Goal: Task Accomplishment & Management: Use online tool/utility

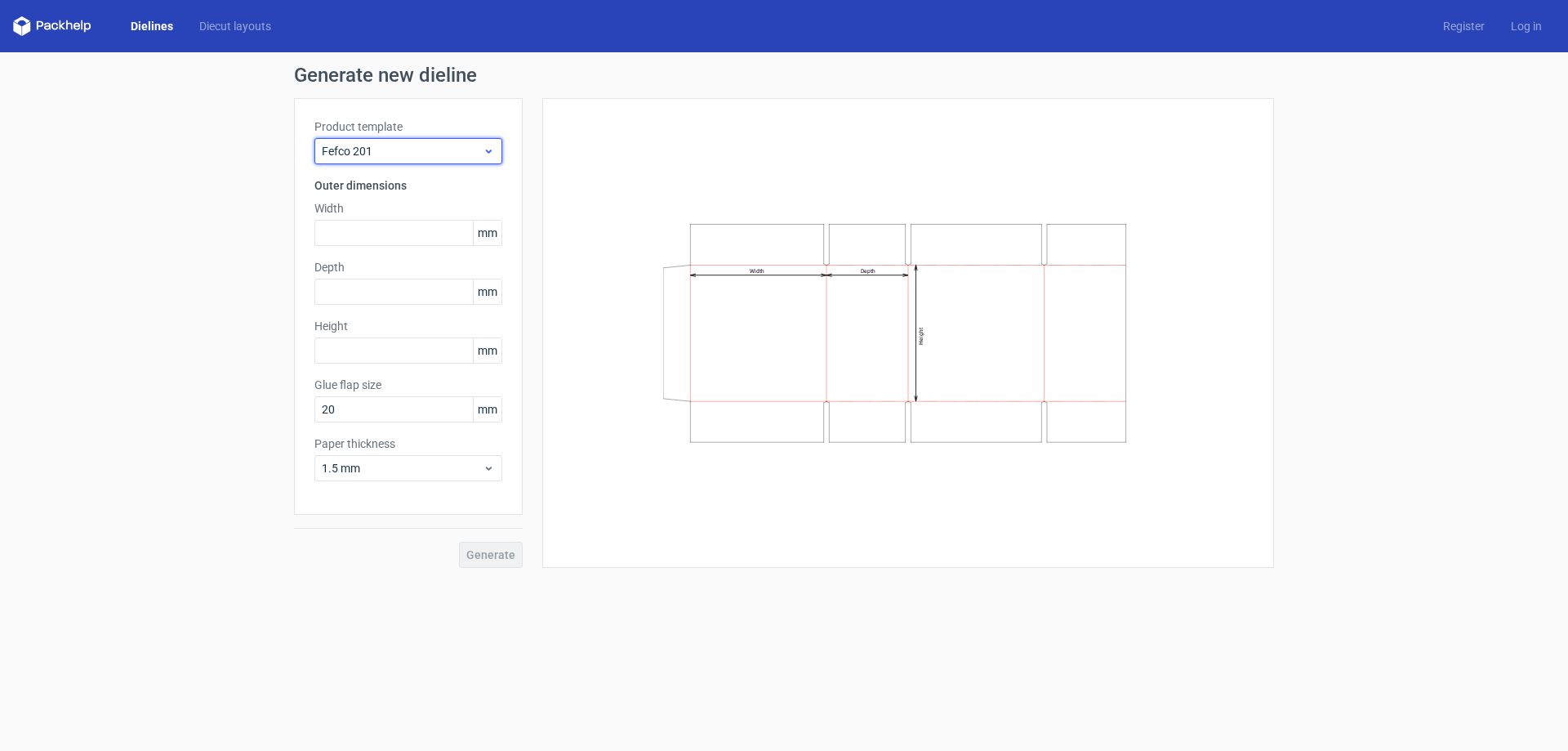
click at [429, 147] on span "Fefco 201" at bounding box center [402, 151] width 161 height 16
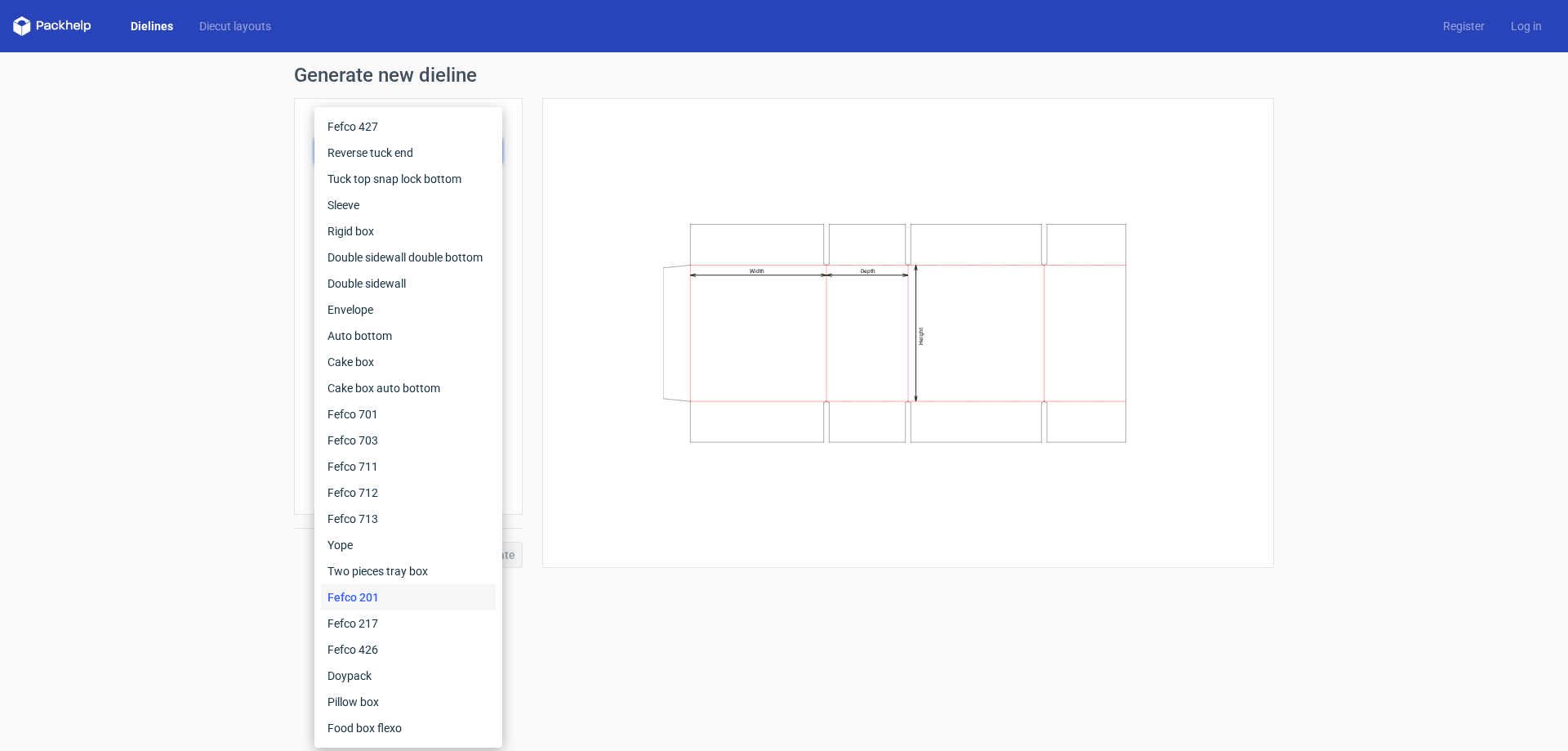
click at [272, 176] on div "Generate new dieline Product template Fefco 201 Outer dimensions Width mm Depth…" at bounding box center [784, 316] width 1568 height 529
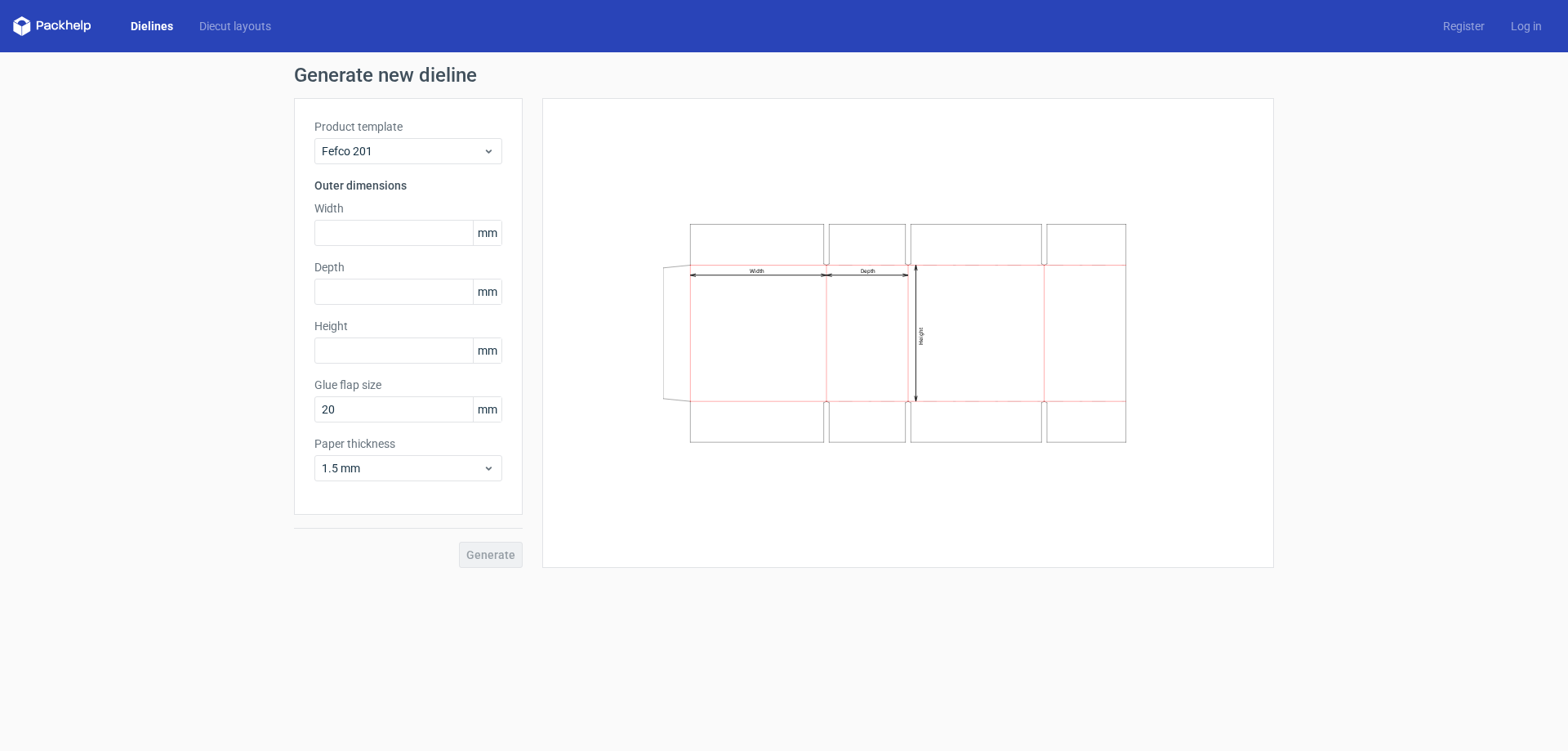
click at [926, 360] on icon "Width Depth Height" at bounding box center [908, 332] width 490 height 246
click at [428, 227] on input "text" at bounding box center [408, 233] width 187 height 26
type input "400"
type input "255"
type input "400"
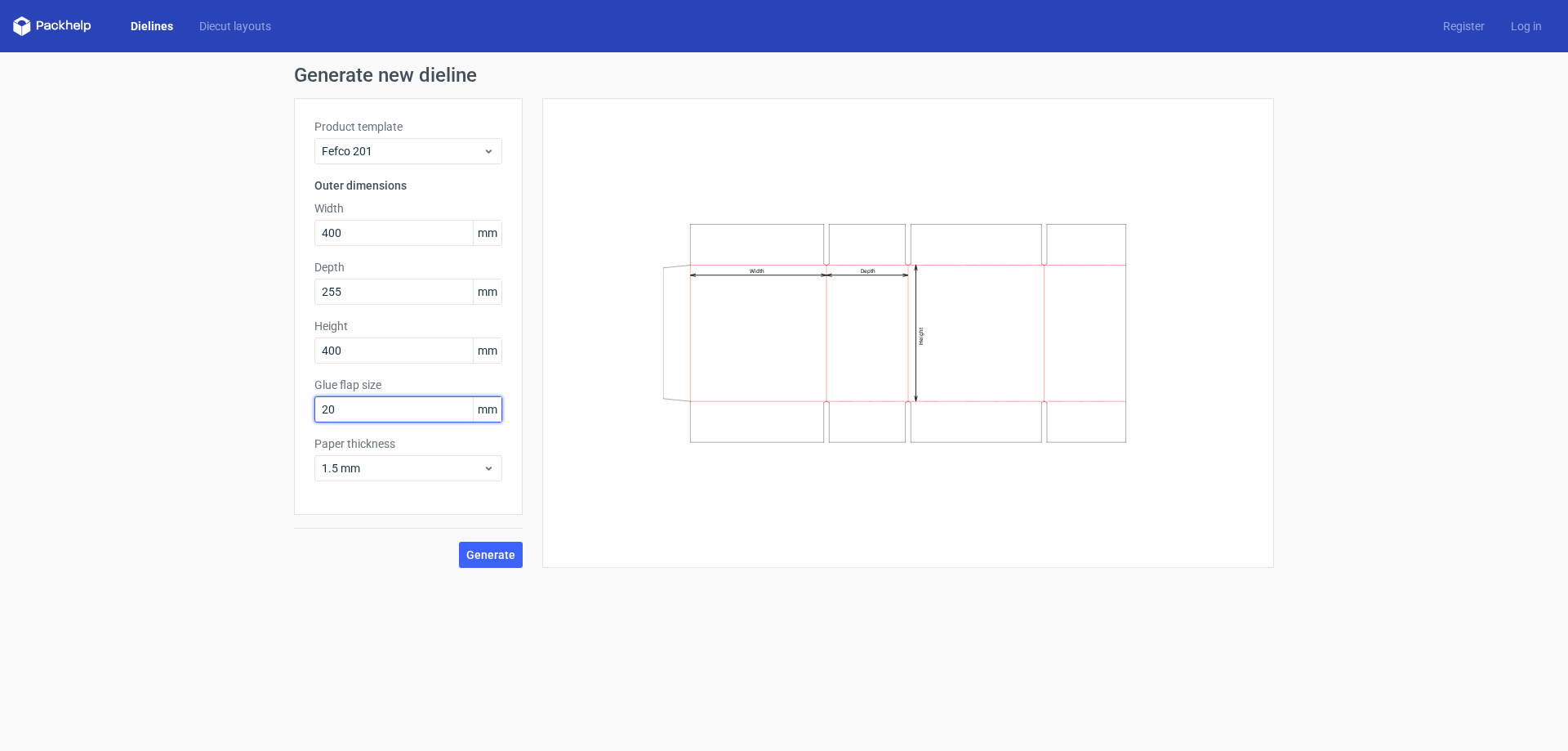
click at [383, 402] on input "20" at bounding box center [408, 409] width 187 height 26
drag, startPoint x: 377, startPoint y: 409, endPoint x: 251, endPoint y: 414, distance: 126.1
click at [251, 414] on div "Generate new dieline Product template Fefco 201 Outer dimensions Width 400 mm D…" at bounding box center [784, 316] width 1568 height 529
type input "30"
click at [481, 473] on span "1.5 mm" at bounding box center [402, 468] width 161 height 16
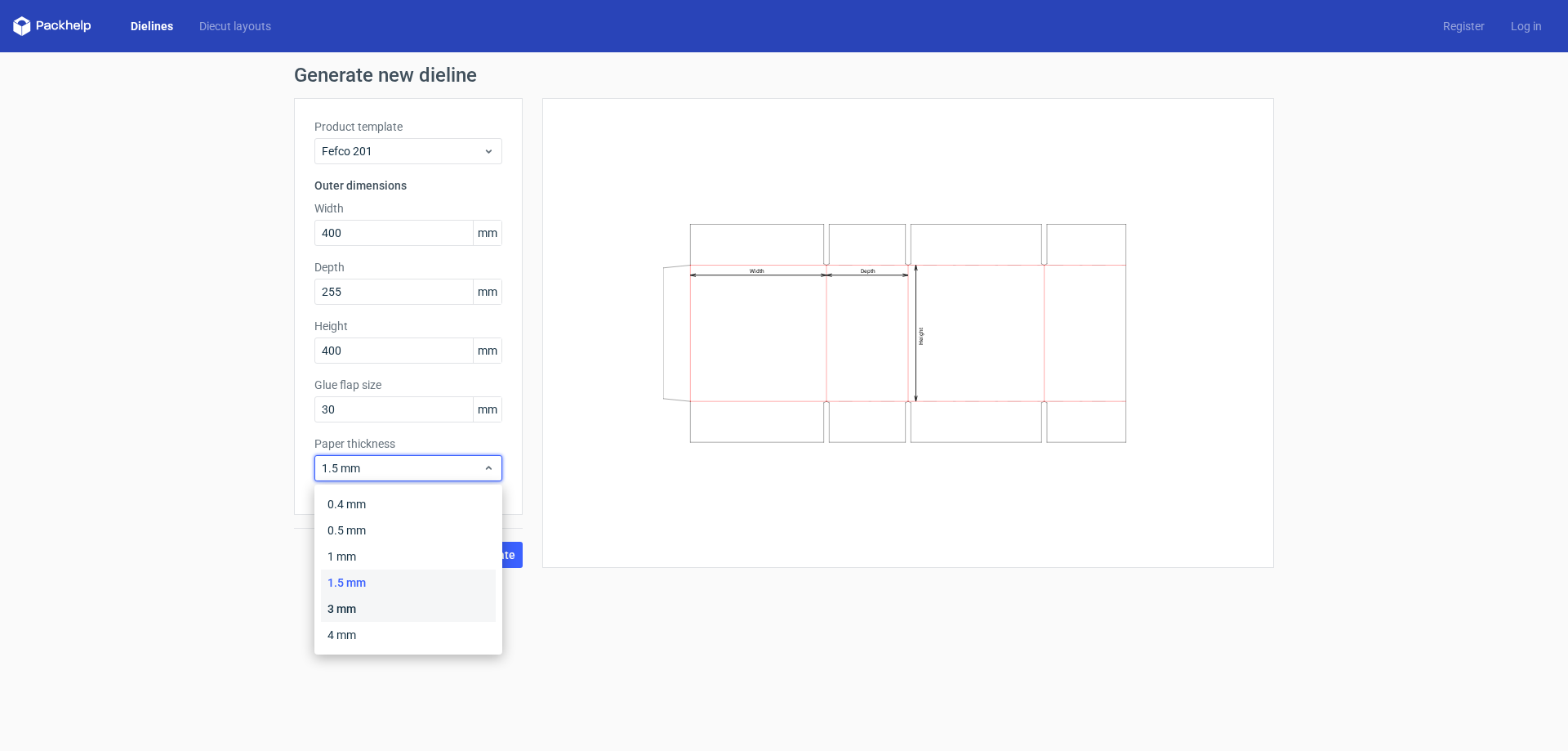
click at [355, 602] on div "3 mm" at bounding box center [408, 609] width 175 height 26
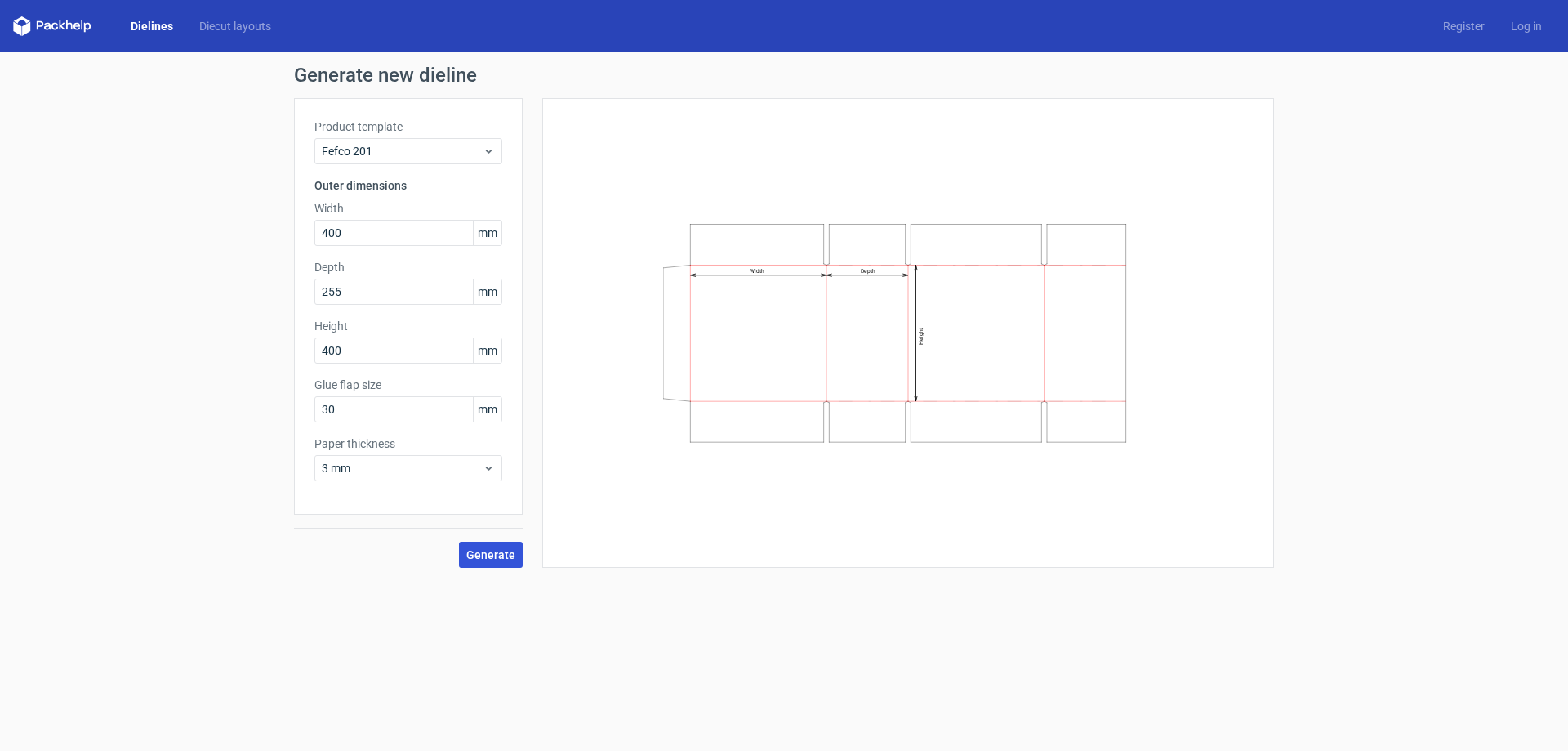
click at [488, 557] on span "Generate" at bounding box center [491, 554] width 49 height 11
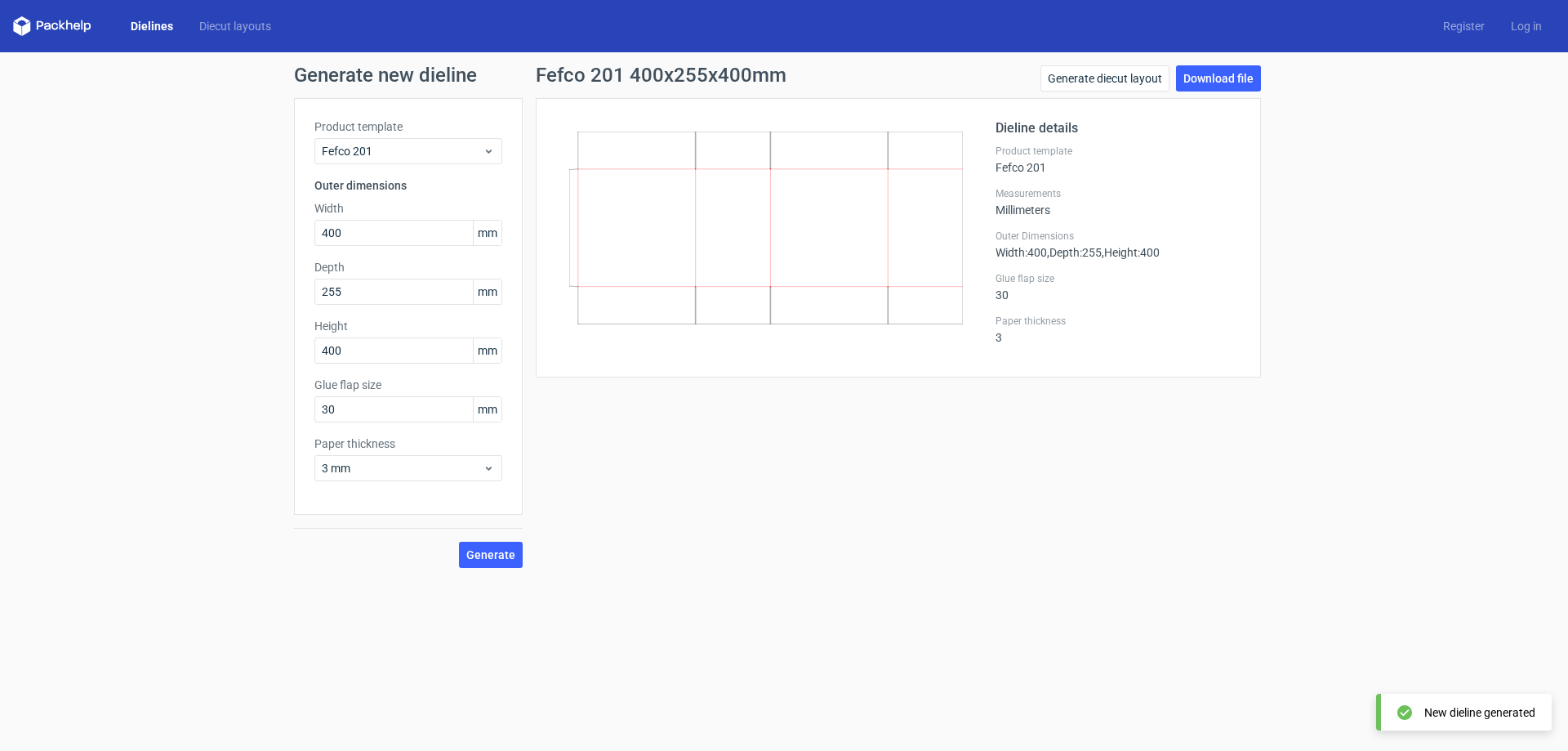
click at [751, 226] on icon at bounding box center [766, 228] width 394 height 193
click at [741, 84] on h1 "Fefco 201 400x255x400mm" at bounding box center [661, 75] width 251 height 20
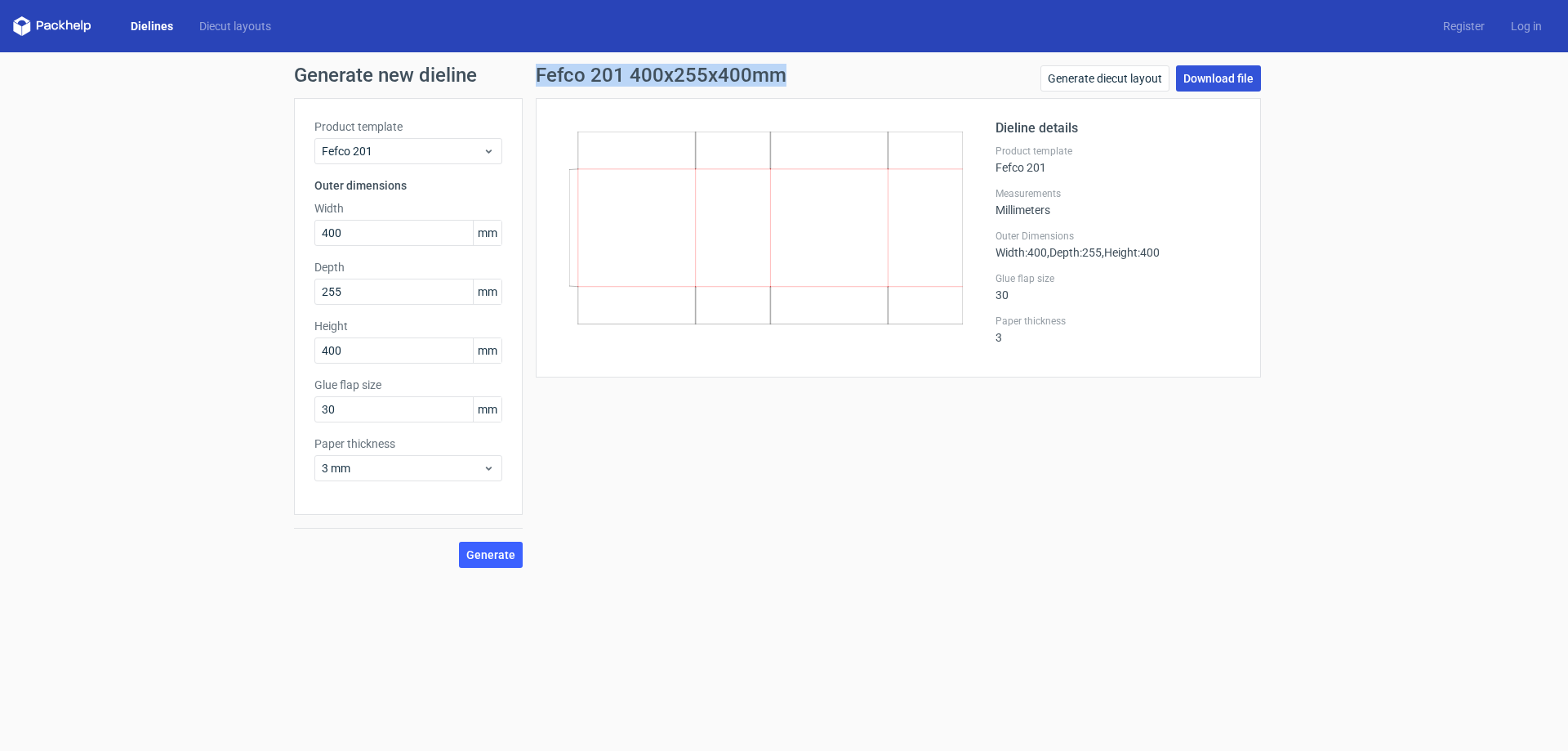
click at [1217, 73] on link "Download file" at bounding box center [1219, 78] width 85 height 26
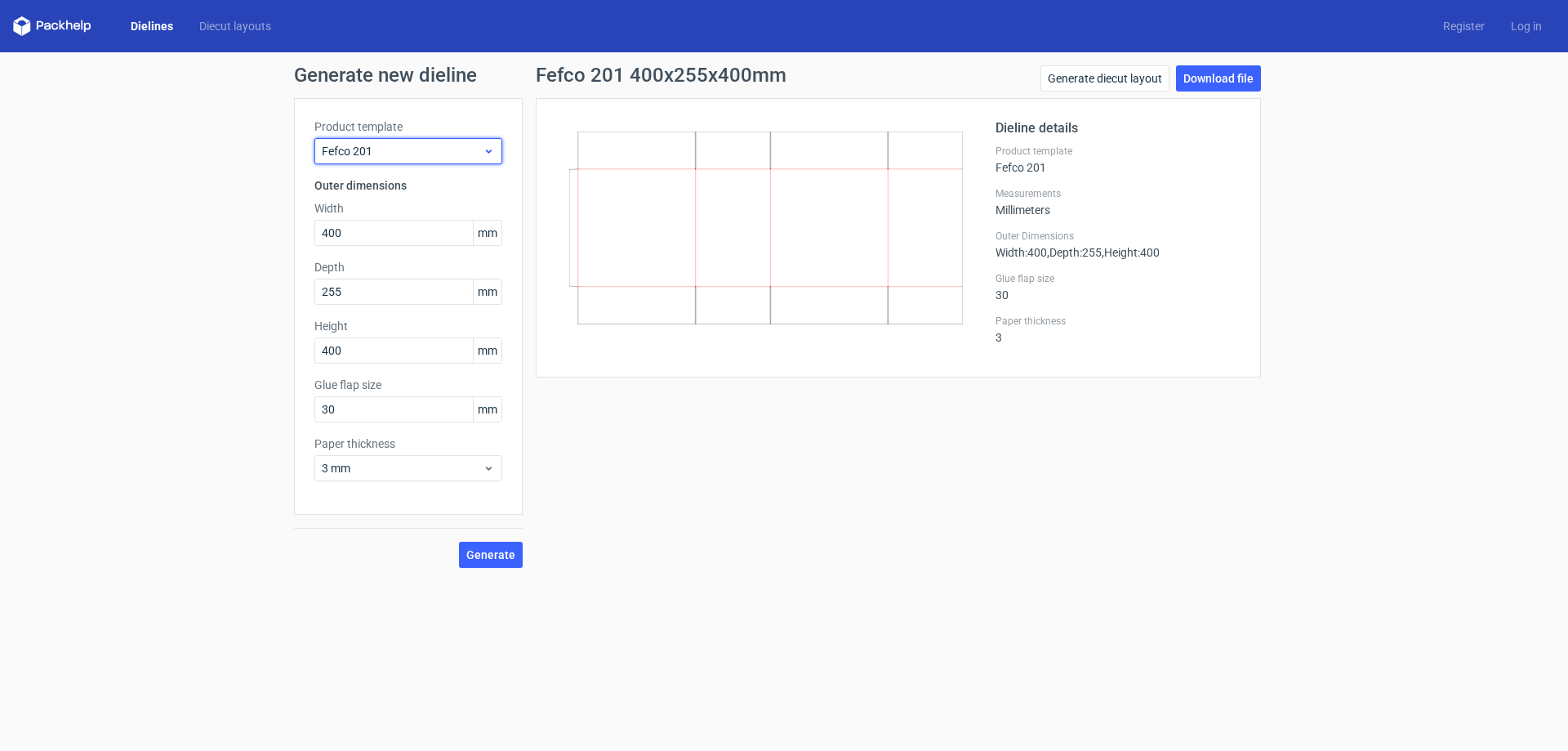
click at [463, 149] on span "Fefco 201" at bounding box center [402, 151] width 161 height 16
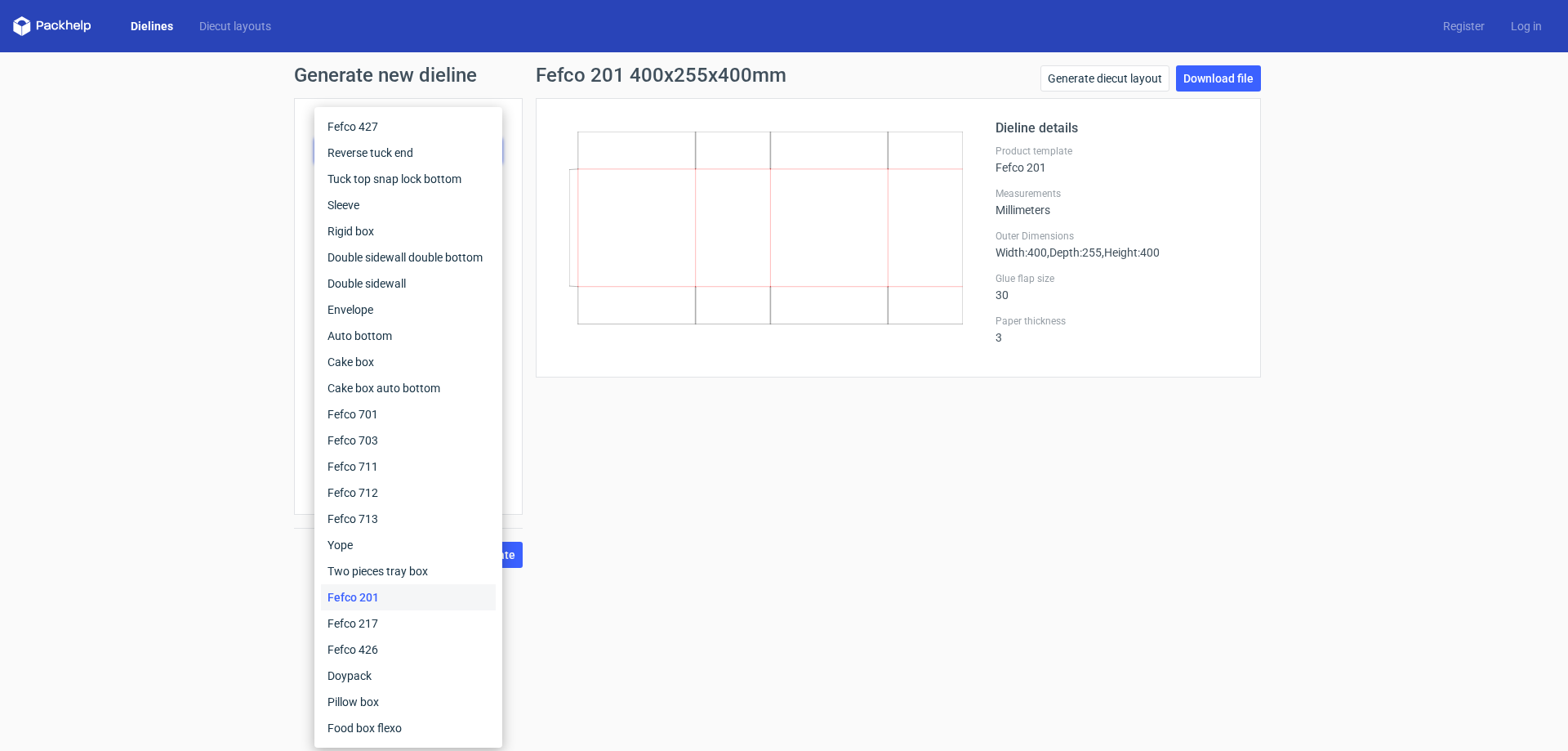
click at [233, 303] on div "Generate new dieline Product template Fefco 201 Outer dimensions Width 400 mm D…" at bounding box center [784, 316] width 1568 height 529
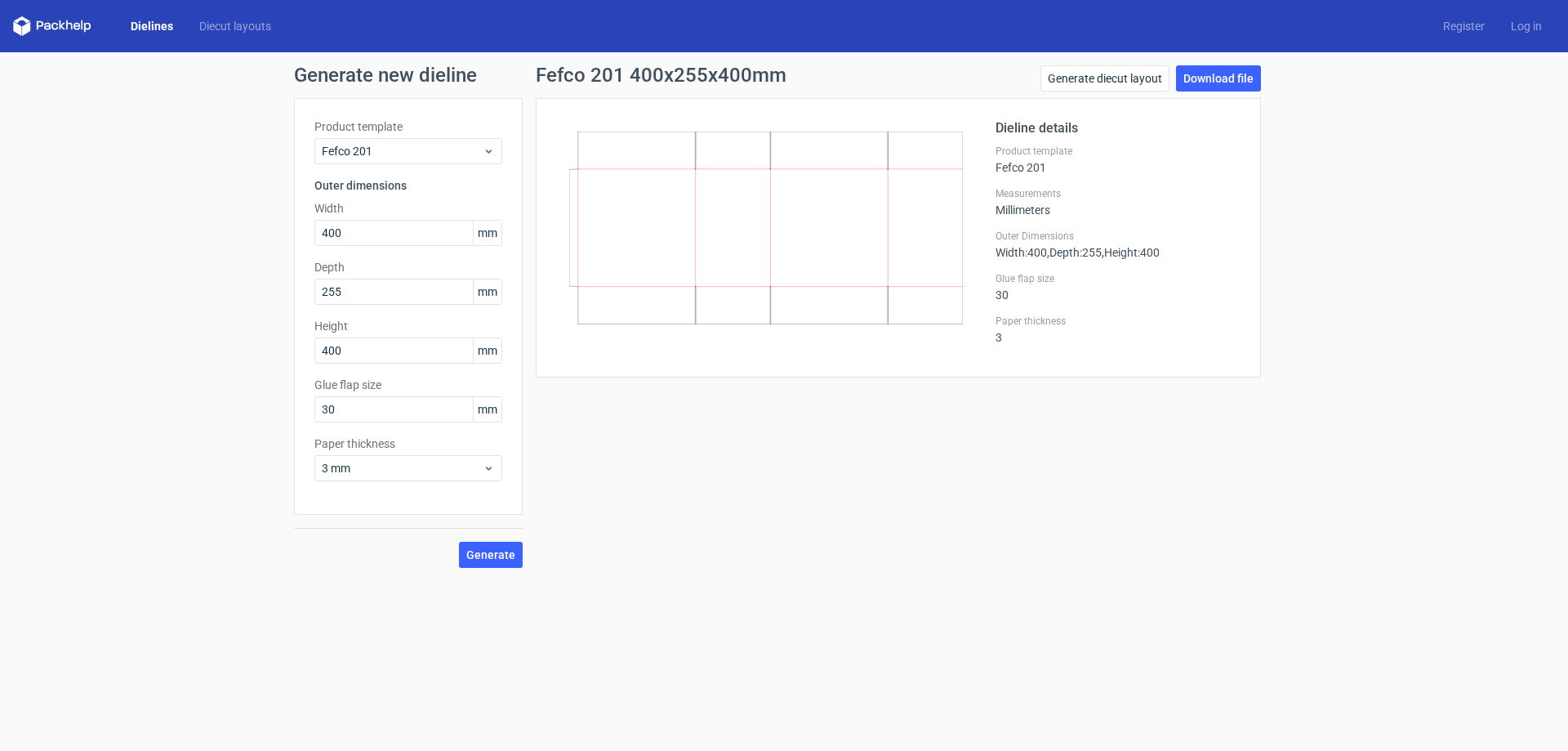
click at [880, 399] on div "Fefco 201 400x255x400mm Generate diecut layout Download file Dieline details Pr…" at bounding box center [898, 316] width 752 height 502
click at [1006, 298] on div "Glue flap size 30" at bounding box center [1118, 286] width 245 height 30
click at [987, 365] on div "Dieline details Product template Fefco 201 Measurements Millimeters Outer Dimen…" at bounding box center [898, 238] width 725 height 280
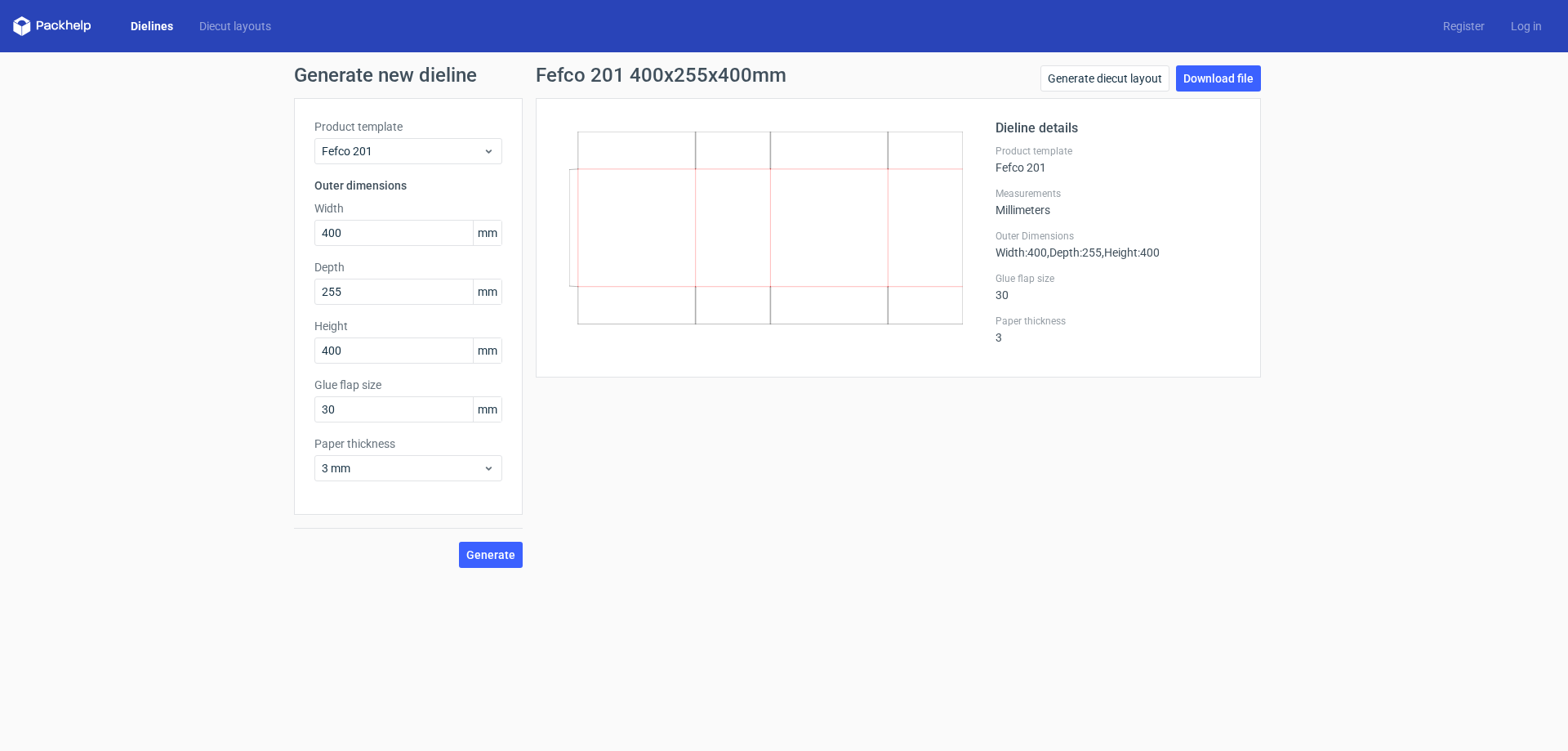
click at [561, 73] on h1 "Fefco 201 400x255x400mm" at bounding box center [661, 75] width 251 height 20
click at [560, 72] on h1 "Fefco 201 400x255x400mm" at bounding box center [661, 75] width 251 height 20
click at [441, 147] on span "Fefco 201" at bounding box center [402, 151] width 161 height 16
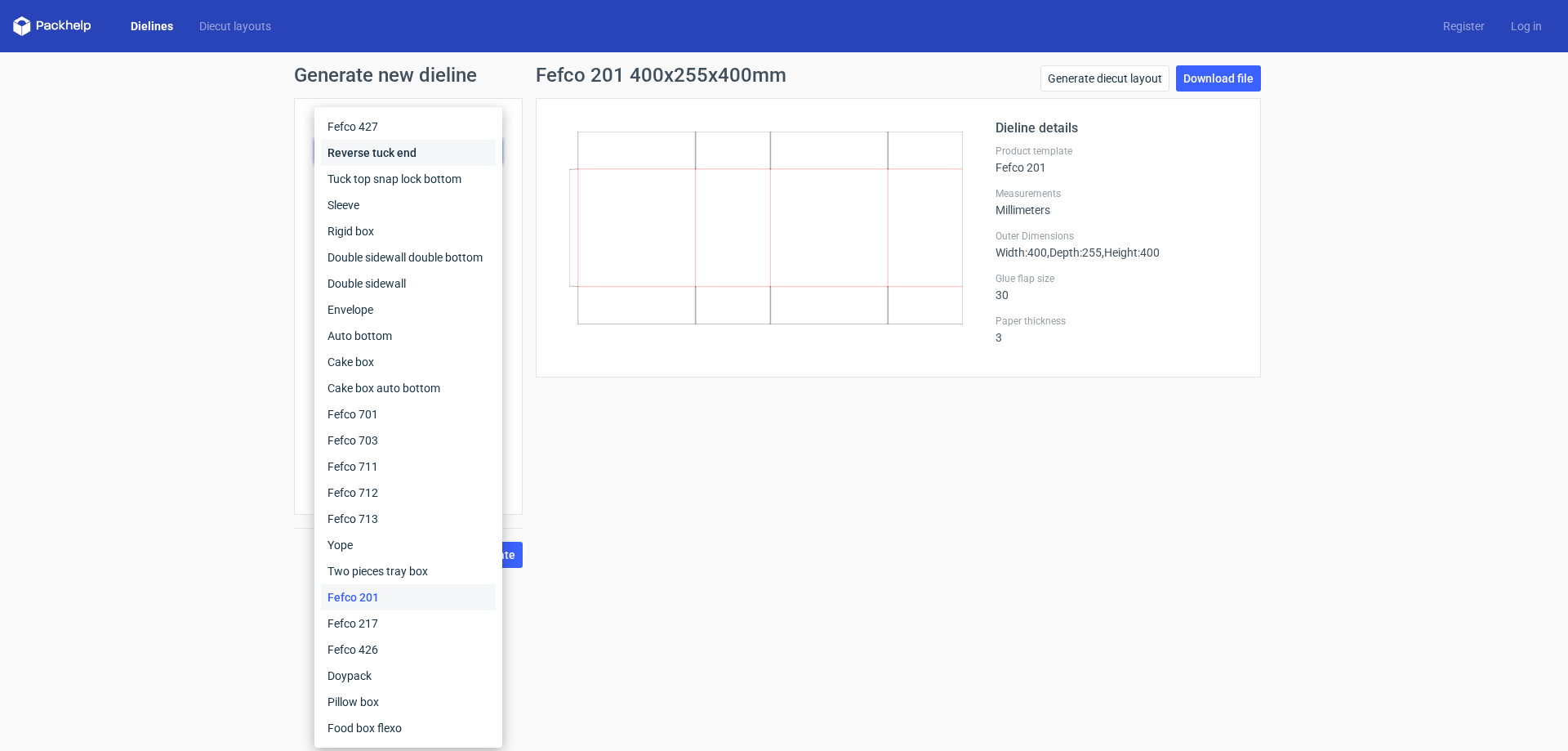
click at [416, 153] on div "Reverse tuck end" at bounding box center [408, 153] width 175 height 26
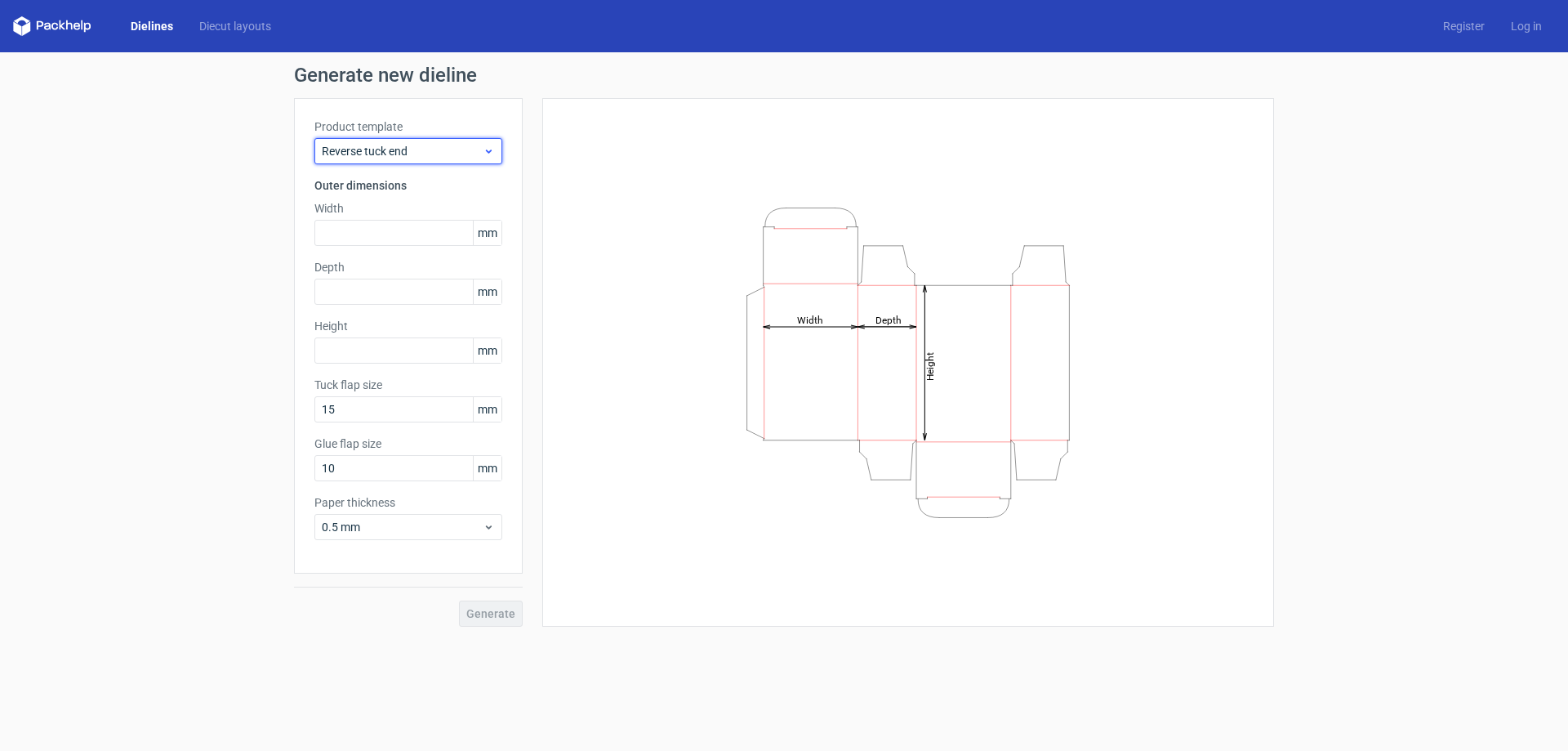
click at [402, 144] on span "Reverse tuck end" at bounding box center [402, 151] width 161 height 16
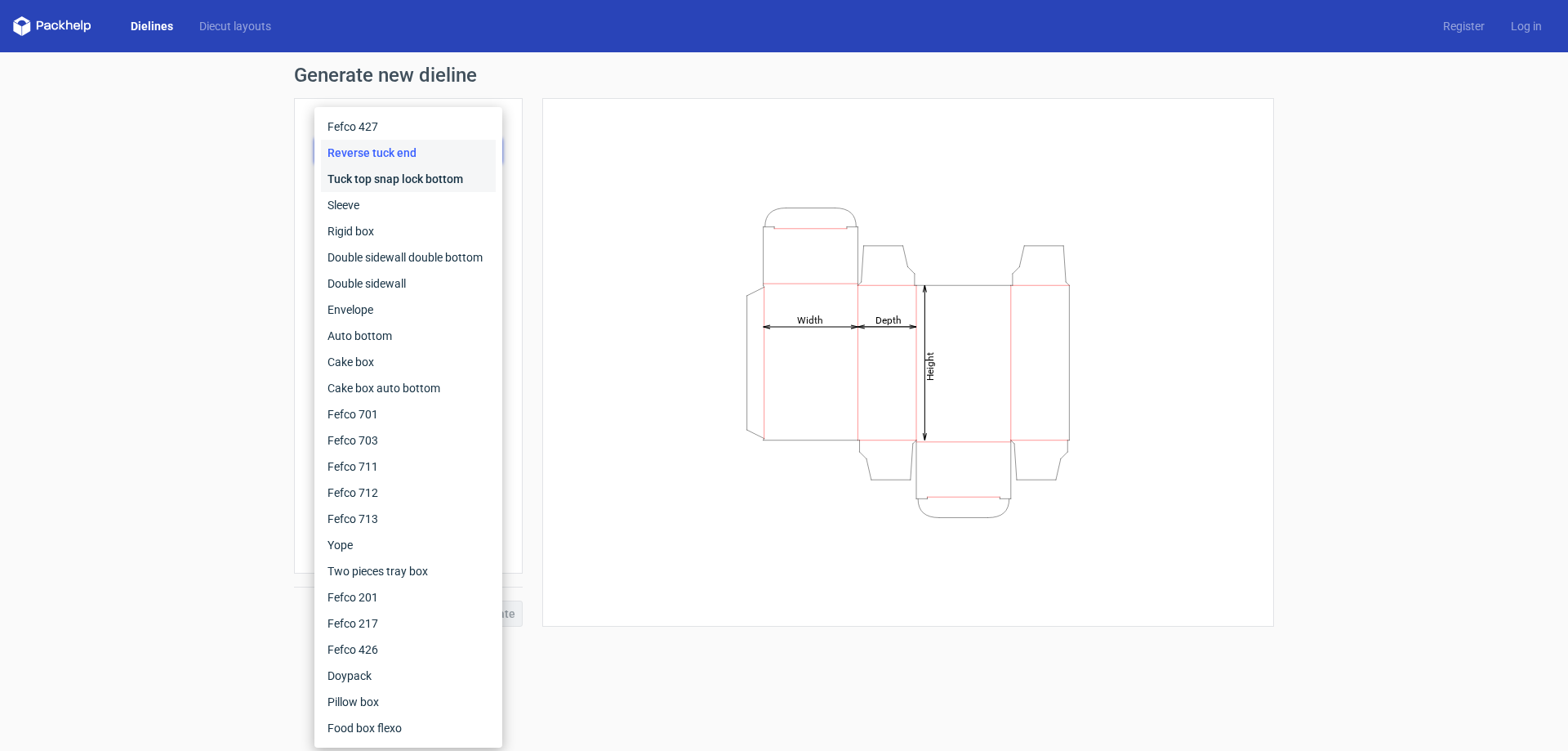
click at [379, 187] on div "Tuck top snap lock bottom" at bounding box center [408, 179] width 175 height 26
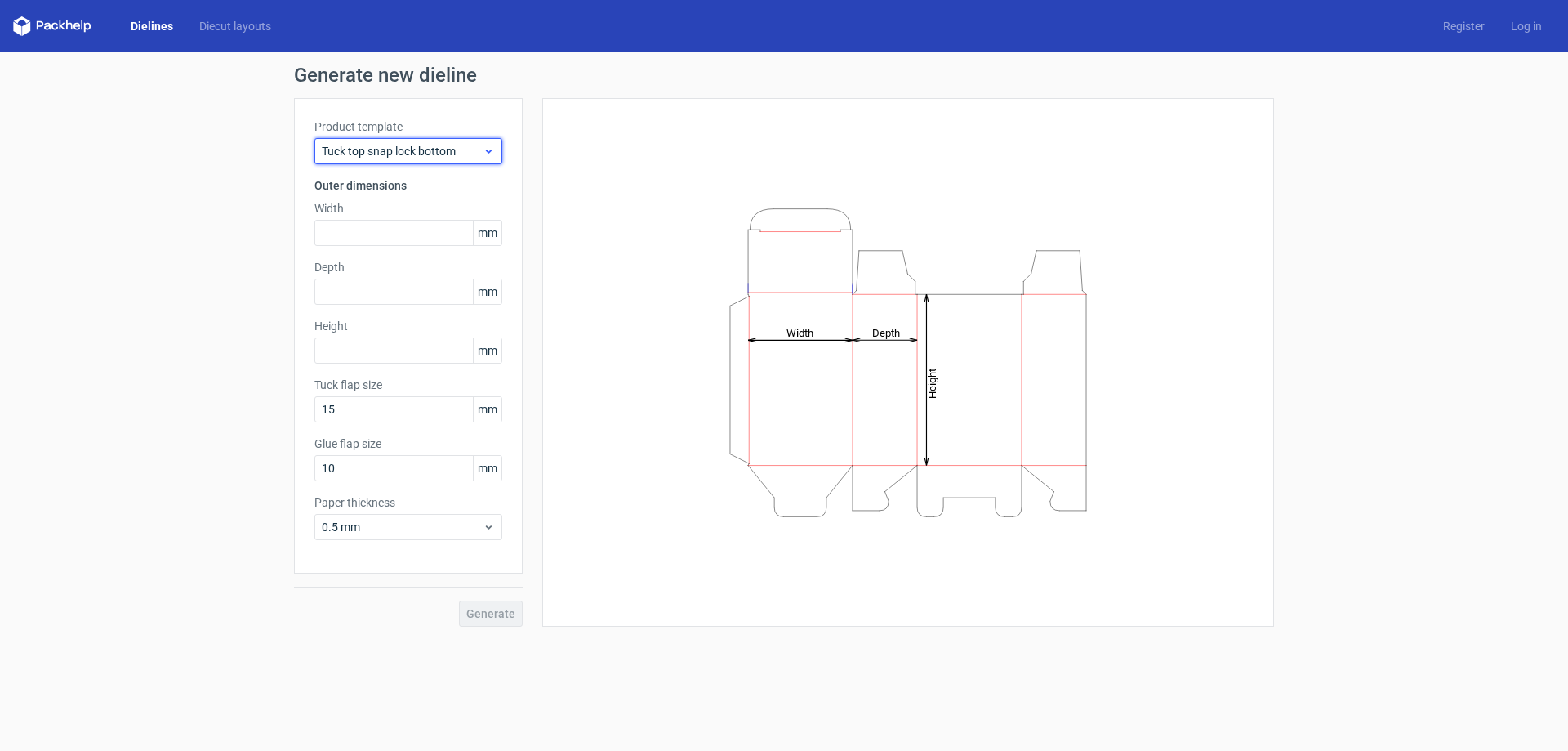
click at [427, 153] on span "Tuck top snap lock bottom" at bounding box center [402, 151] width 161 height 16
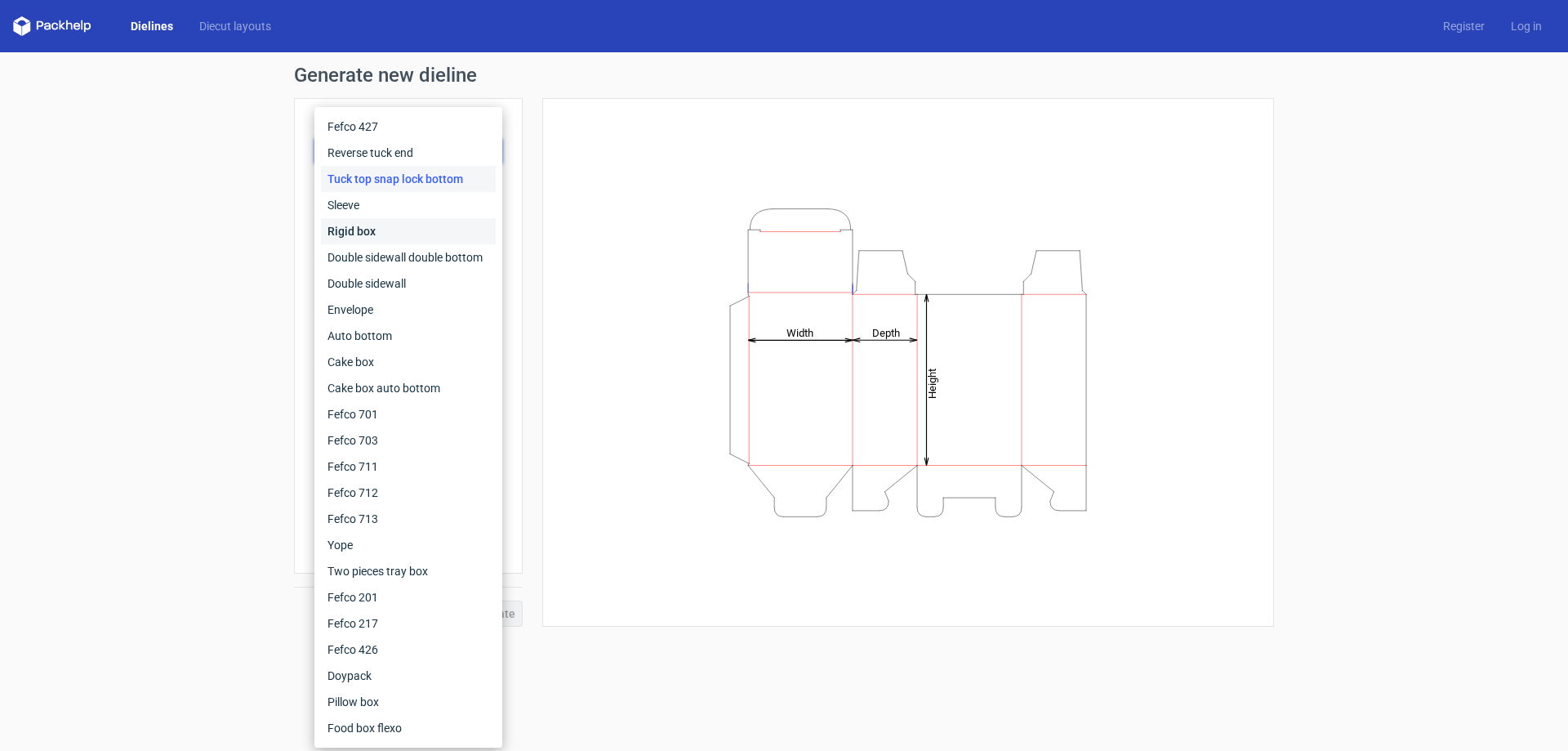
click at [387, 222] on div "Rigid box" at bounding box center [408, 231] width 175 height 26
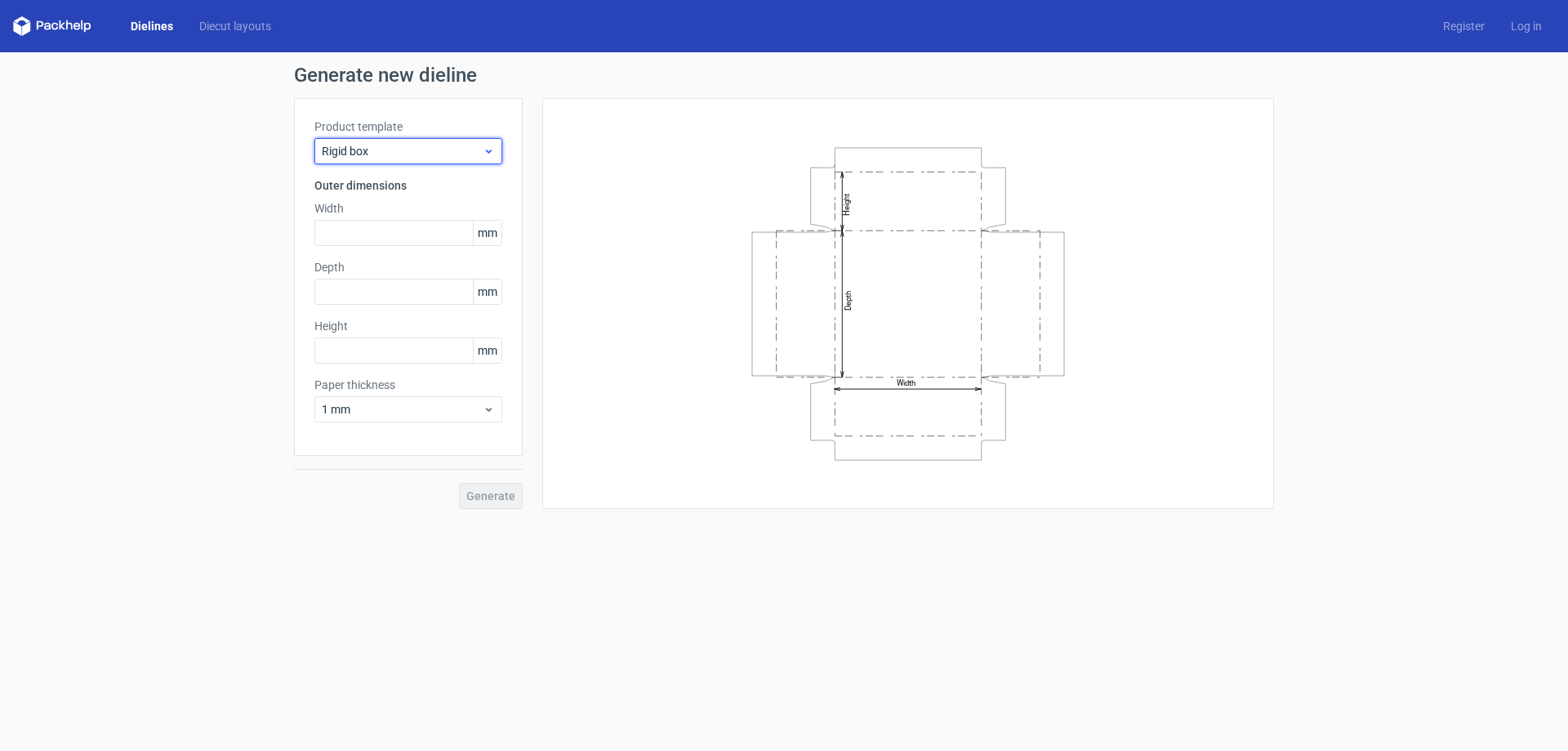
click at [405, 156] on span "Rigid box" at bounding box center [402, 151] width 161 height 16
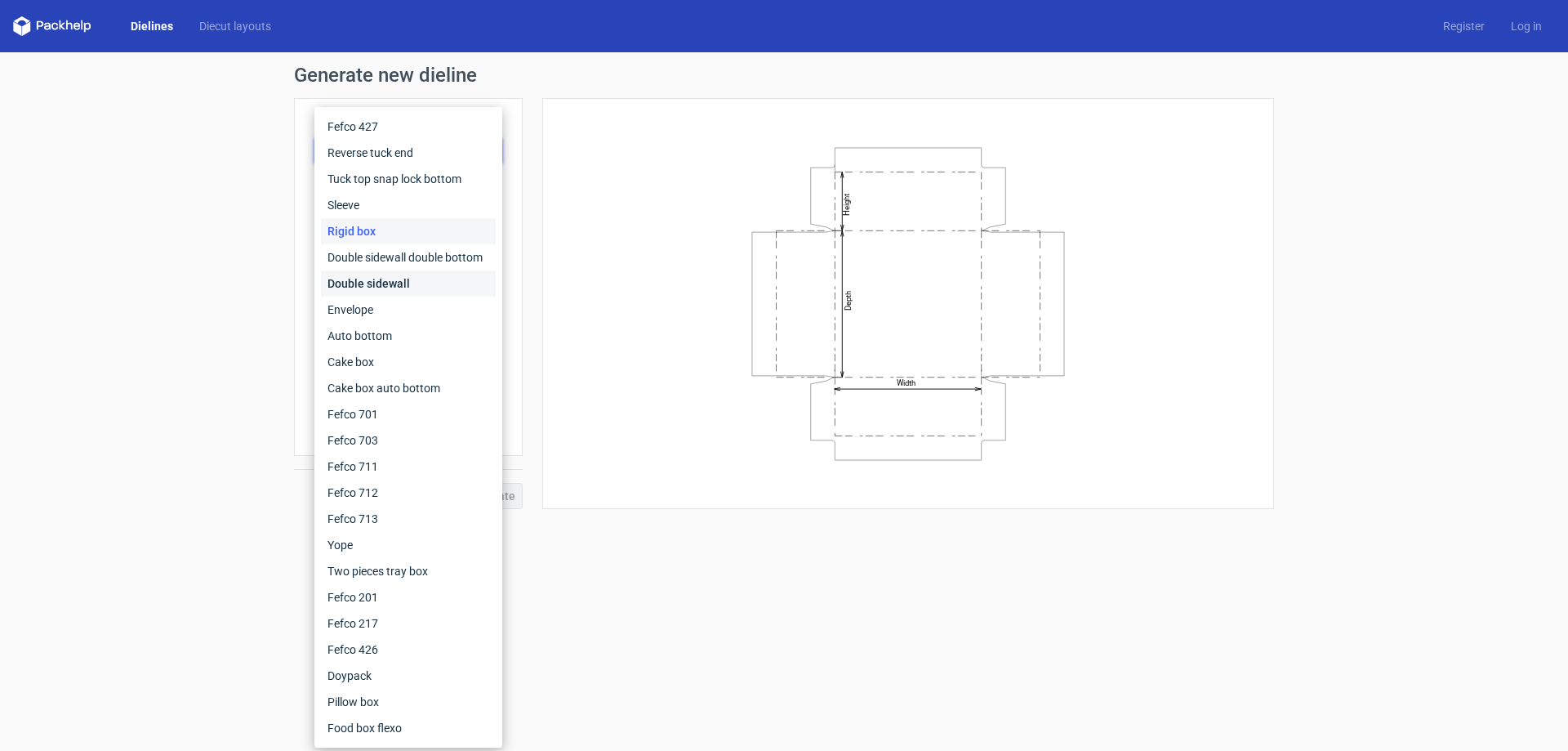
click at [383, 285] on div "Double sidewall" at bounding box center [408, 283] width 175 height 26
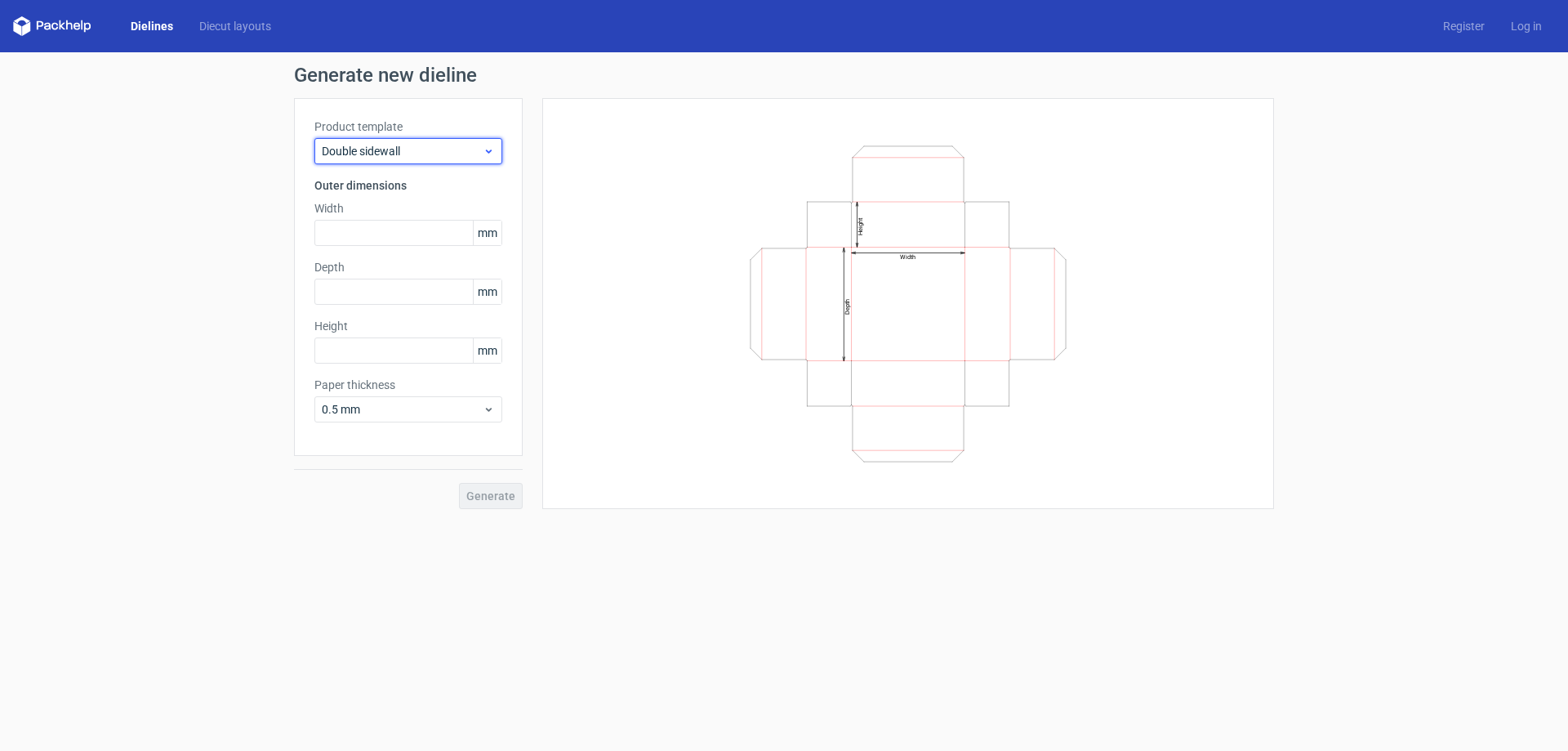
click at [414, 160] on div "Double sidewall" at bounding box center [408, 151] width 187 height 26
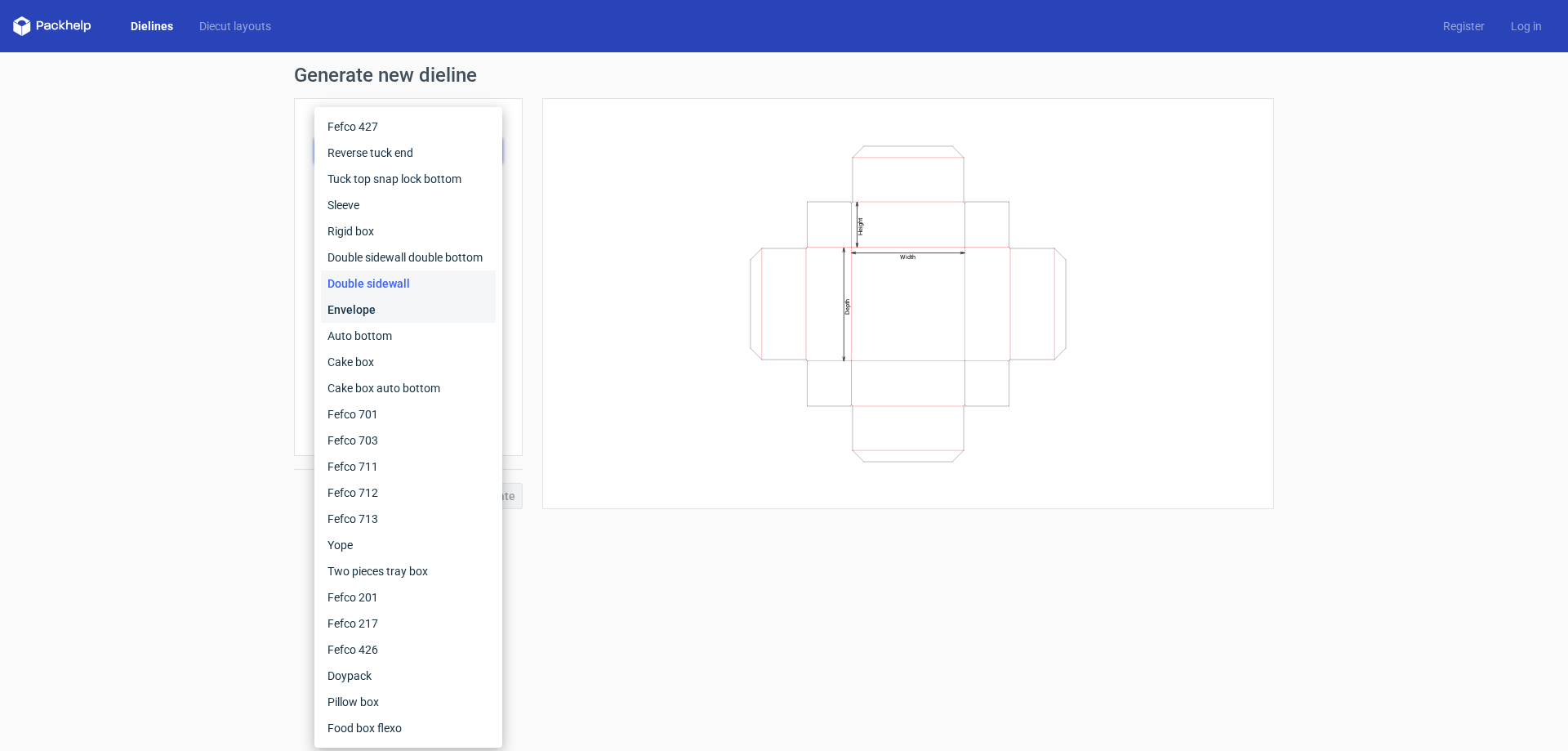
click at [382, 322] on div "Envelope" at bounding box center [408, 309] width 175 height 26
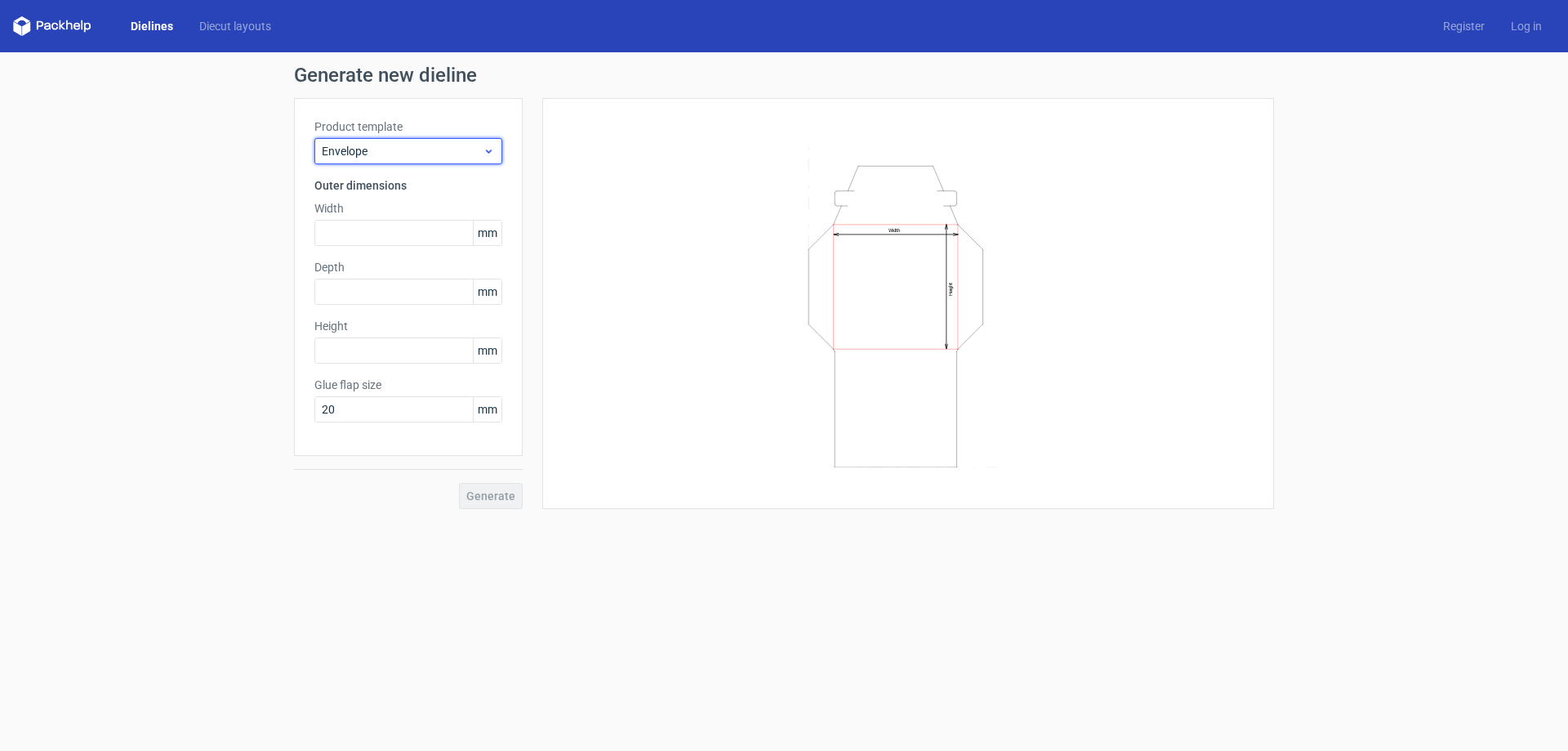
click at [422, 147] on span "Envelope" at bounding box center [402, 151] width 161 height 16
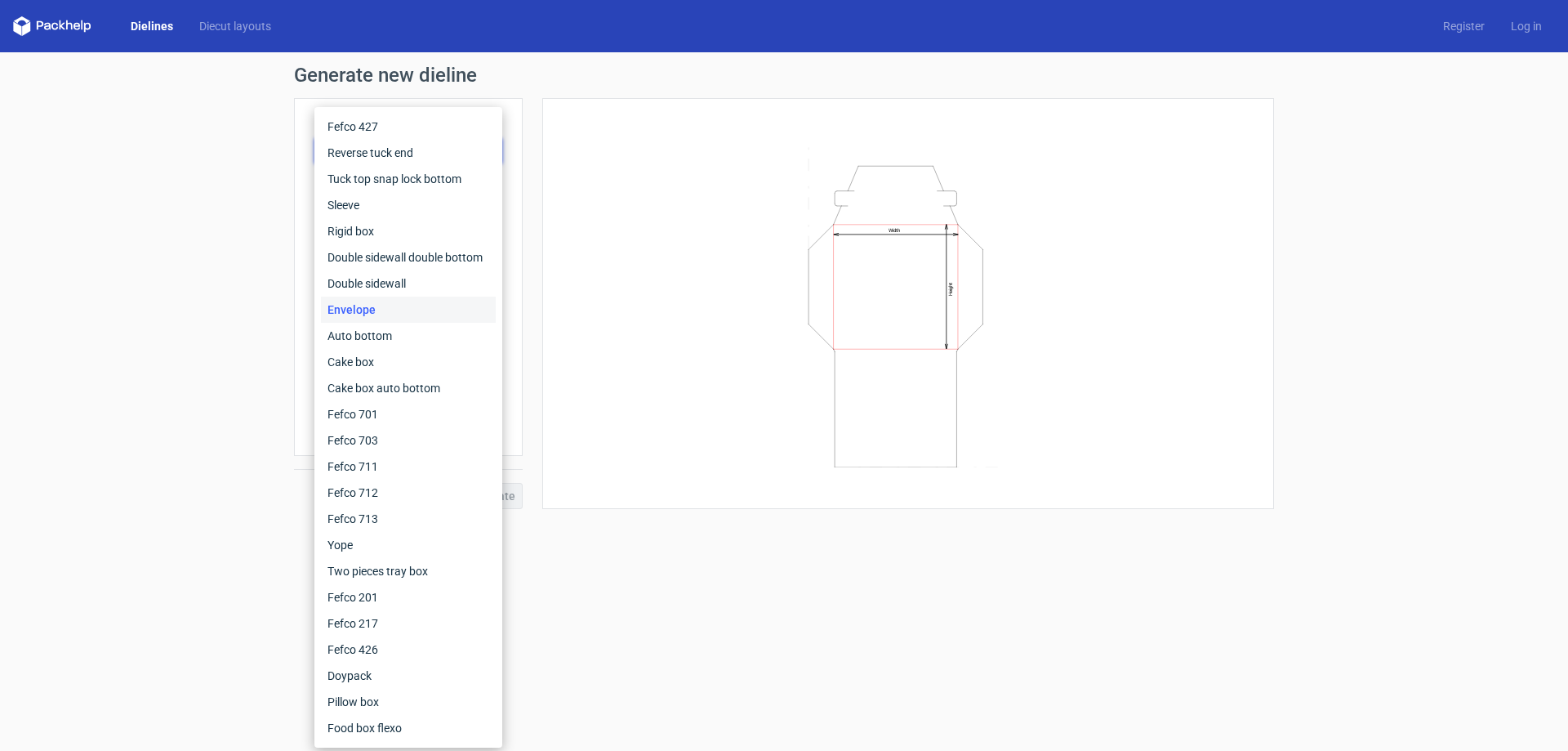
click at [357, 322] on div "Envelope" at bounding box center [408, 309] width 175 height 26
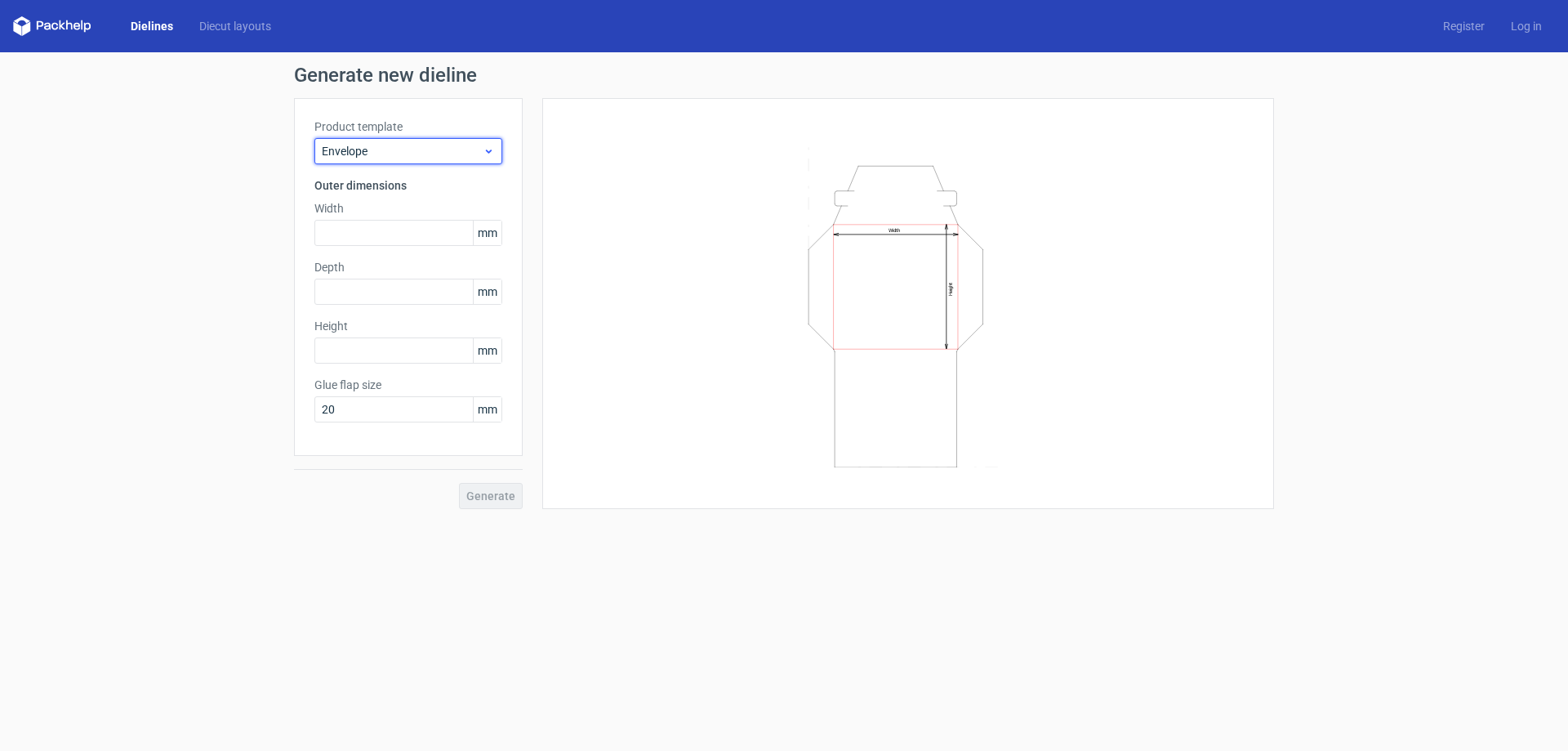
click at [369, 138] on div "Envelope" at bounding box center [408, 151] width 187 height 26
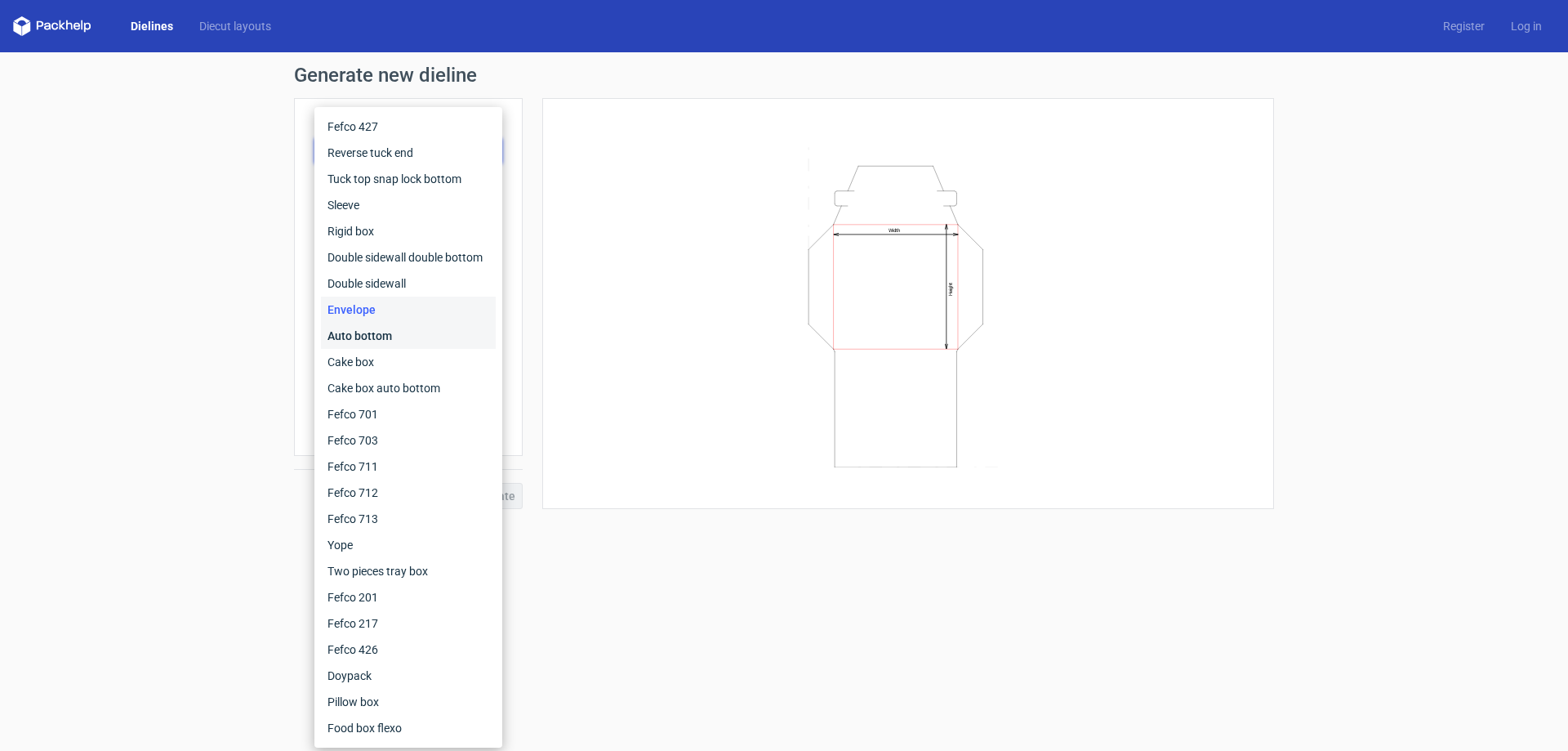
click at [381, 326] on div "Auto bottom" at bounding box center [408, 336] width 175 height 26
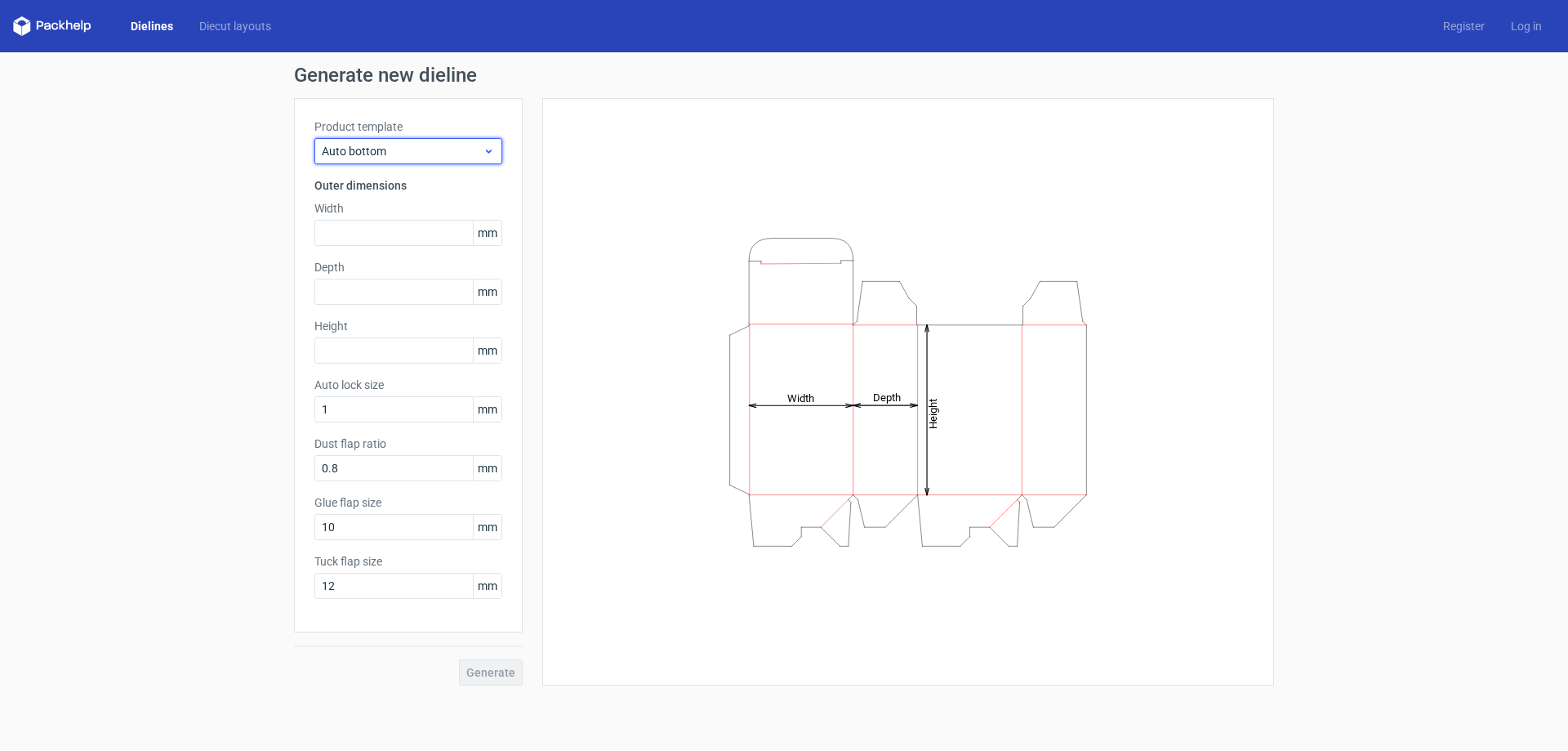
click at [384, 147] on span "Auto bottom" at bounding box center [402, 151] width 161 height 16
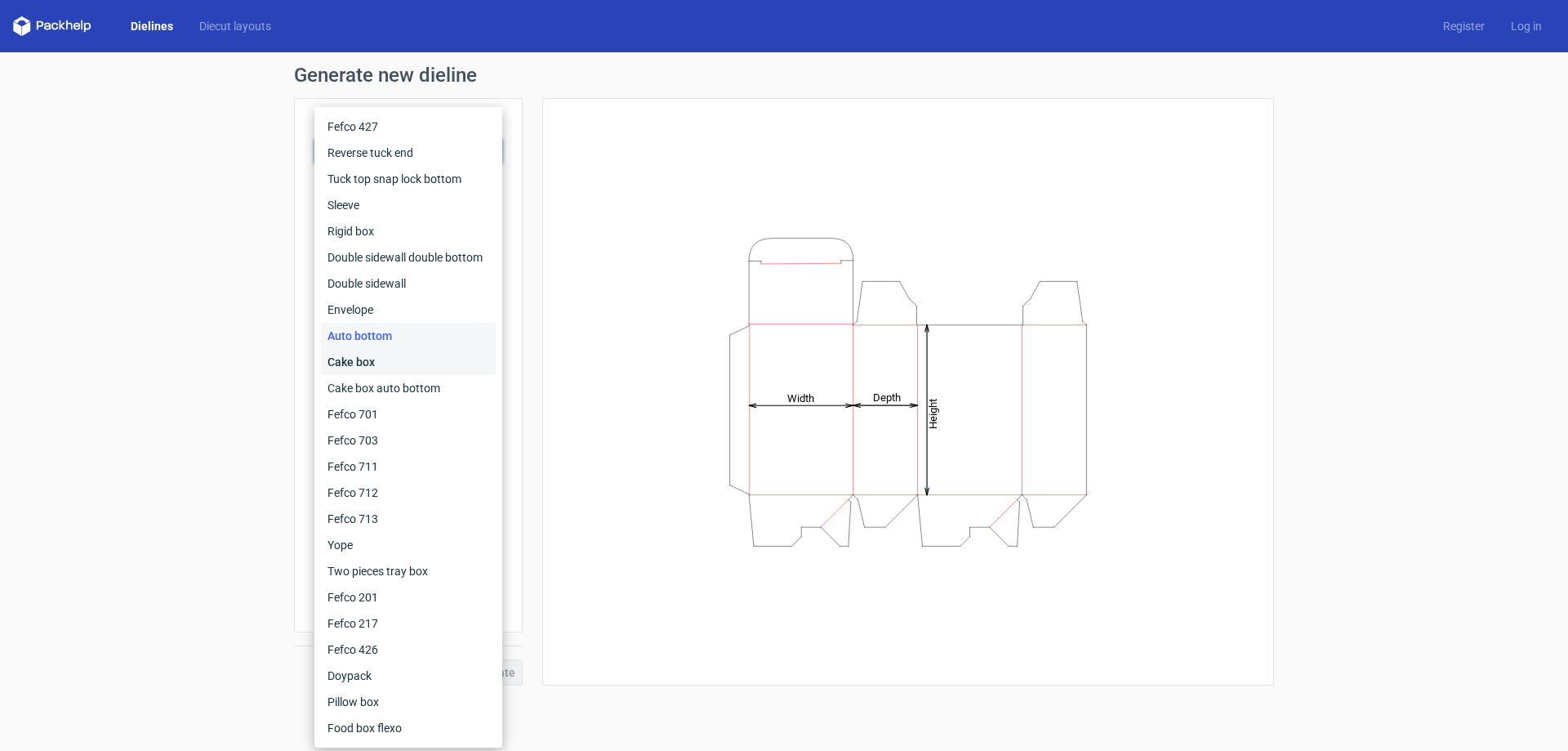
click at [391, 357] on div "Cake box" at bounding box center [408, 361] width 175 height 26
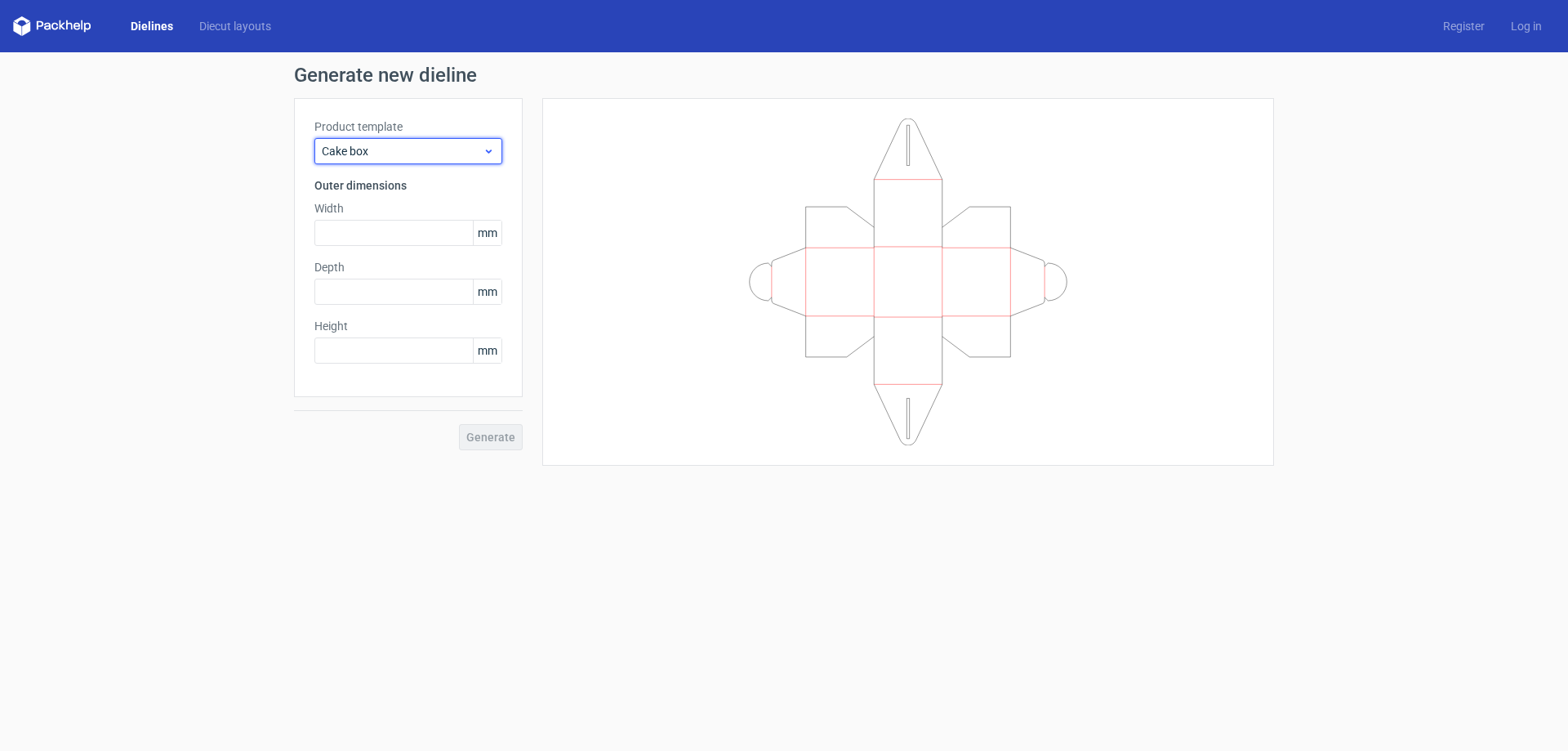
click at [413, 157] on span "Cake box" at bounding box center [402, 151] width 161 height 16
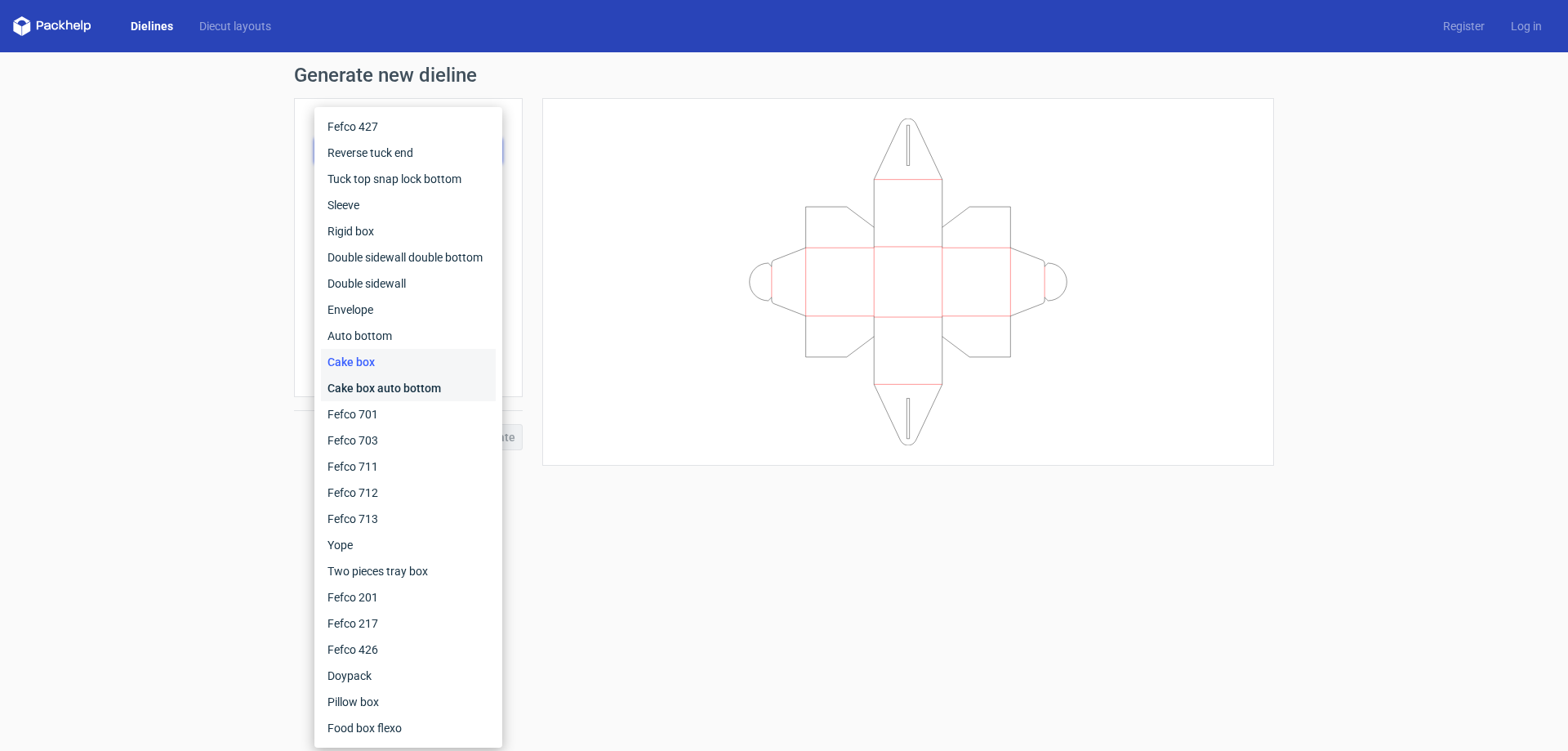
click at [399, 383] on div "Cake box auto bottom" at bounding box center [408, 388] width 175 height 26
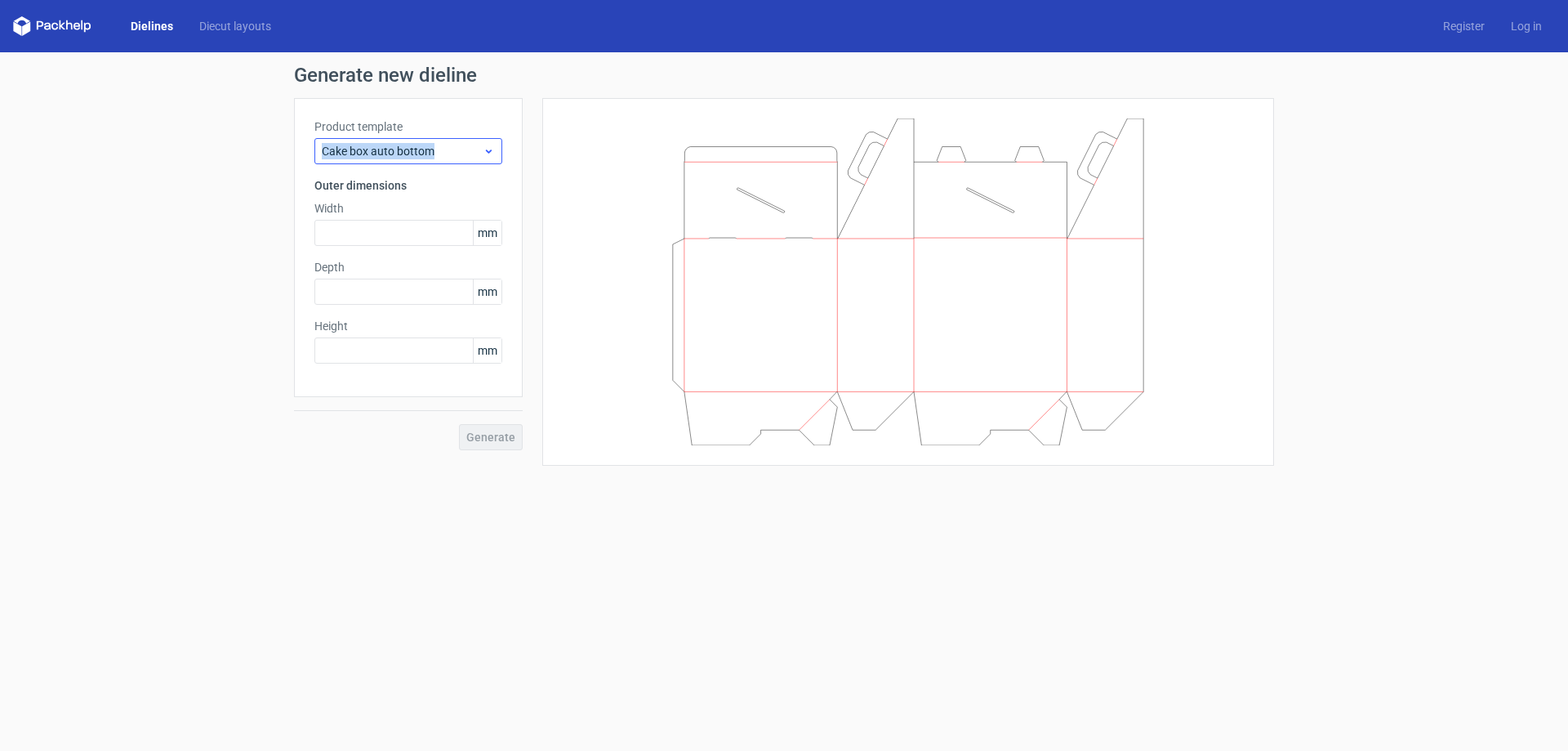
click at [449, 142] on div "Product template Cake box auto bottom" at bounding box center [408, 142] width 187 height 46
click at [445, 157] on span "Cake box auto bottom" at bounding box center [402, 151] width 161 height 16
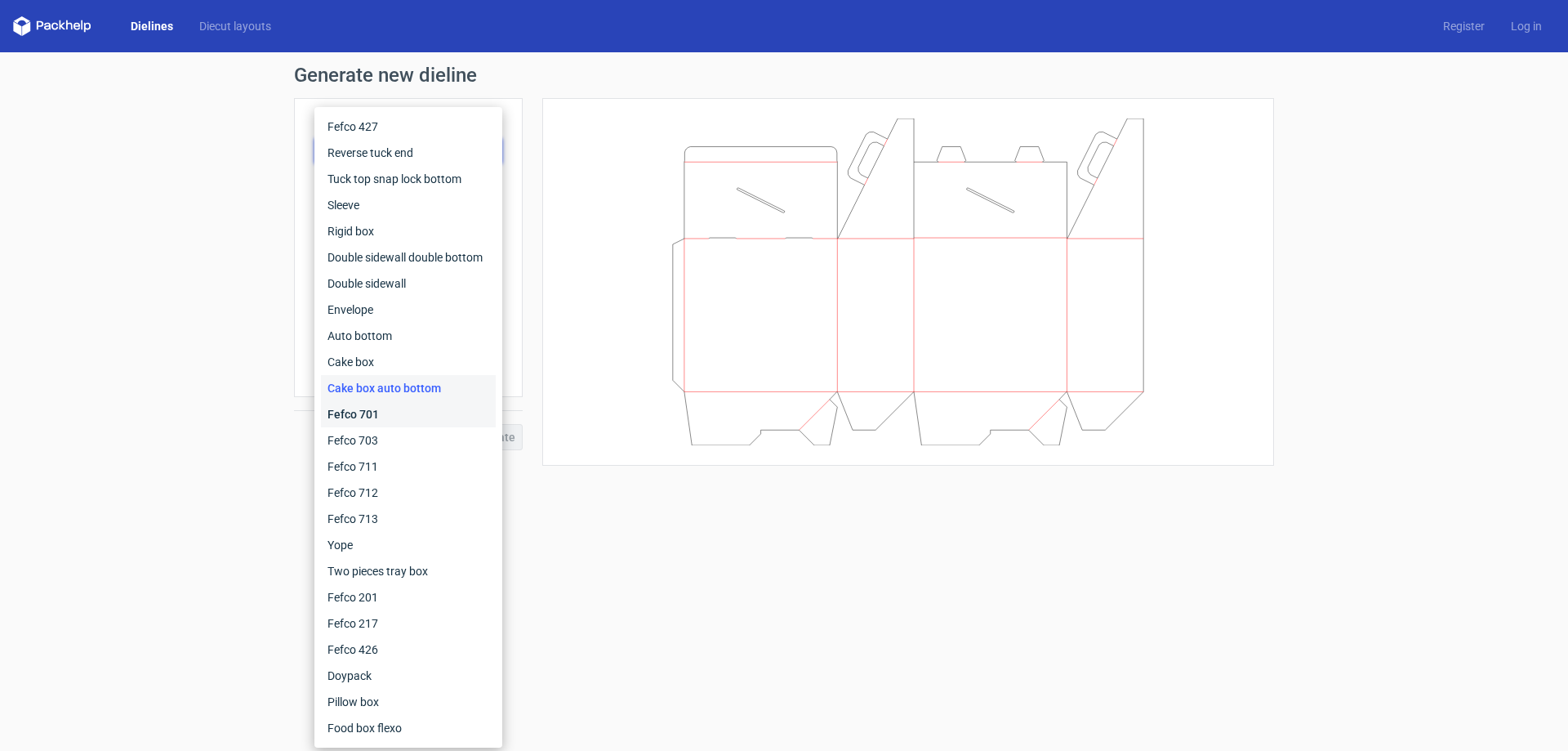
click at [387, 410] on div "Fefco 701" at bounding box center [408, 414] width 175 height 26
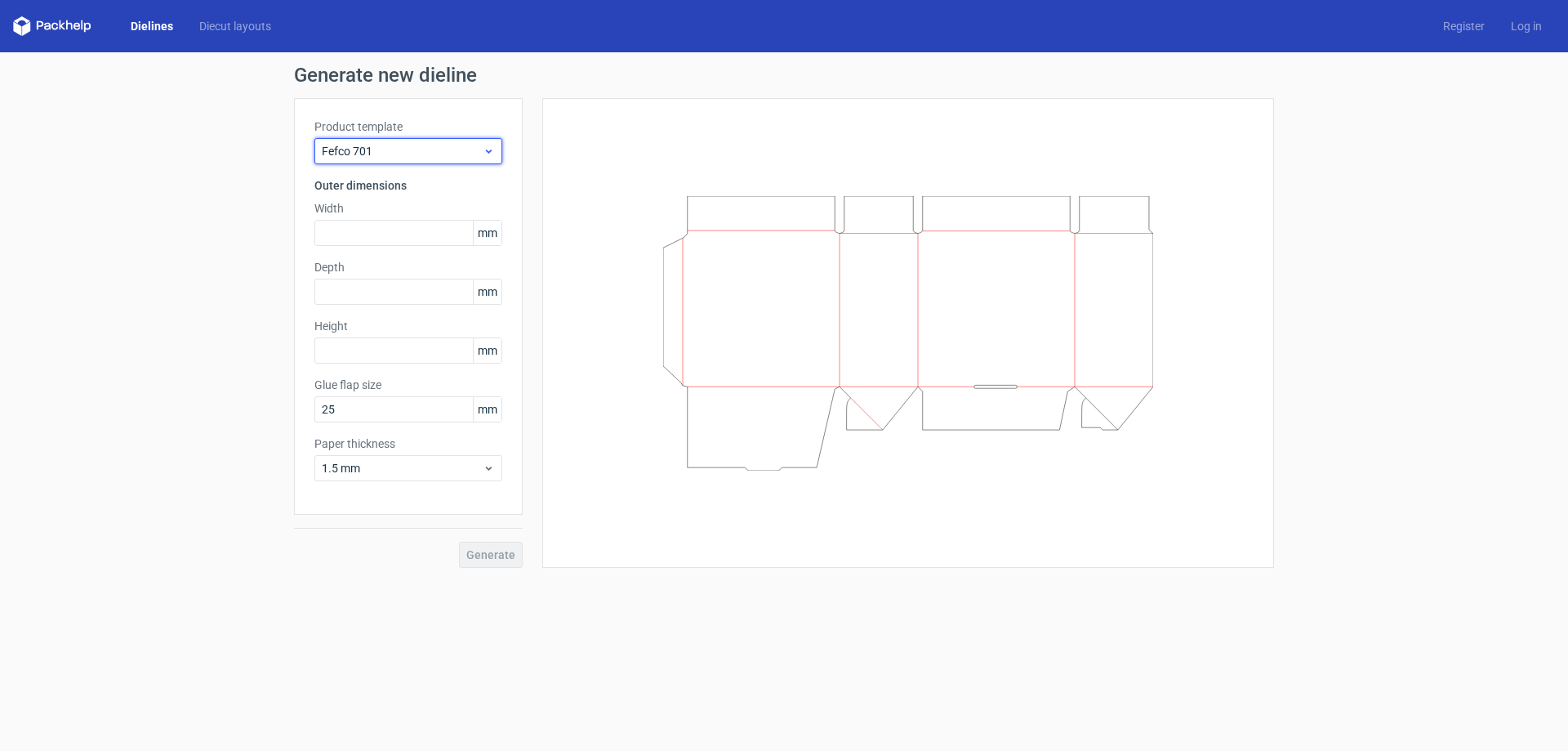
click at [415, 159] on span "Fefco 701" at bounding box center [402, 151] width 161 height 16
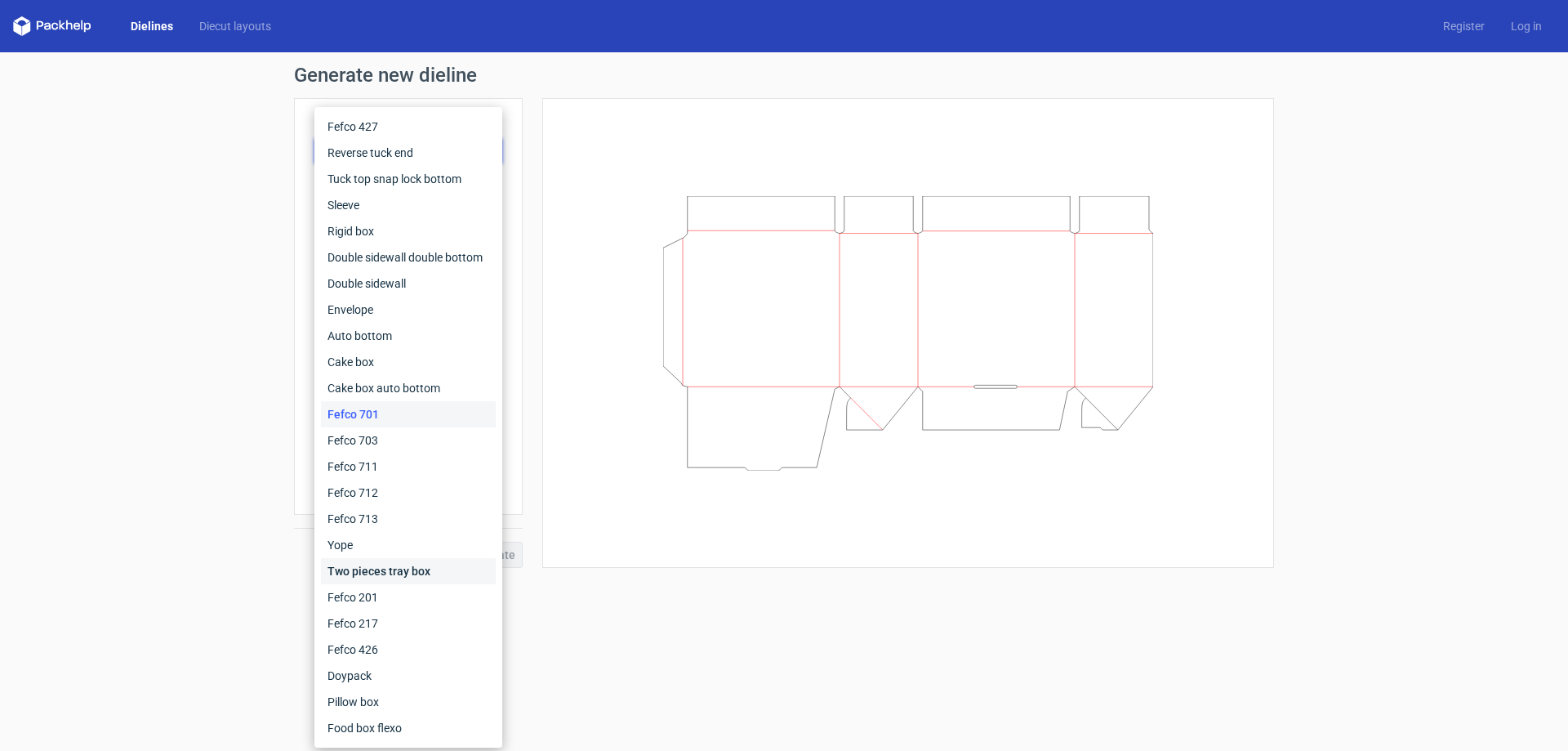
click at [385, 566] on div "Two pieces tray box" at bounding box center [408, 571] width 175 height 26
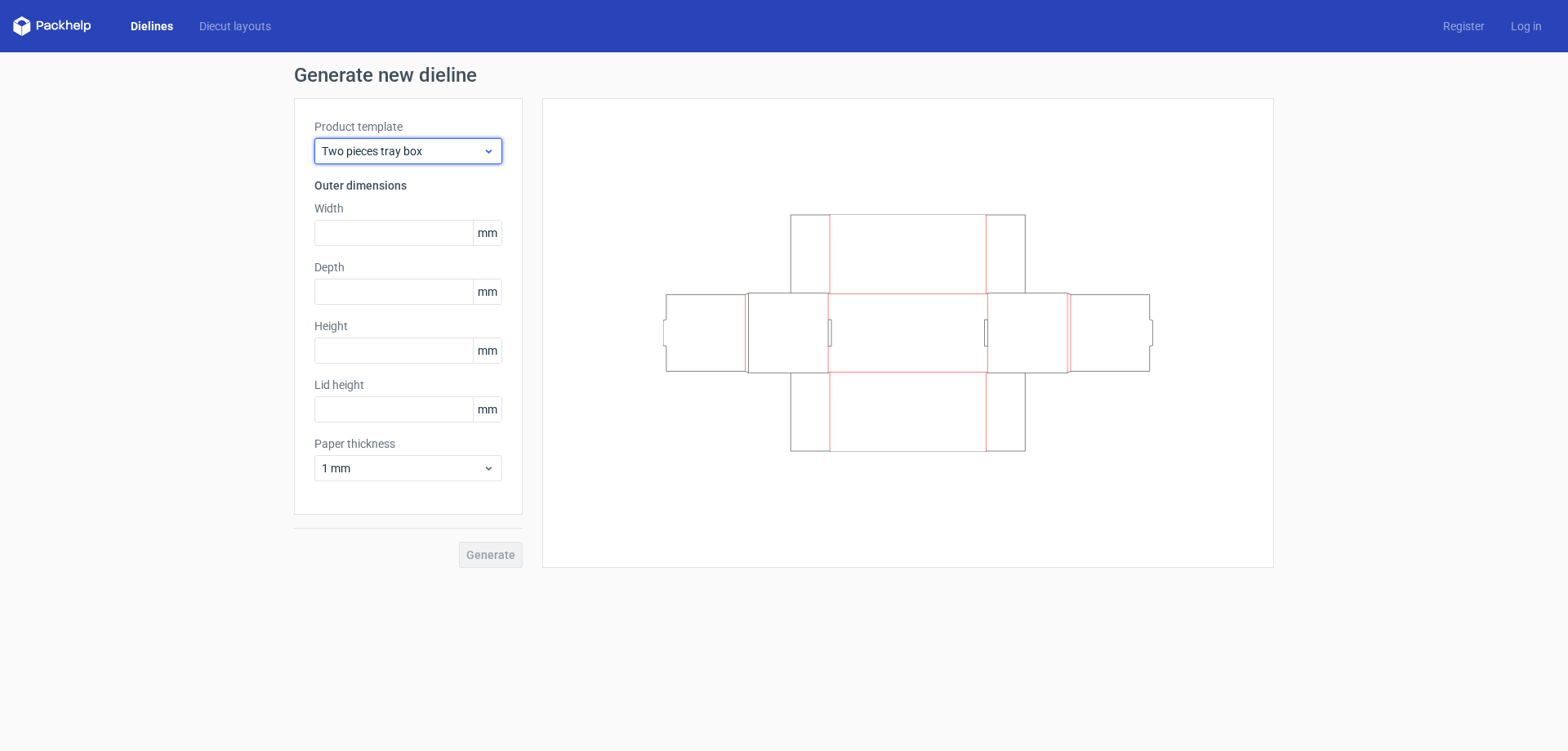
click at [401, 156] on span "Two pieces tray box" at bounding box center [402, 151] width 161 height 16
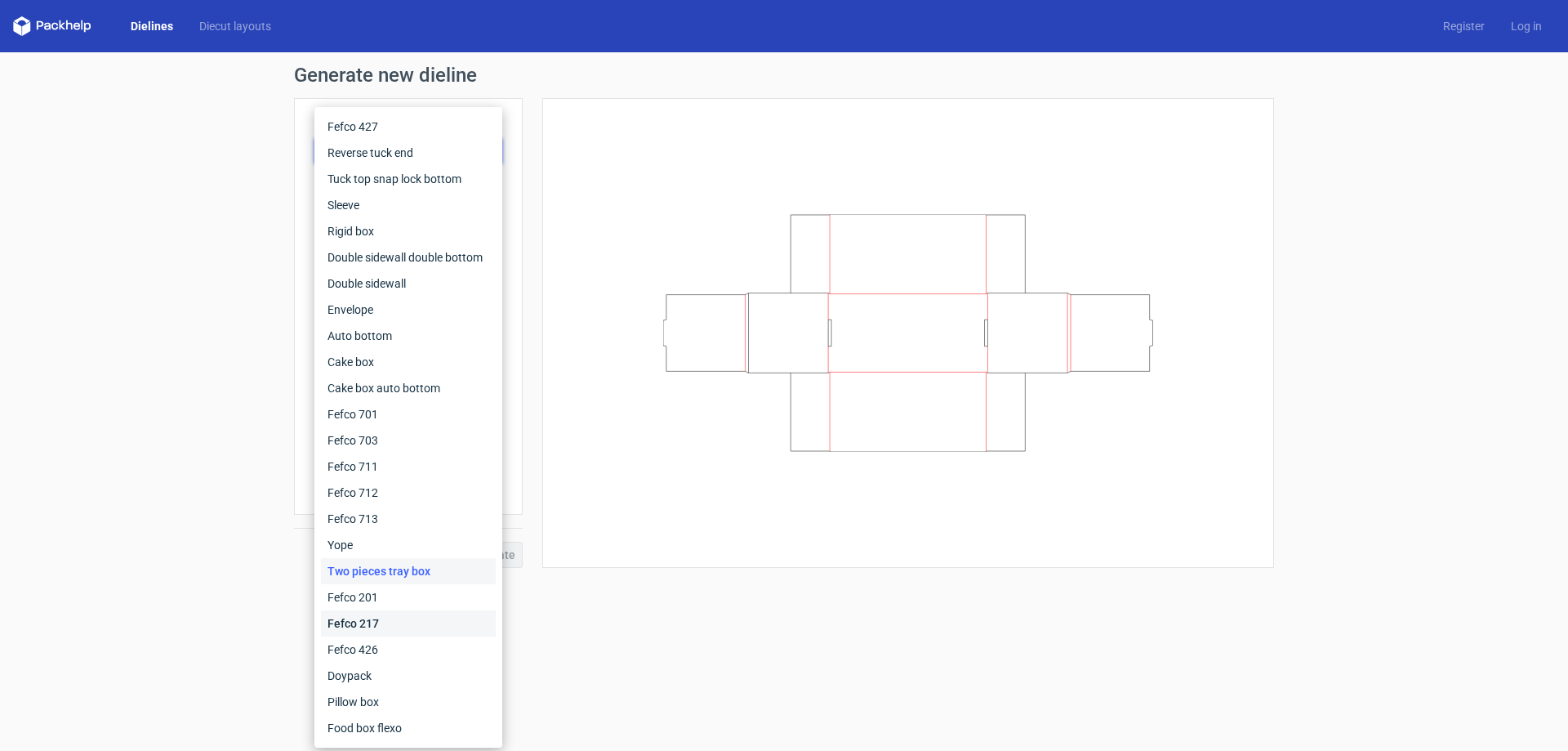
click at [389, 611] on div "Fefco 217" at bounding box center [408, 623] width 175 height 26
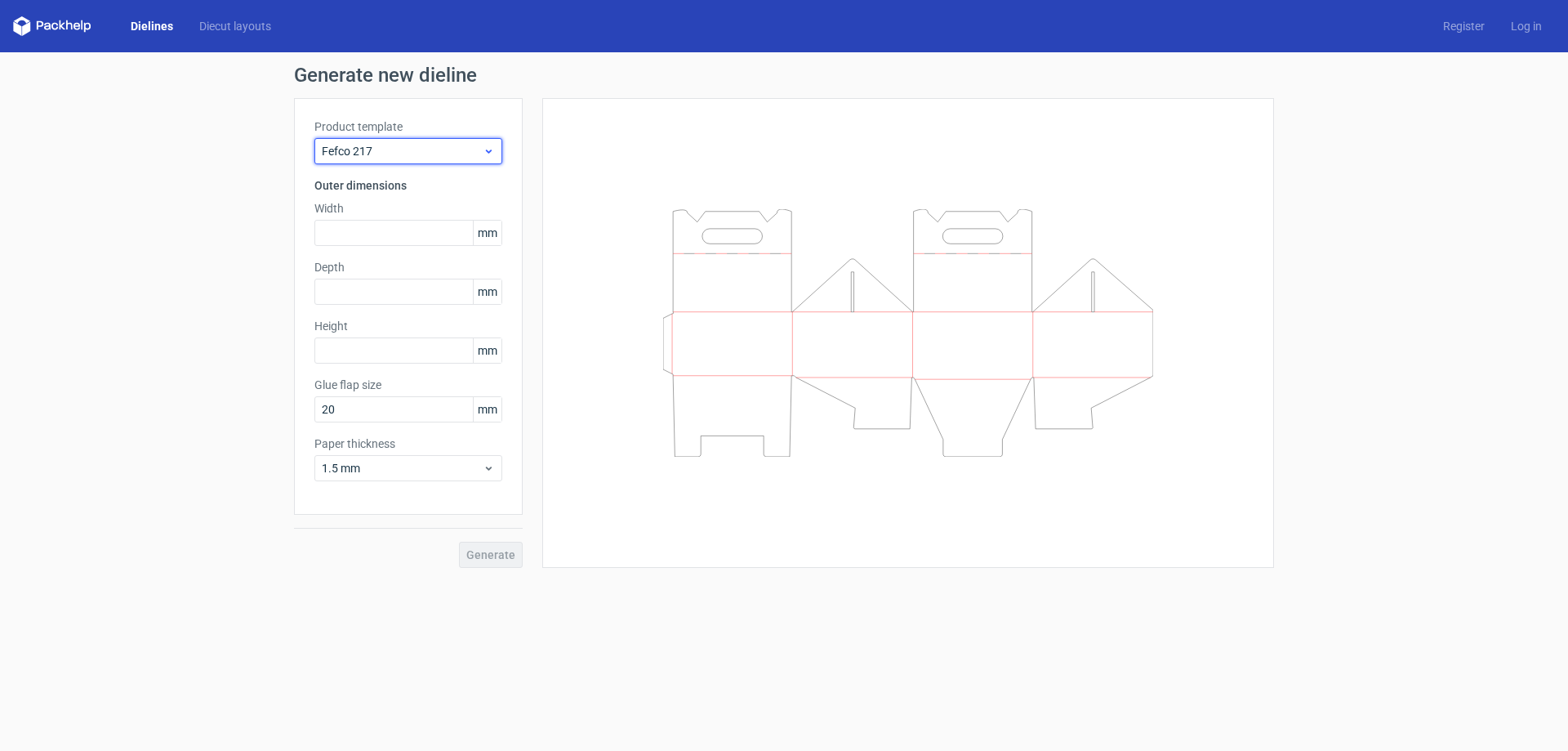
click at [435, 139] on div "Fefco 217" at bounding box center [408, 151] width 187 height 26
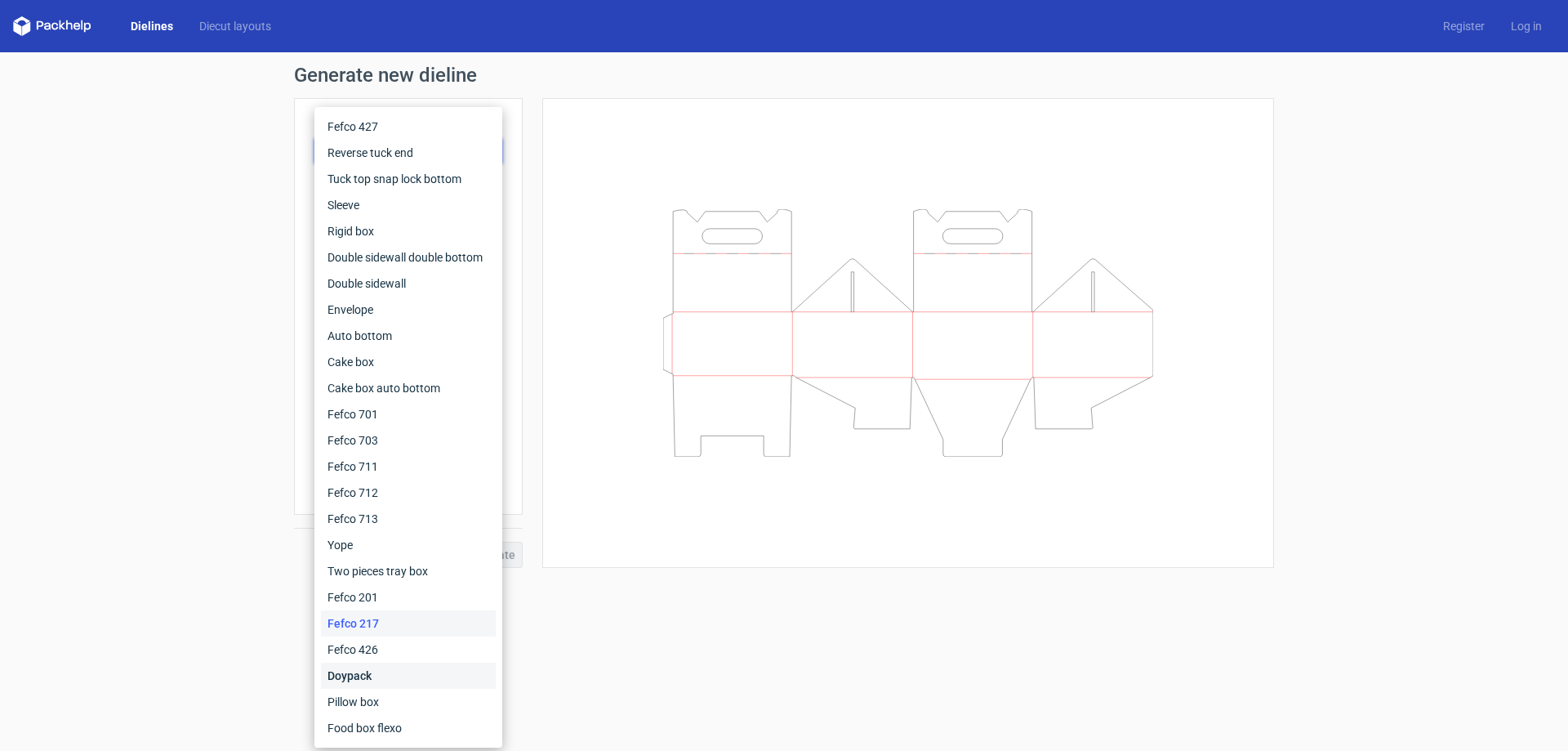
click at [366, 672] on div "Doypack" at bounding box center [408, 675] width 175 height 26
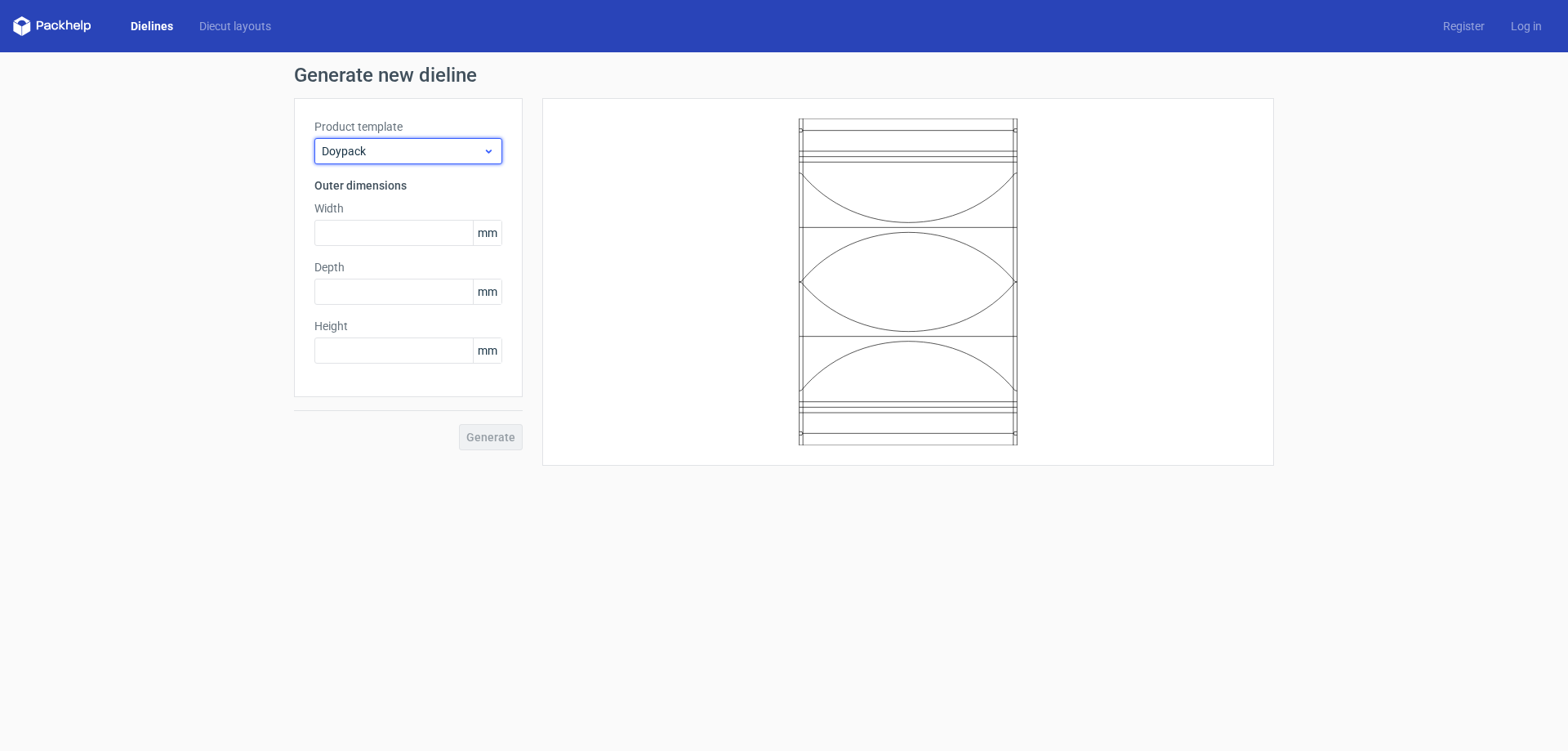
click at [441, 158] on span "Doypack" at bounding box center [402, 151] width 161 height 16
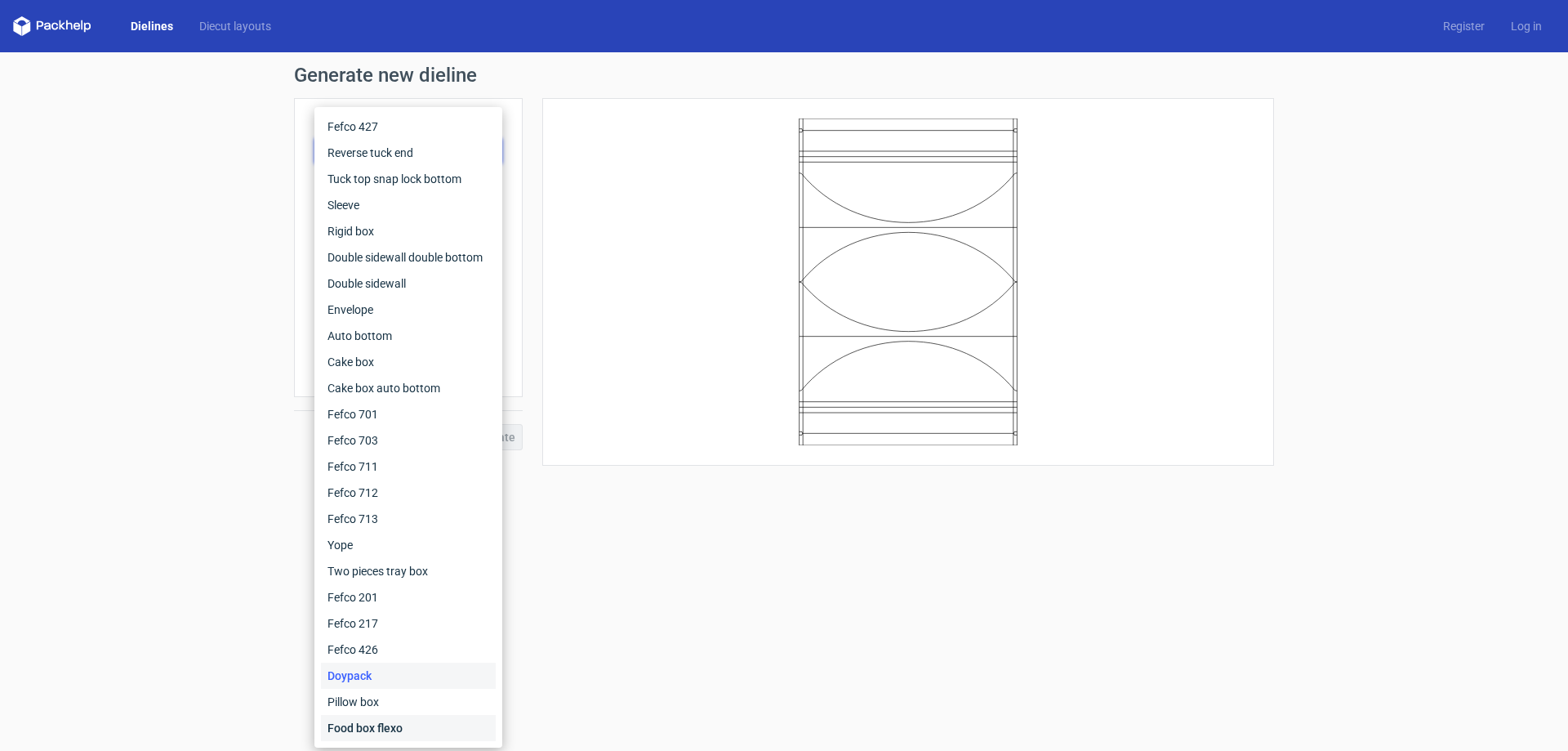
click at [389, 726] on div "Food box flexo" at bounding box center [408, 728] width 175 height 26
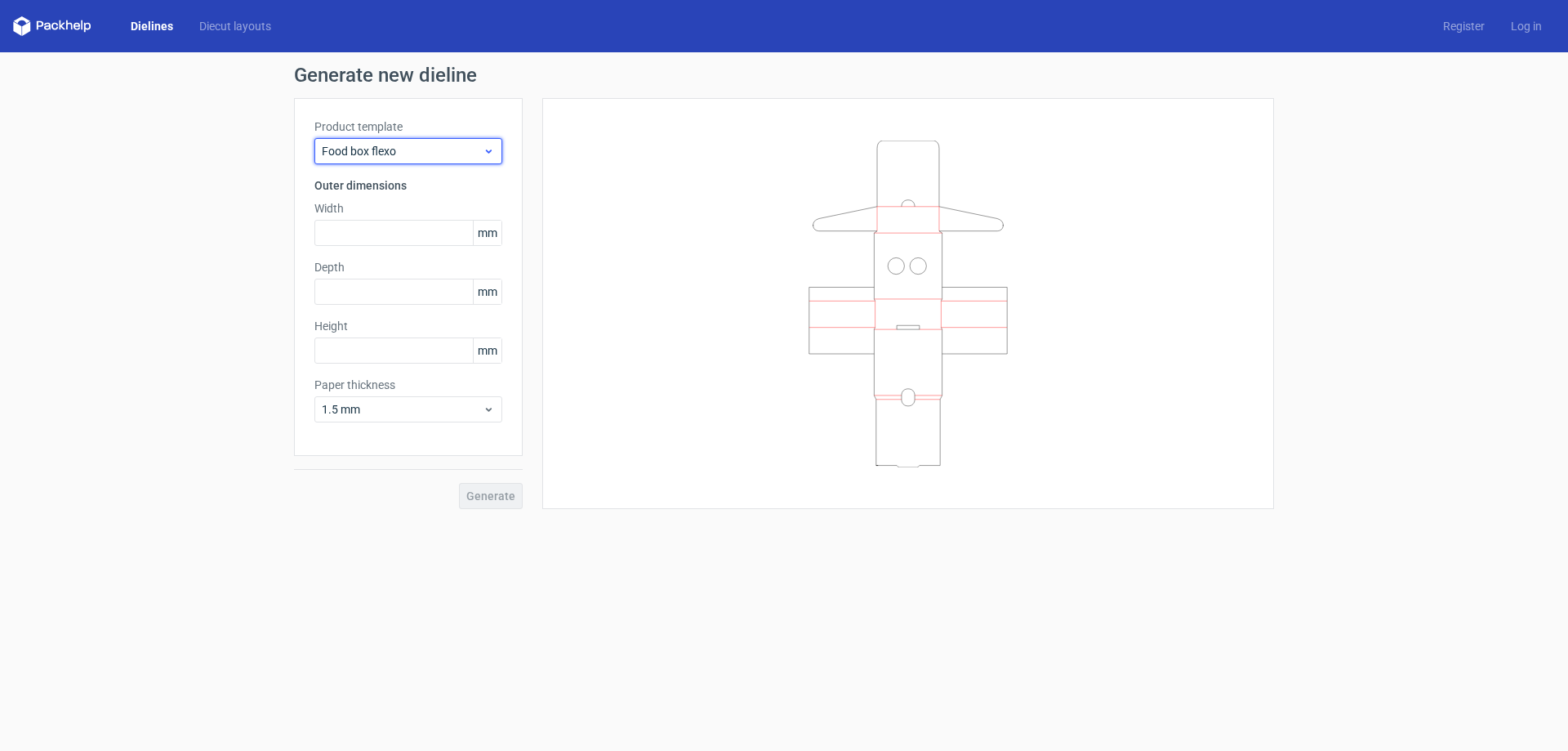
click at [406, 155] on span "Food box flexo" at bounding box center [402, 151] width 161 height 16
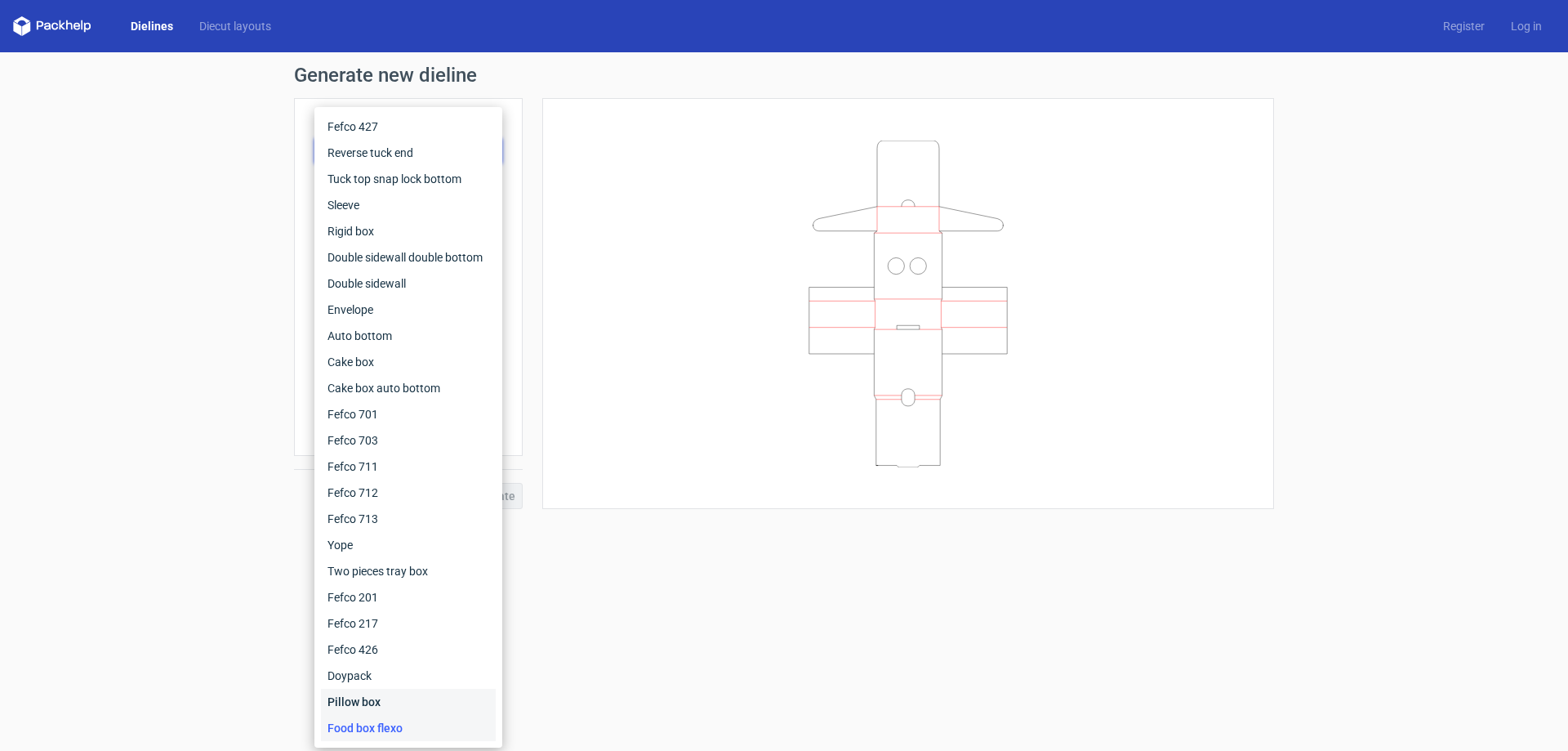
click at [398, 695] on div "Pillow box" at bounding box center [408, 702] width 175 height 26
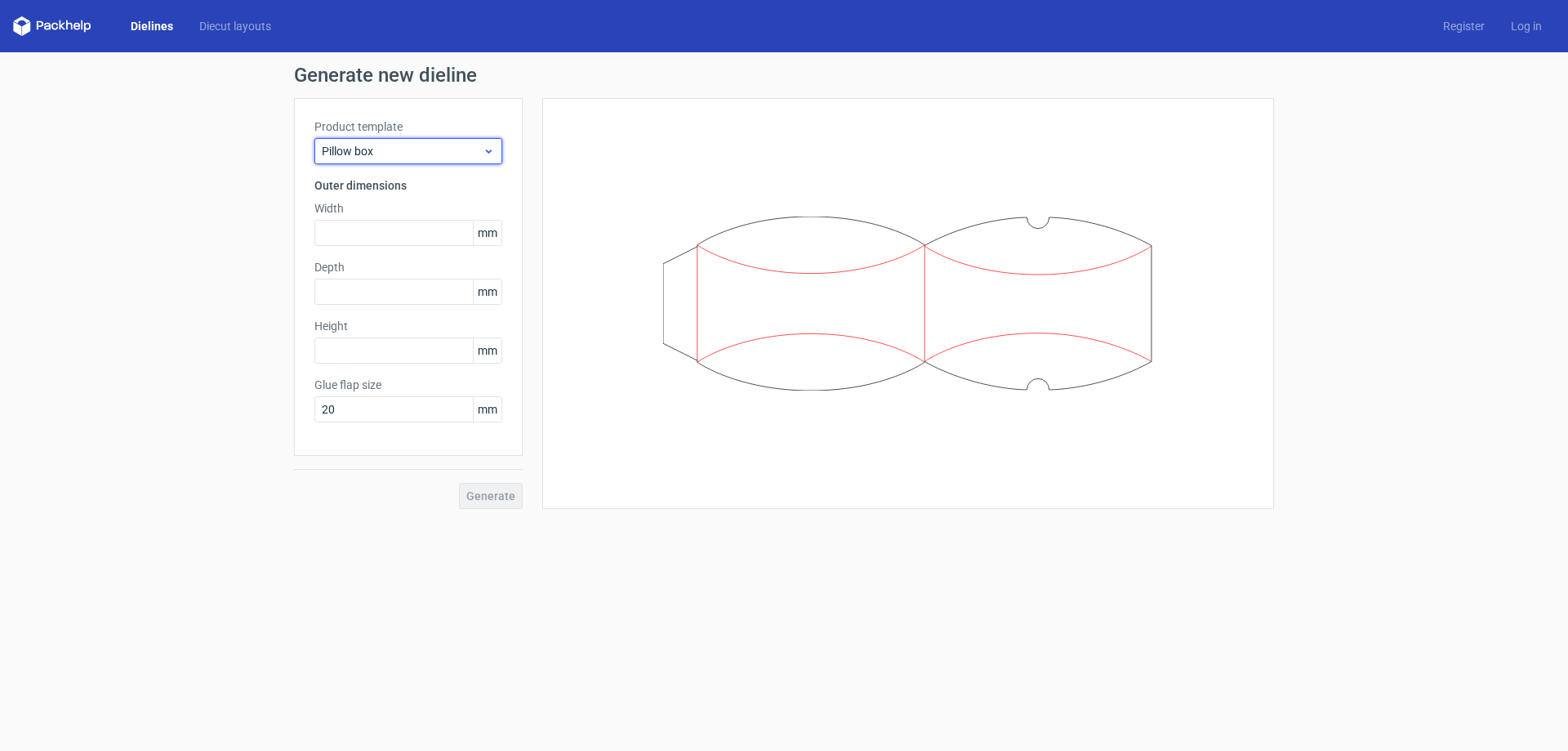
click at [389, 143] on span "Pillow box" at bounding box center [402, 151] width 161 height 16
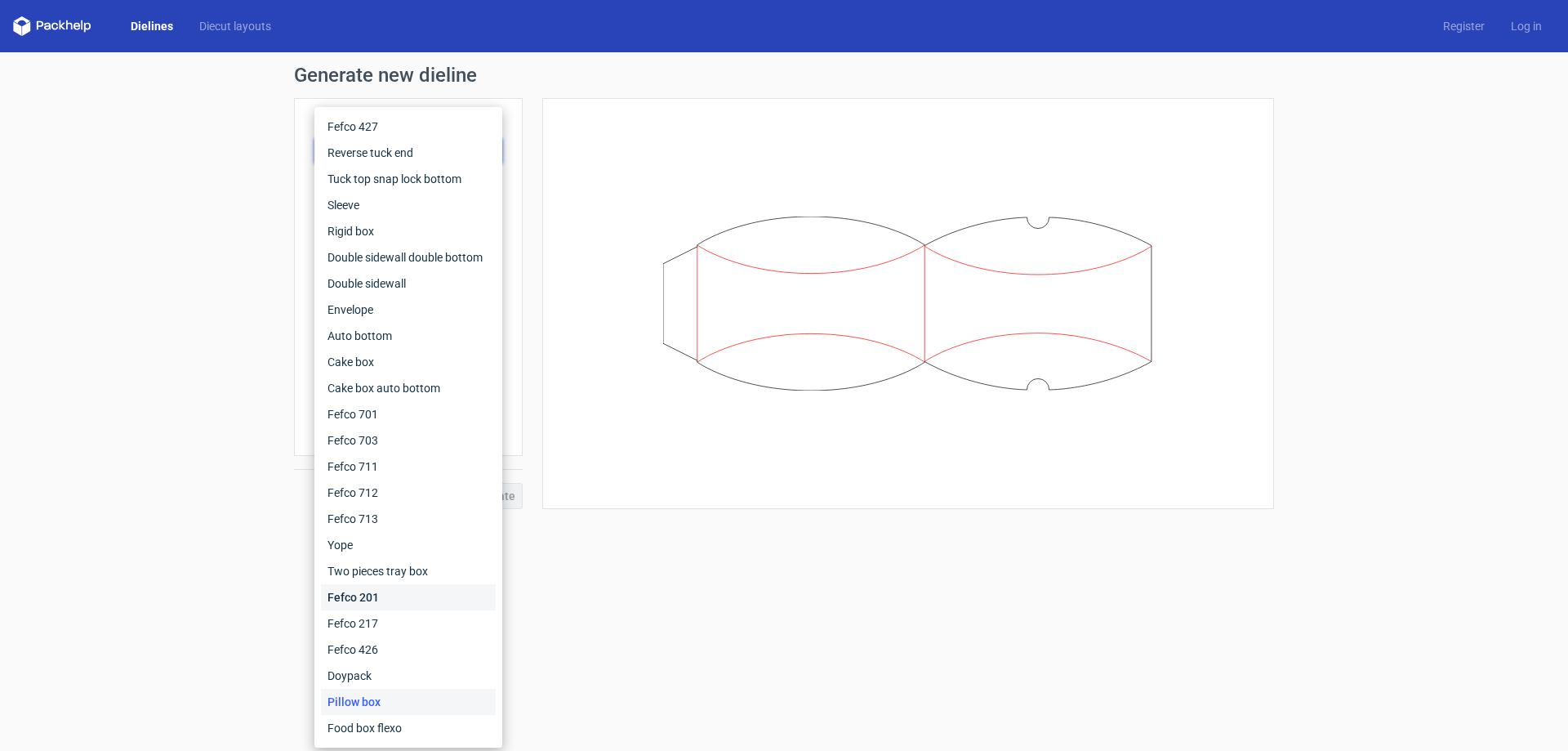
click at [367, 592] on div "Fefco 201" at bounding box center [408, 597] width 175 height 26
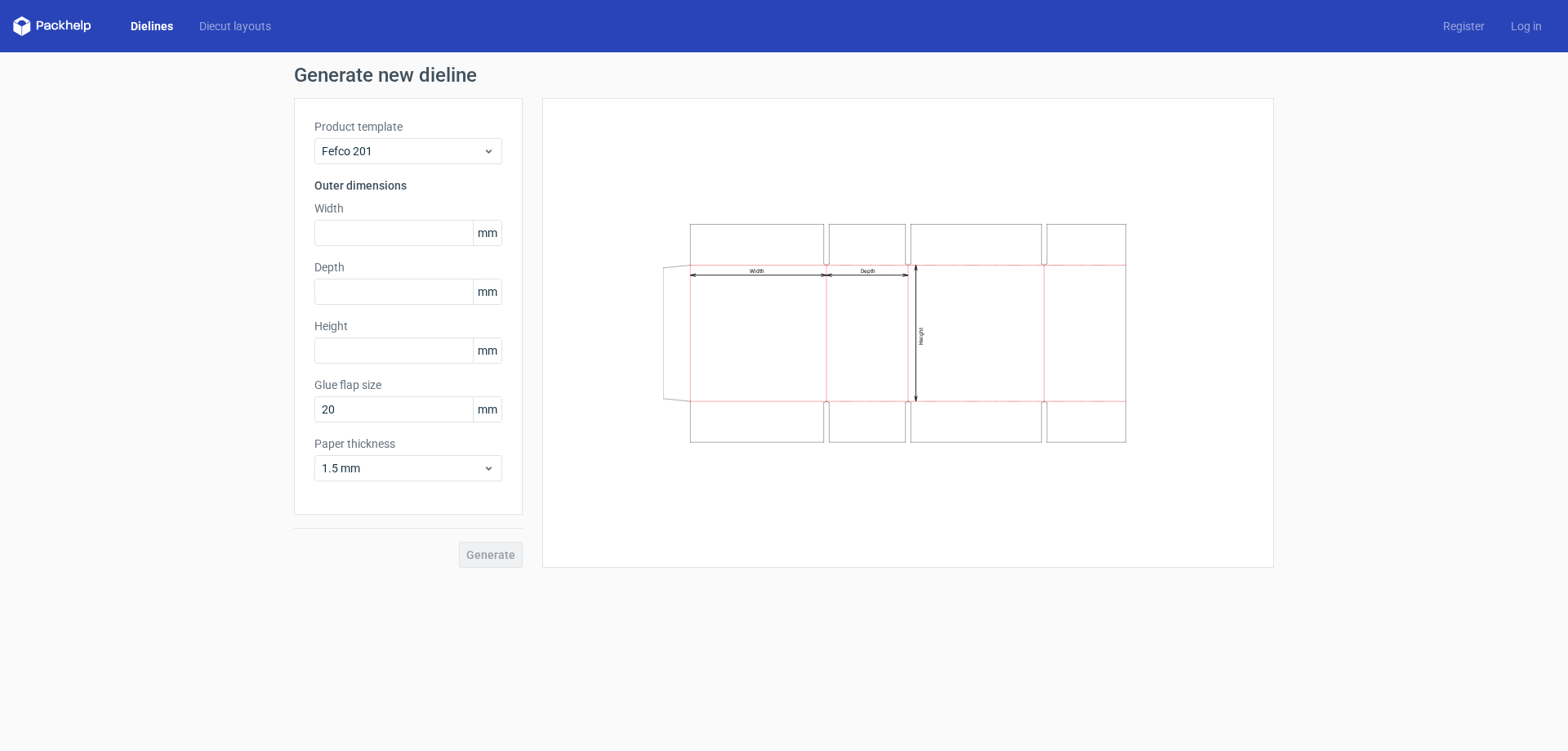
click at [405, 217] on div "Width mm" at bounding box center [408, 223] width 187 height 46
click at [405, 220] on input "text" at bounding box center [408, 233] width 187 height 26
type input "400"
type input "255"
type input "400"
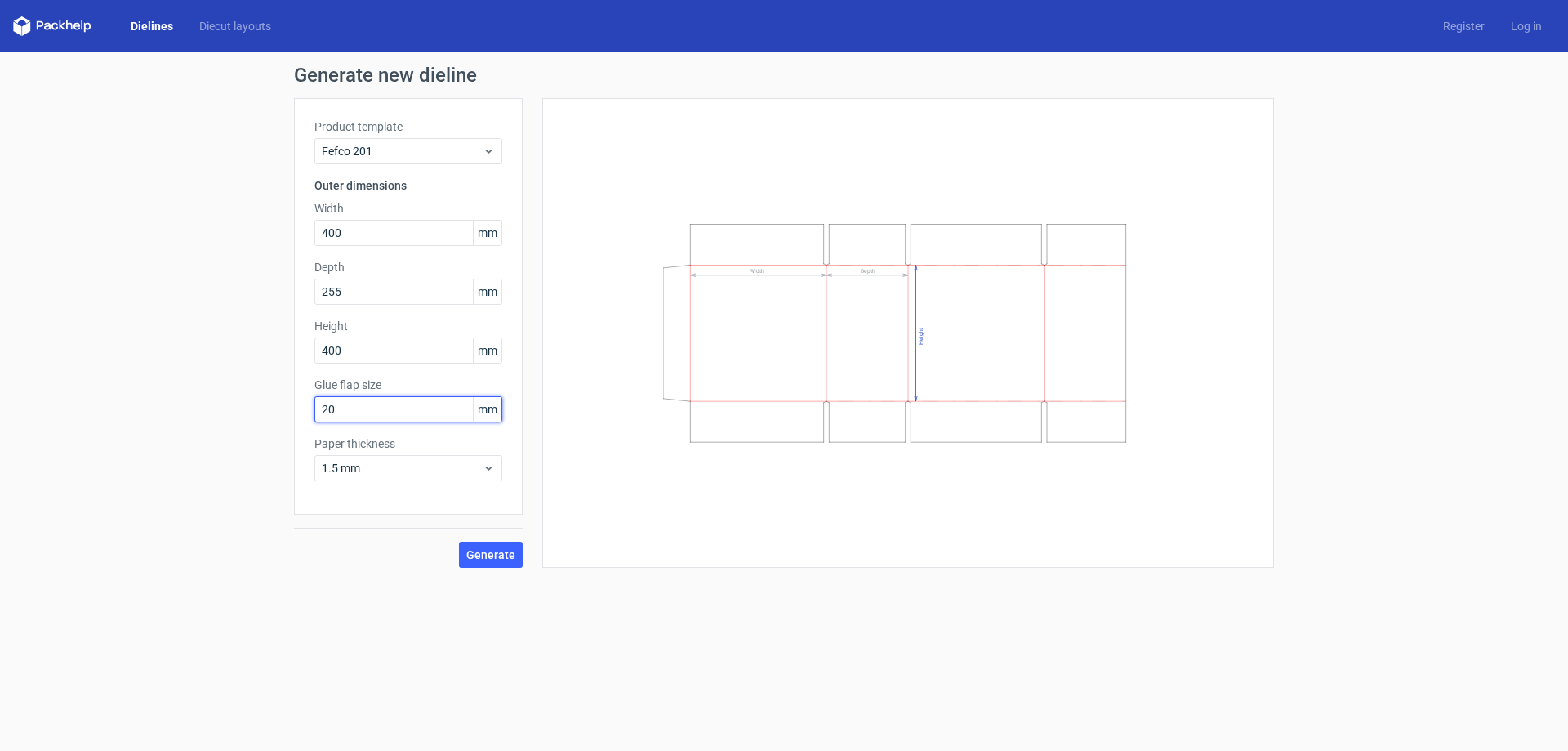
drag, startPoint x: 397, startPoint y: 401, endPoint x: 240, endPoint y: 413, distance: 157.5
click at [240, 413] on div "Generate new dieline Product template Fefco 201 Outer dimensions Width 400 mm D…" at bounding box center [784, 316] width 1568 height 529
type input "35"
click at [487, 471] on icon at bounding box center [488, 467] width 12 height 13
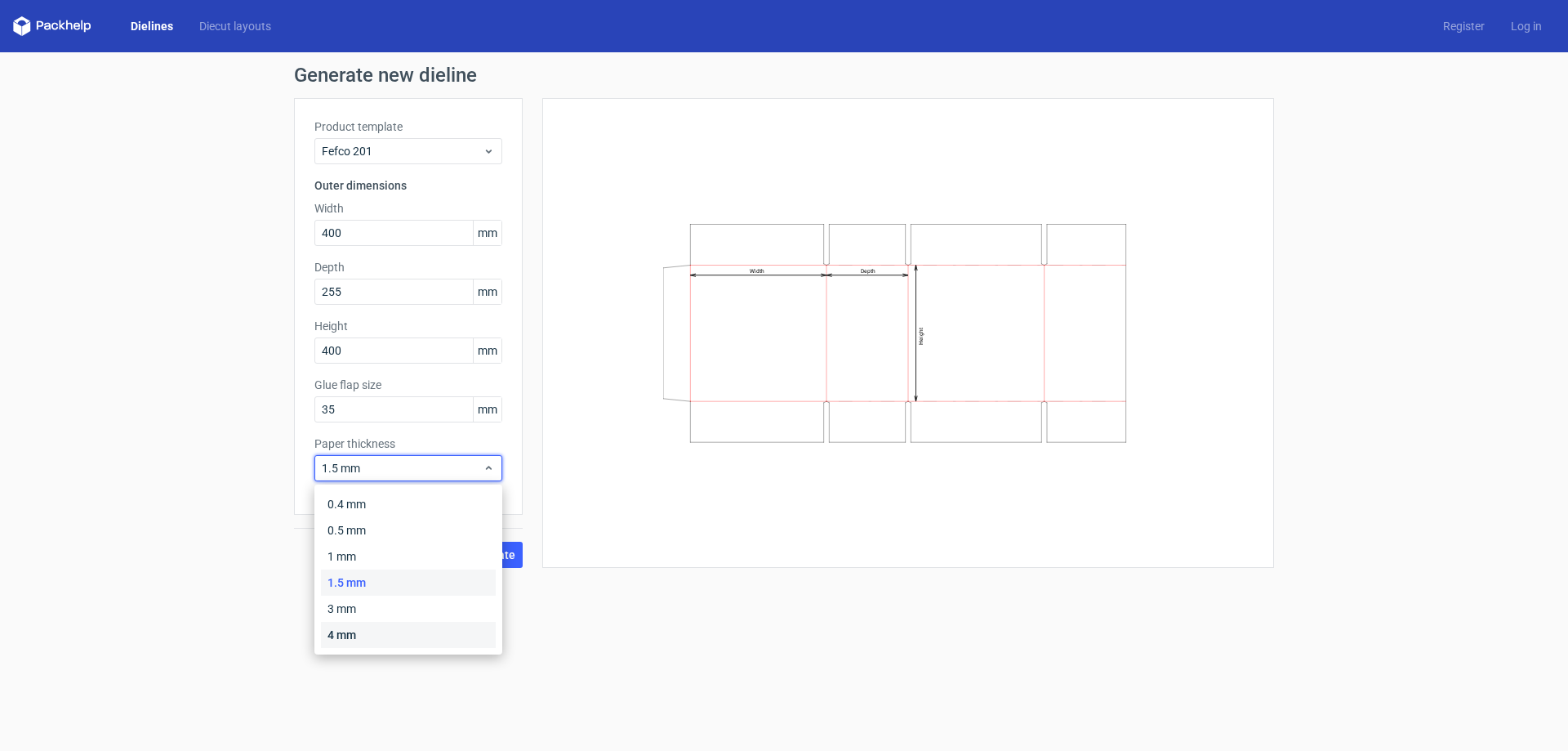
click at [360, 628] on div "4 mm" at bounding box center [408, 634] width 175 height 26
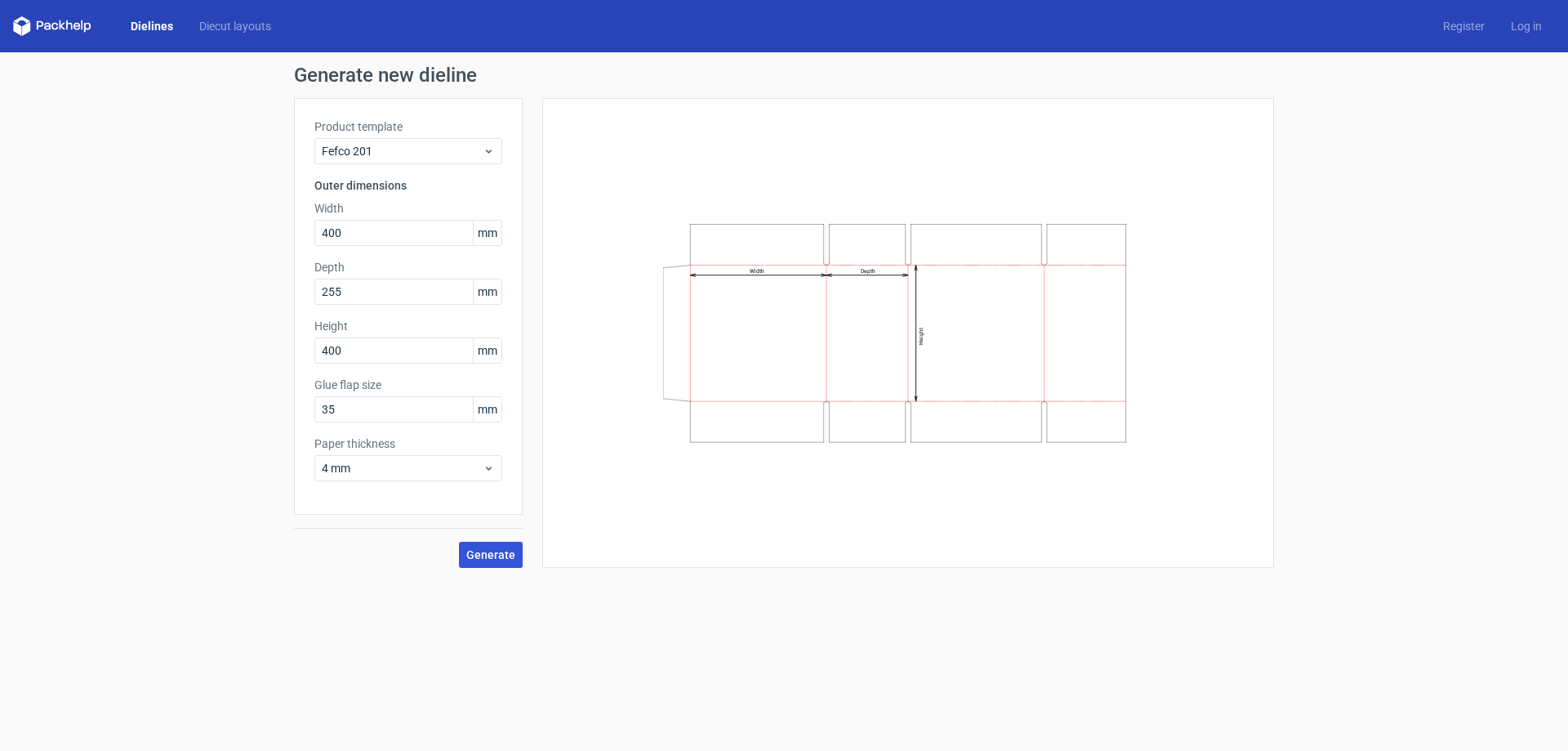
click at [493, 555] on span "Generate" at bounding box center [491, 554] width 49 height 11
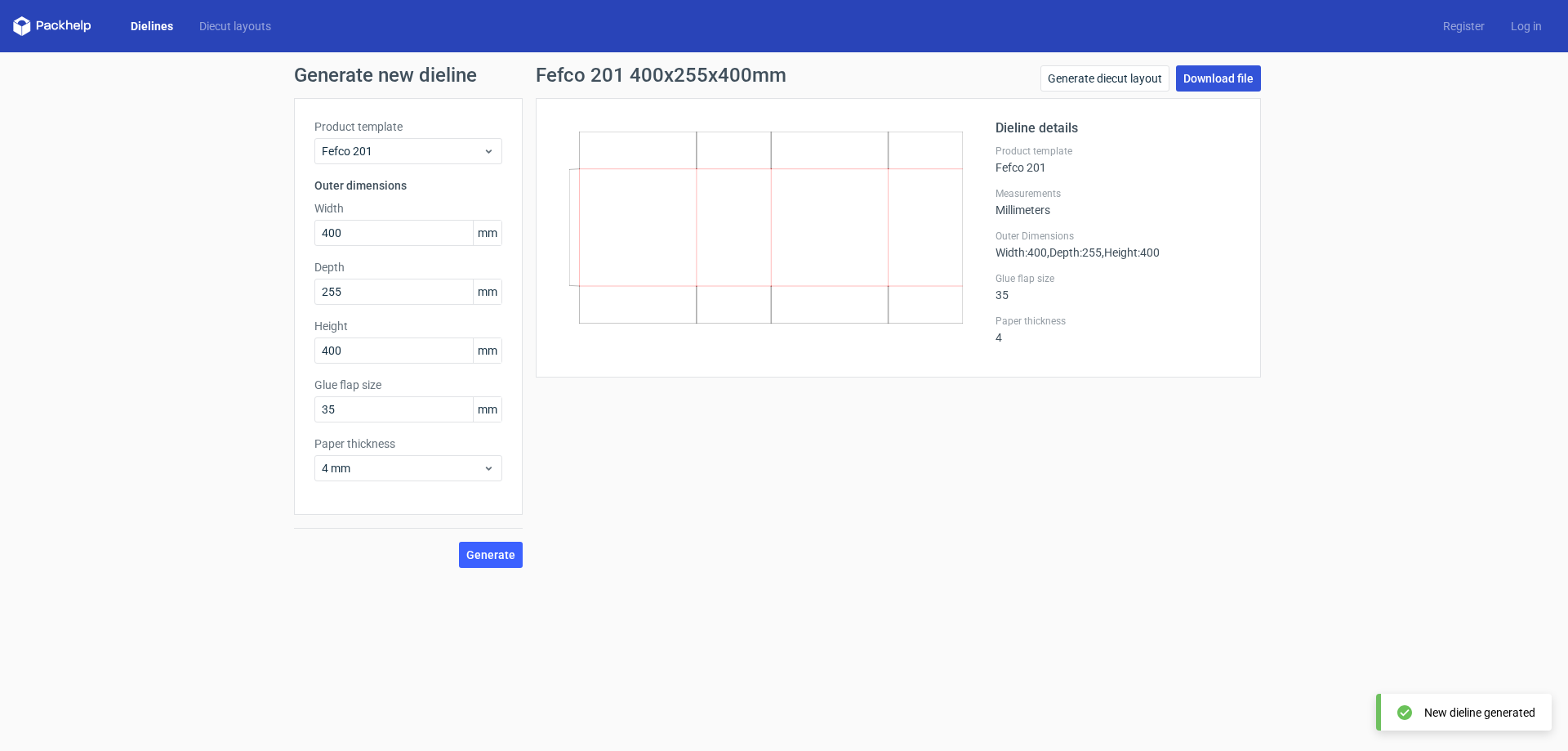
click at [1230, 75] on link "Download file" at bounding box center [1219, 78] width 85 height 26
click at [381, 236] on input "400" at bounding box center [408, 233] width 187 height 26
drag, startPoint x: 372, startPoint y: 237, endPoint x: 269, endPoint y: 237, distance: 103.0
click at [272, 237] on div "Generate new dieline Product template Fefco 201 Outer dimensions Width 400 mm D…" at bounding box center [784, 316] width 1568 height 529
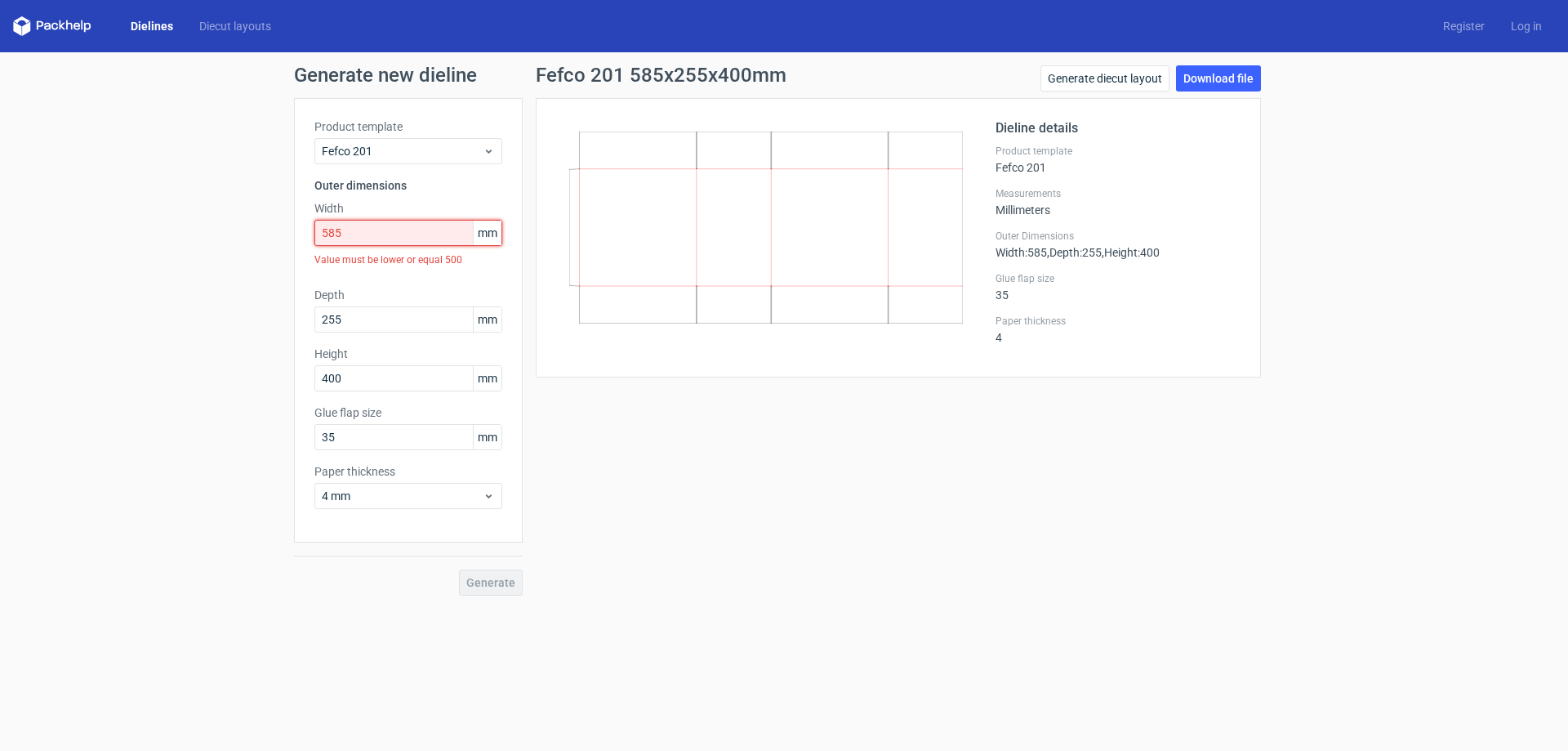
drag, startPoint x: 366, startPoint y: 228, endPoint x: 385, endPoint y: 228, distance: 19.0
click at [367, 228] on input "585" at bounding box center [408, 233] width 187 height 26
drag, startPoint x: 344, startPoint y: 263, endPoint x: 381, endPoint y: 262, distance: 37.0
click at [380, 263] on div "Value must be lower or equal 500" at bounding box center [408, 259] width 187 height 28
click at [383, 262] on div "Value must be lower or equal 500" at bounding box center [408, 259] width 187 height 28
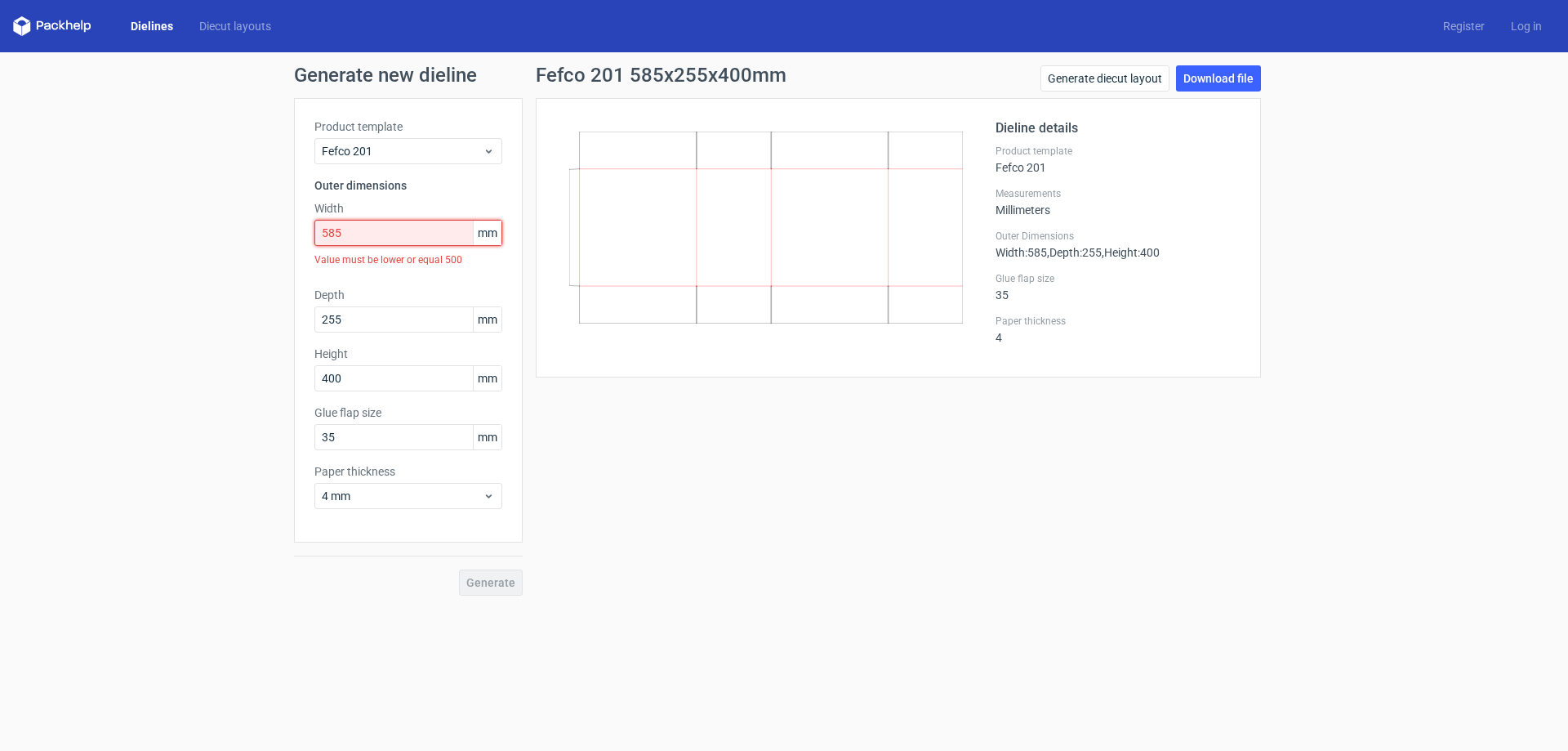
click at [376, 237] on input "585" at bounding box center [408, 233] width 187 height 26
drag, startPoint x: 392, startPoint y: 235, endPoint x: 226, endPoint y: 238, distance: 166.0
click at [227, 237] on div "Generate new dieline Product template Fefco 201 Outer dimensions Width 585 mm V…" at bounding box center [784, 330] width 1568 height 557
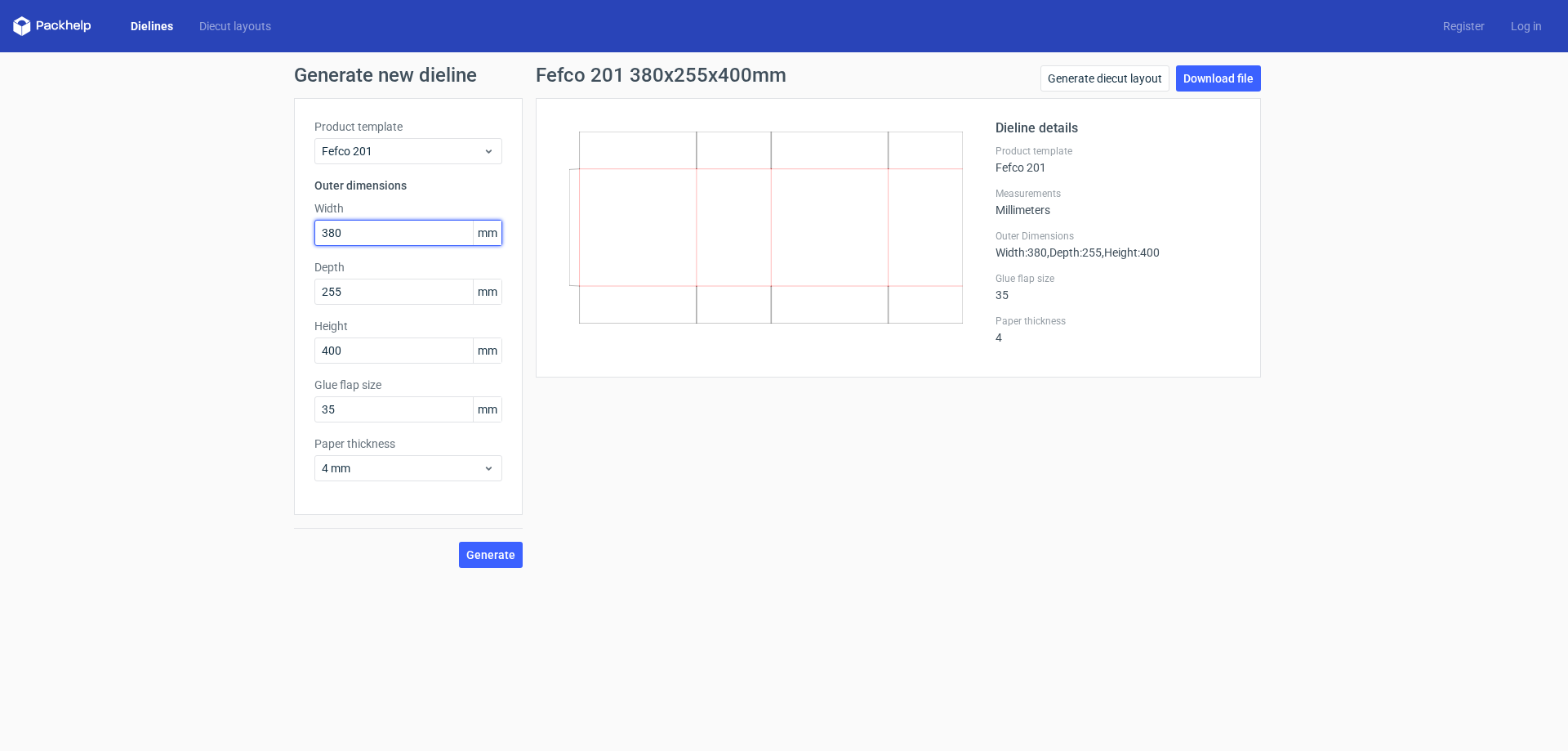
click at [356, 233] on input "380" at bounding box center [408, 233] width 187 height 26
drag, startPoint x: 382, startPoint y: 234, endPoint x: 149, endPoint y: 234, distance: 233.0
click at [150, 234] on div "Generate new dieline Product template Fefco 201 Outer dimensions Width 380 mm D…" at bounding box center [784, 316] width 1568 height 529
type input "385"
drag, startPoint x: 357, startPoint y: 304, endPoint x: 308, endPoint y: 299, distance: 49.3
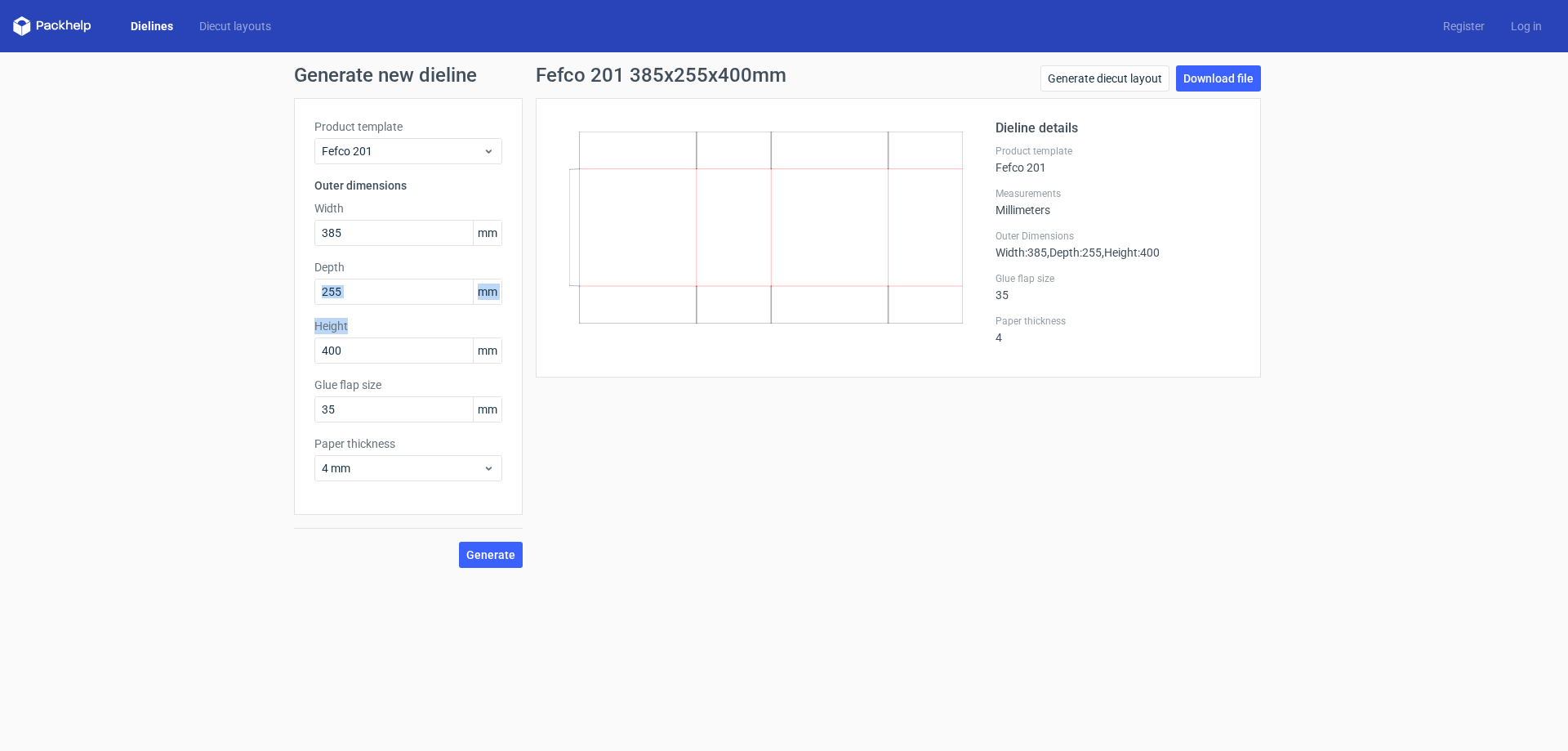
click at [308, 299] on div "Product template Fefco 201 Outer dimensions Width 385 mm Depth 255 mm Height 40…" at bounding box center [408, 306] width 228 height 417
click at [358, 299] on input "255" at bounding box center [408, 292] width 187 height 26
click at [366, 350] on input "400" at bounding box center [408, 350] width 187 height 26
drag, startPoint x: 360, startPoint y: 351, endPoint x: 286, endPoint y: 352, distance: 74.0
click at [288, 352] on div "Generate new dieline Product template Fefco 201 Outer dimensions Width 385 mm D…" at bounding box center [784, 316] width 1568 height 529
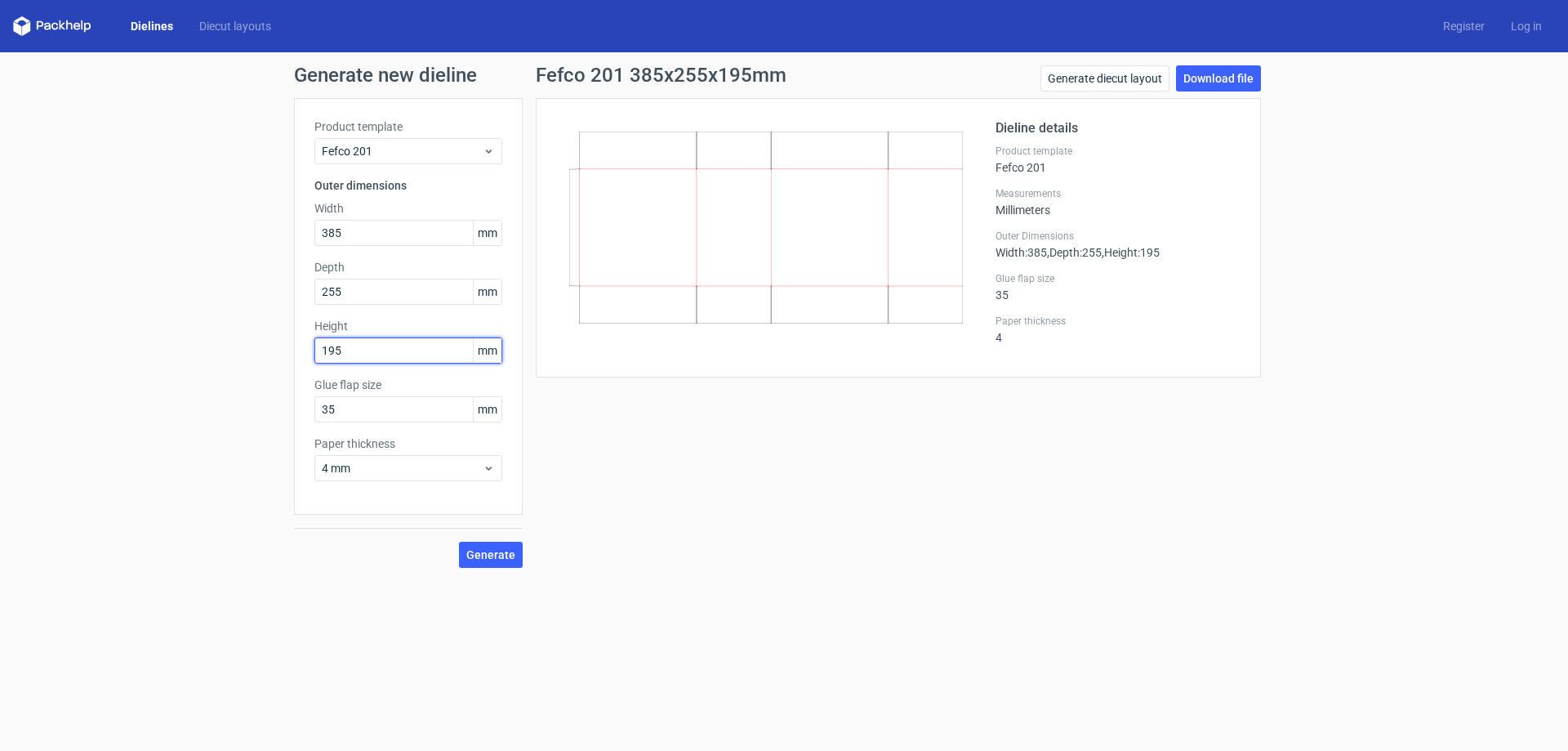
type input "195"
click at [487, 546] on button "Generate" at bounding box center [491, 554] width 64 height 26
click at [1209, 72] on link "Download file" at bounding box center [1219, 78] width 85 height 26
click at [378, 145] on span "Fefco 201" at bounding box center [402, 151] width 161 height 16
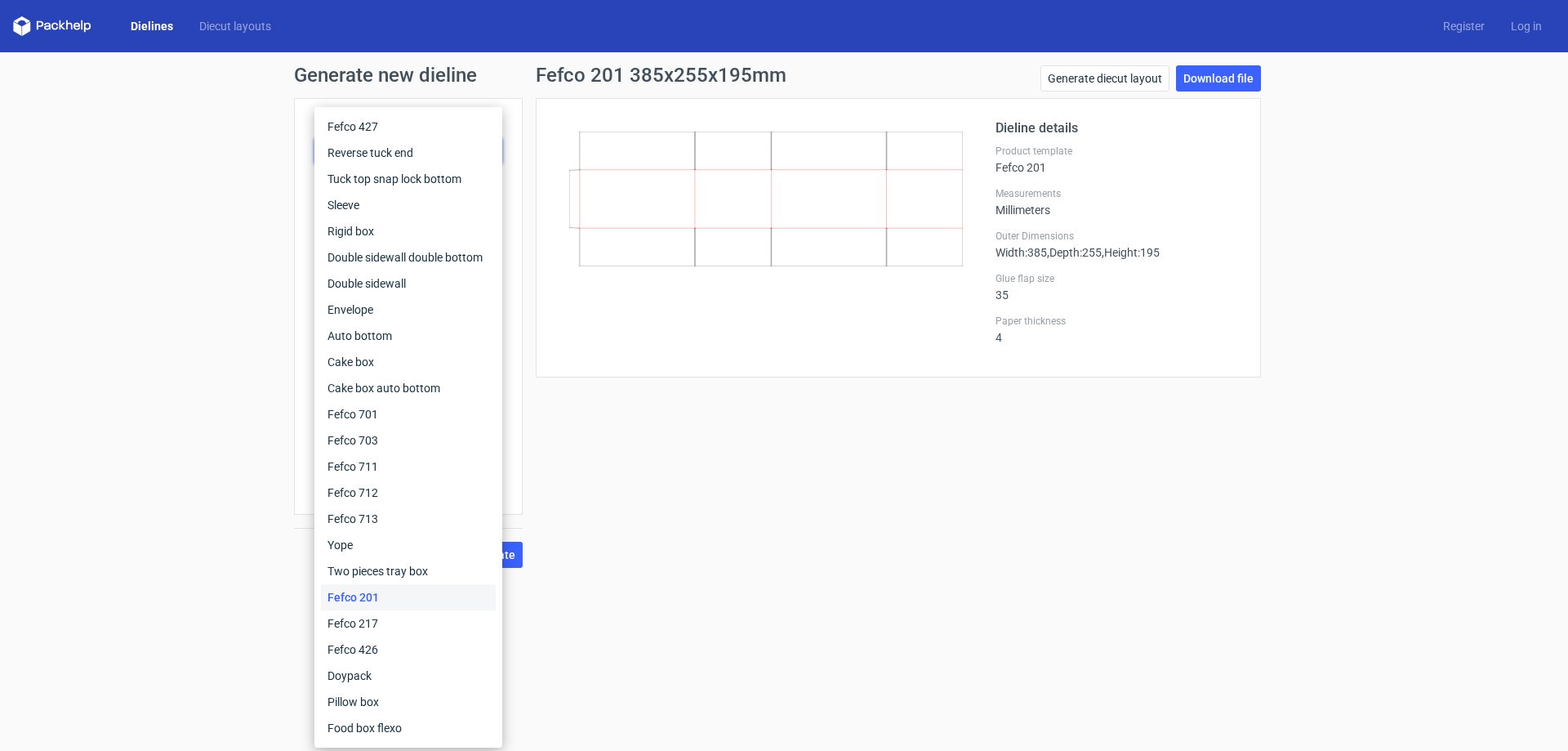
click at [216, 243] on div "Generate new dieline Product template Fefco 201 Outer dimensions Width 385 mm D…" at bounding box center [784, 316] width 1568 height 529
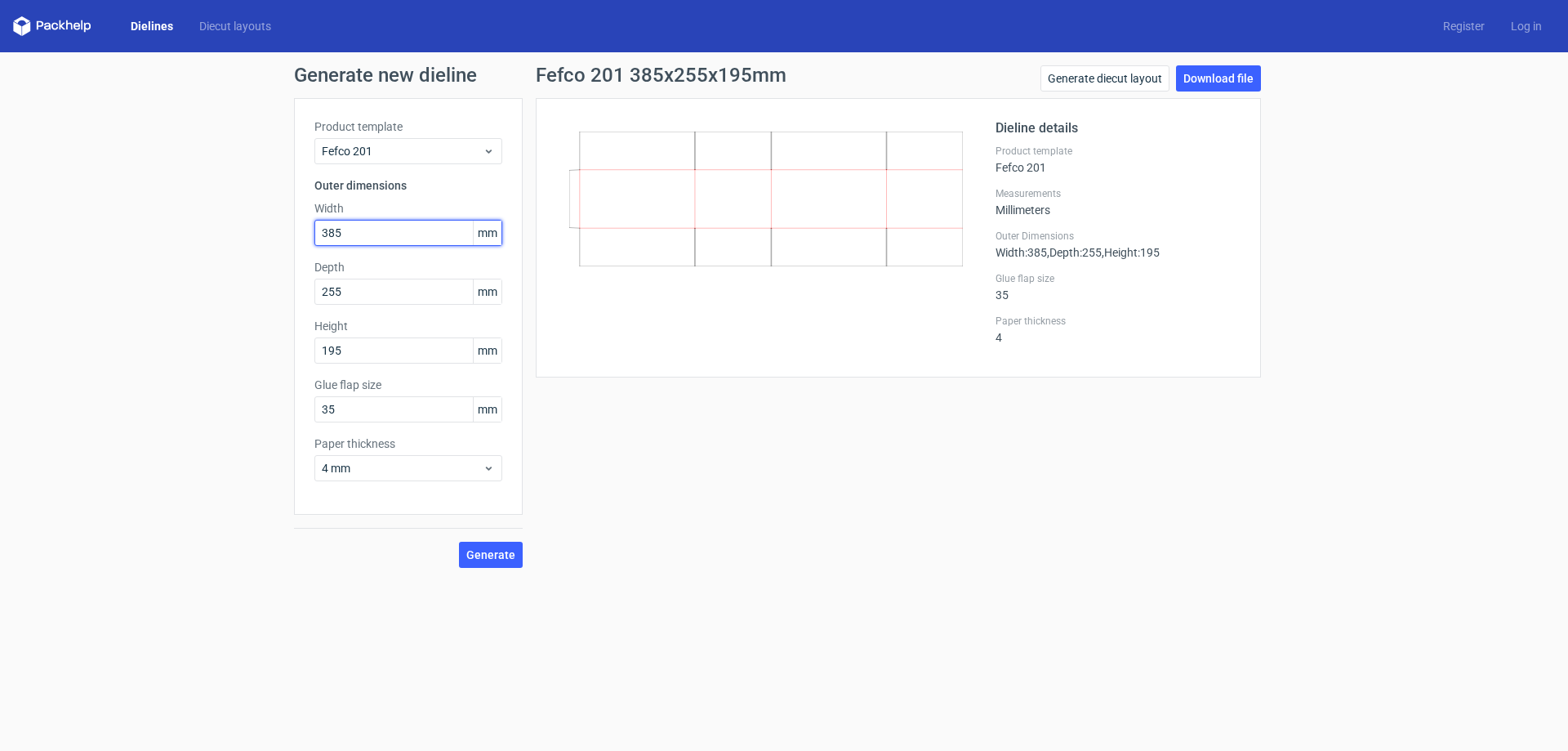
drag, startPoint x: 358, startPoint y: 226, endPoint x: 265, endPoint y: 221, distance: 93.1
click at [265, 221] on div "Generate new dieline Product template Fefco 201 Outer dimensions Width 385 mm D…" at bounding box center [784, 316] width 1568 height 529
type input "500"
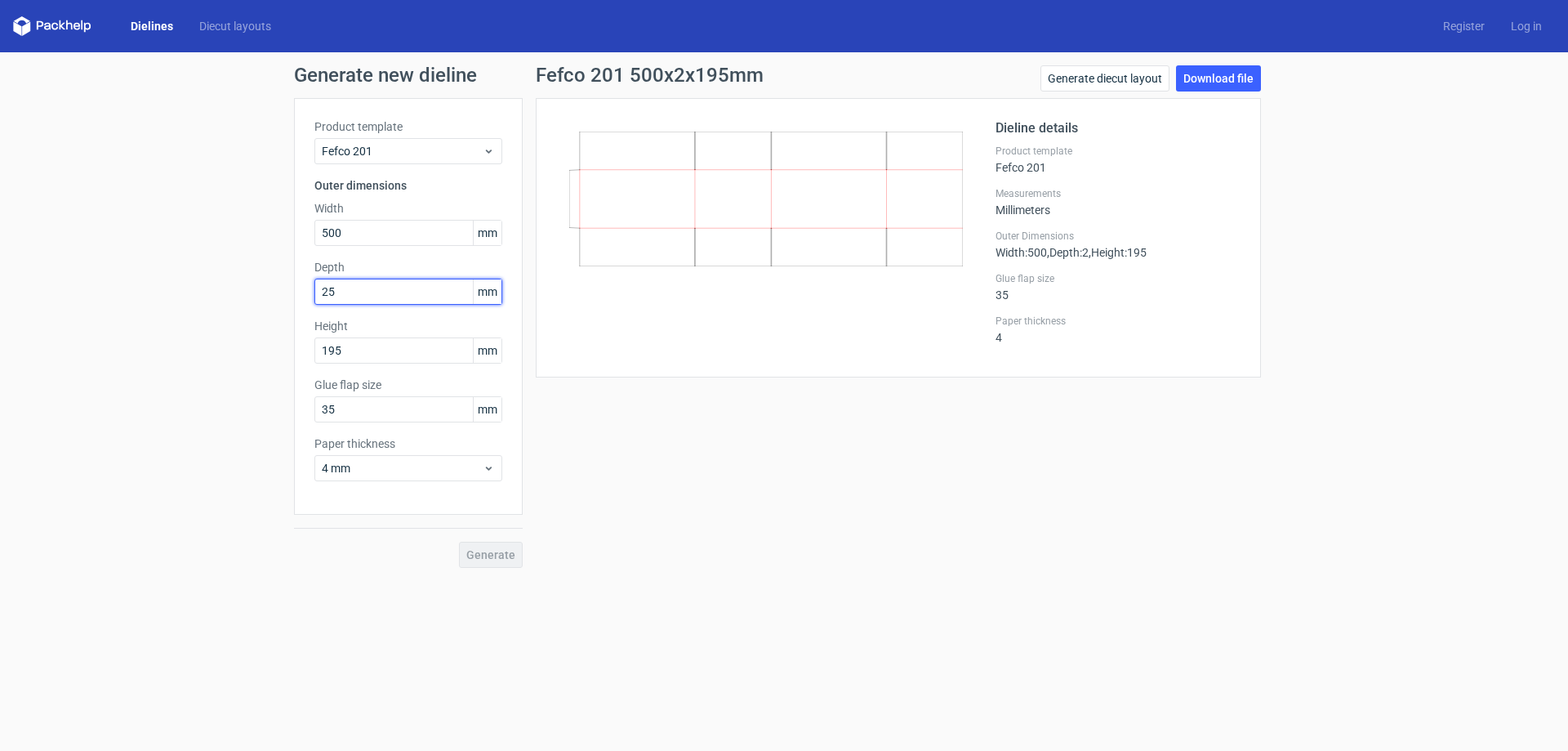
type input "255"
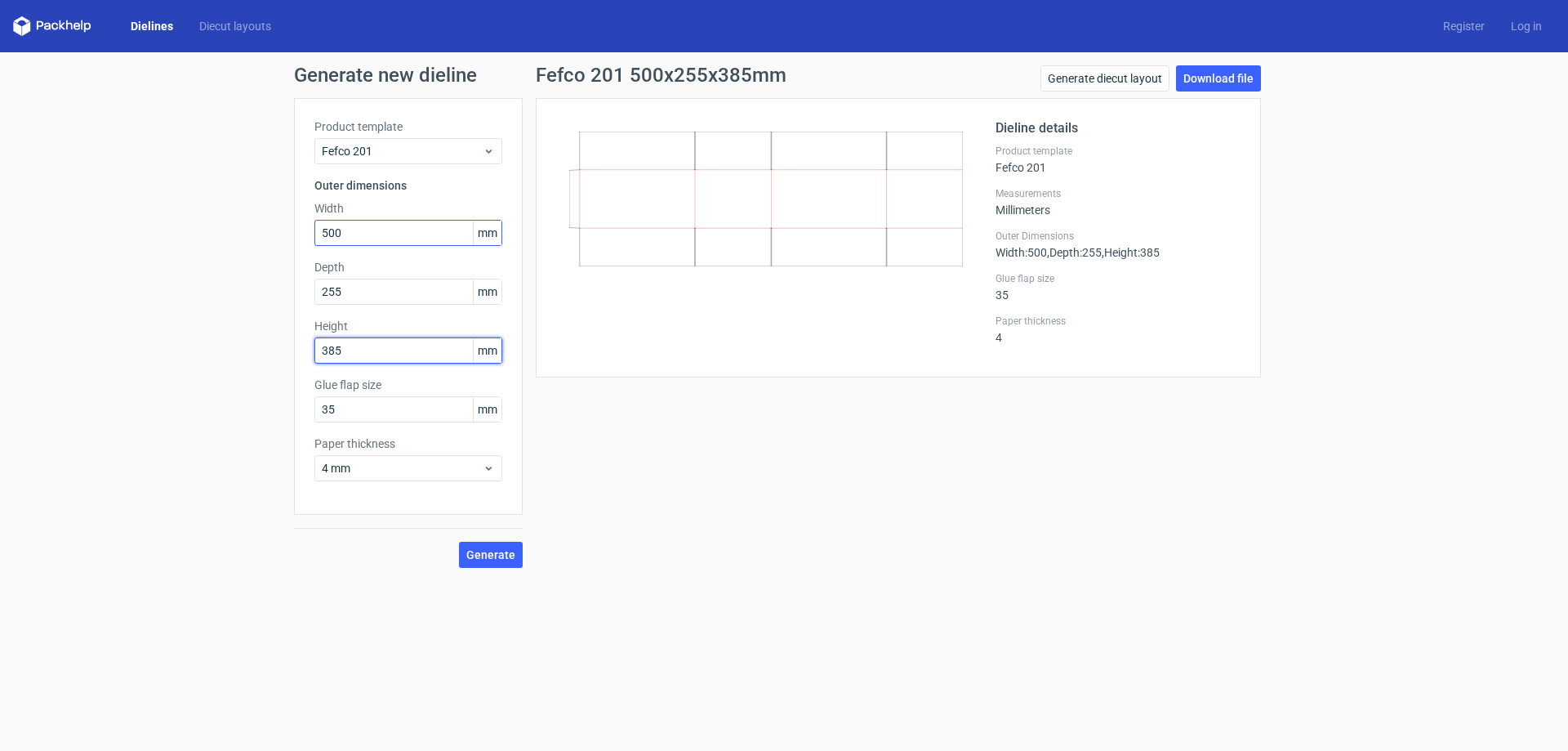
type input "385"
drag, startPoint x: 355, startPoint y: 231, endPoint x: 248, endPoint y: 235, distance: 107.1
click at [249, 235] on div "Generate new dieline Product template Fefco 201 Outer dimensions Width 500 mm D…" at bounding box center [784, 316] width 1568 height 529
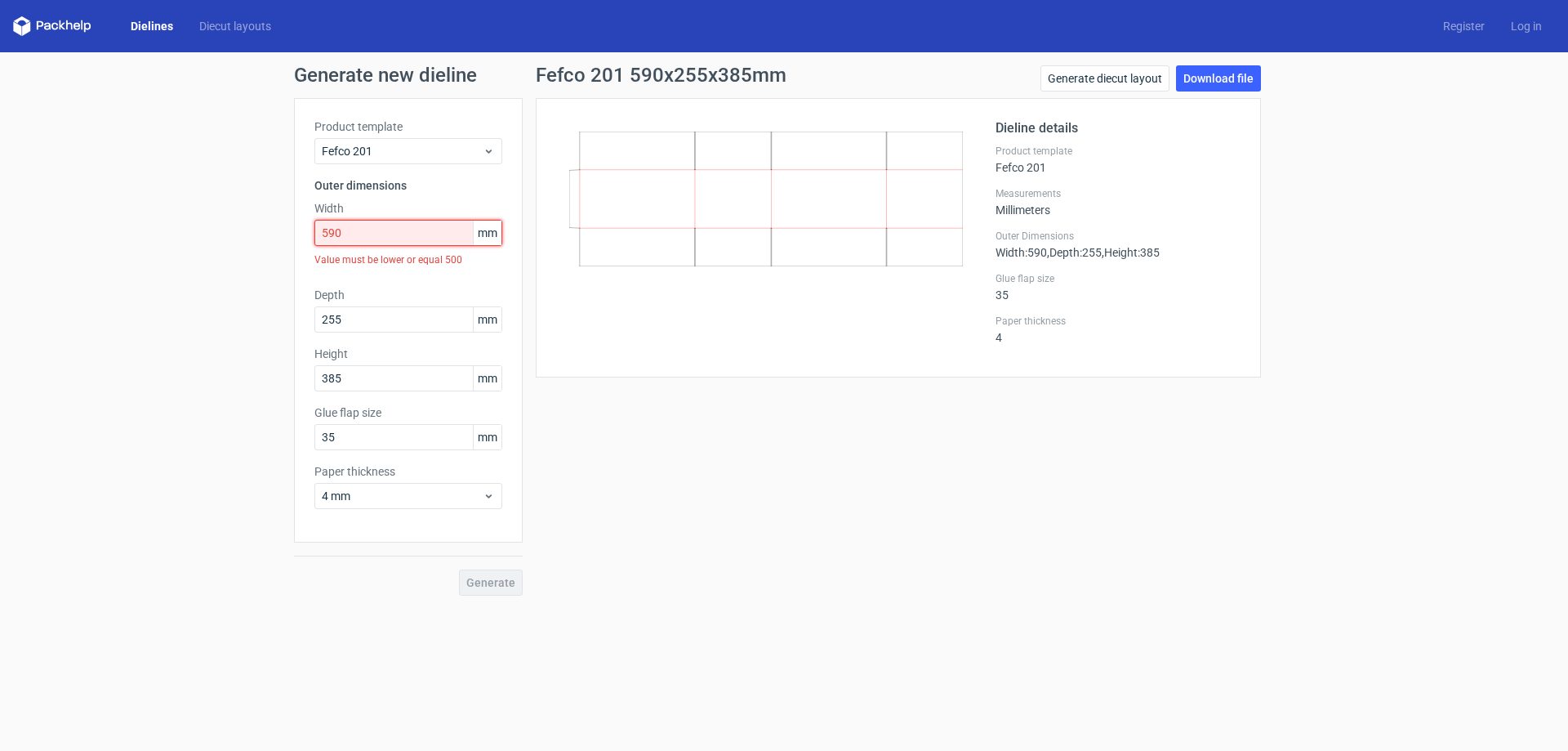
drag, startPoint x: 393, startPoint y: 240, endPoint x: 412, endPoint y: 232, distance: 20.6
click at [393, 239] on input "590" at bounding box center [408, 233] width 187 height 26
drag, startPoint x: 412, startPoint y: 232, endPoint x: 285, endPoint y: 241, distance: 127.3
click at [285, 241] on div "Generate new dieline Product template Fefco 201 Outer dimensions Width 590 mm V…" at bounding box center [784, 330] width 1568 height 557
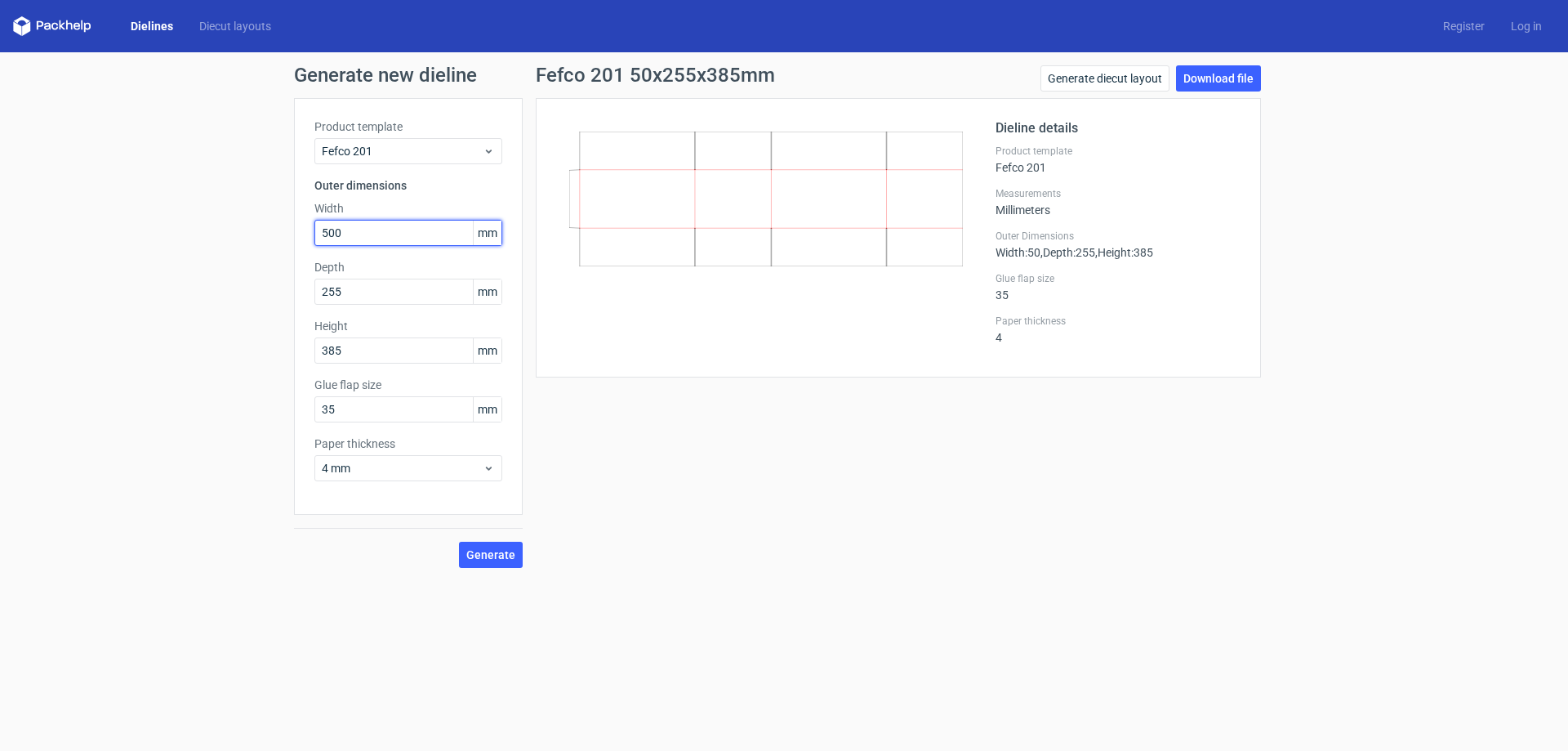
type input "500"
click at [484, 556] on span "Generate" at bounding box center [491, 554] width 49 height 11
click at [1205, 82] on link "Download file" at bounding box center [1219, 78] width 85 height 26
